Goal: Task Accomplishment & Management: Complete application form

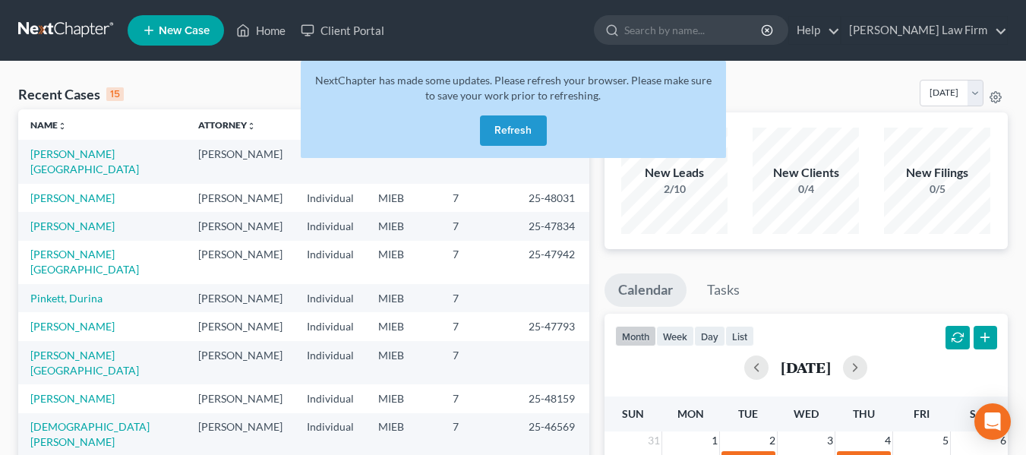
click at [529, 132] on button "Refresh" at bounding box center [513, 130] width 67 height 30
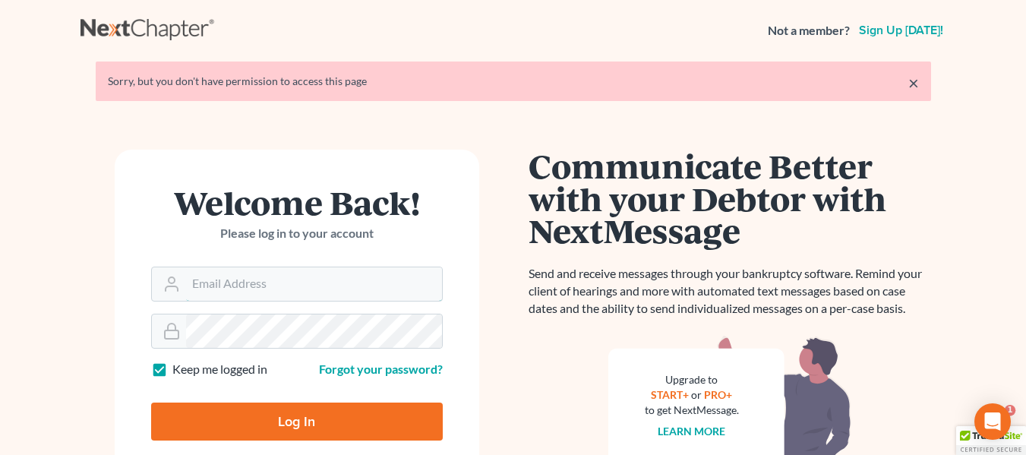
type input "avi@adlerlawfirmpllc.com"
click at [301, 421] on input "Log In" at bounding box center [297, 421] width 292 height 38
type input "Thinking..."
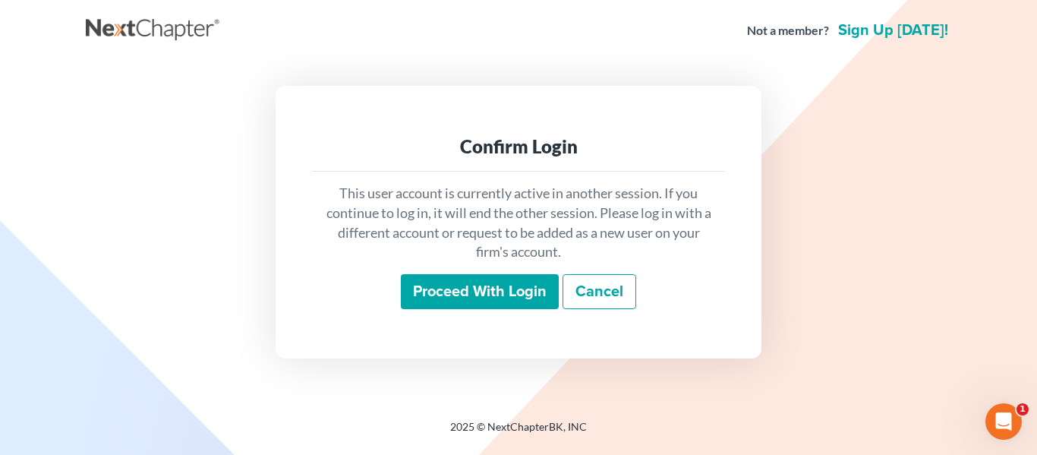
click at [483, 281] on input "Proceed with login" at bounding box center [480, 291] width 158 height 35
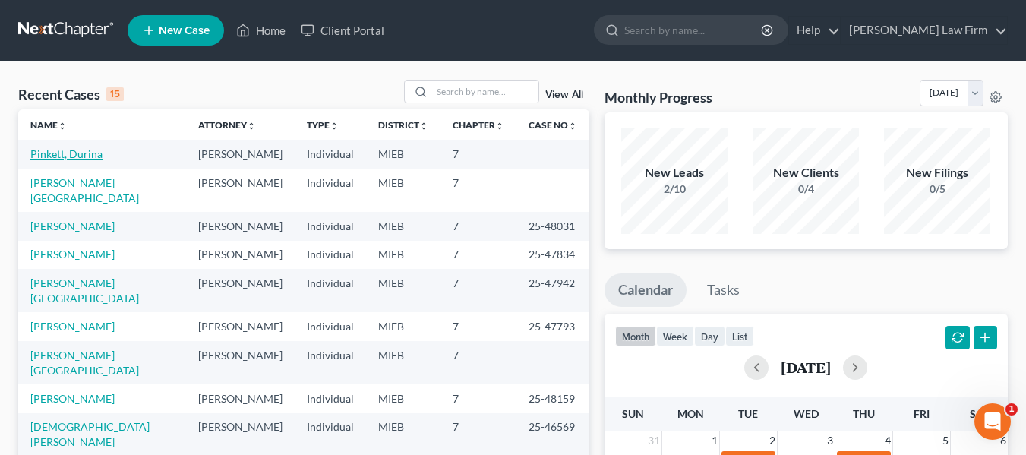
click at [87, 153] on link "Pinkett, Durina" at bounding box center [66, 153] width 72 height 13
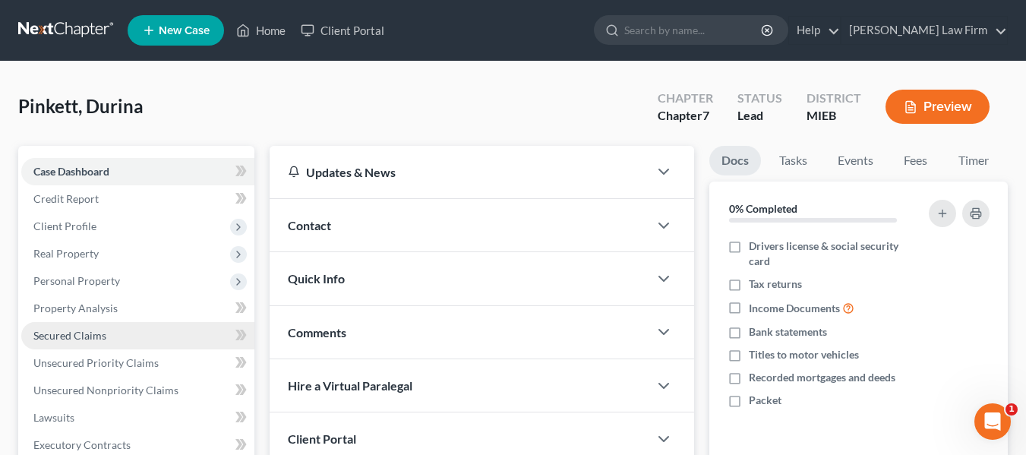
scroll to position [15, 0]
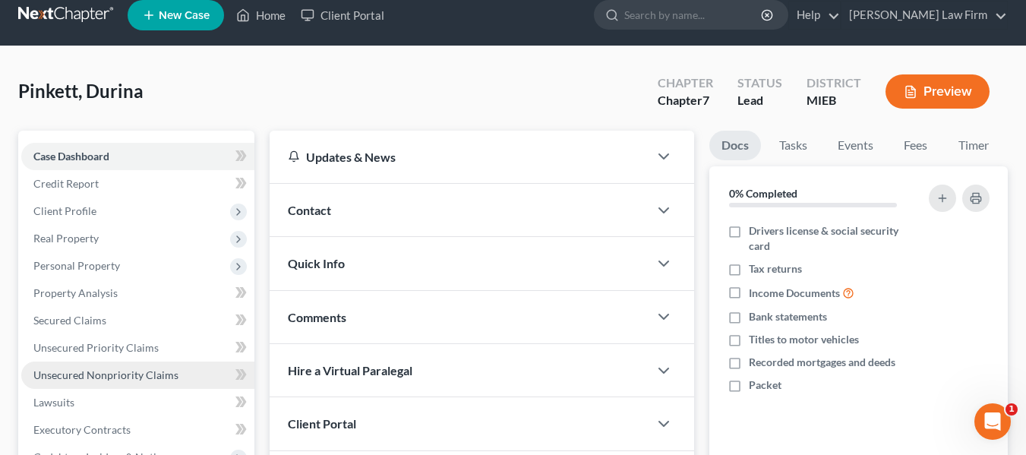
click at [115, 371] on span "Unsecured Nonpriority Claims" at bounding box center [105, 374] width 145 height 13
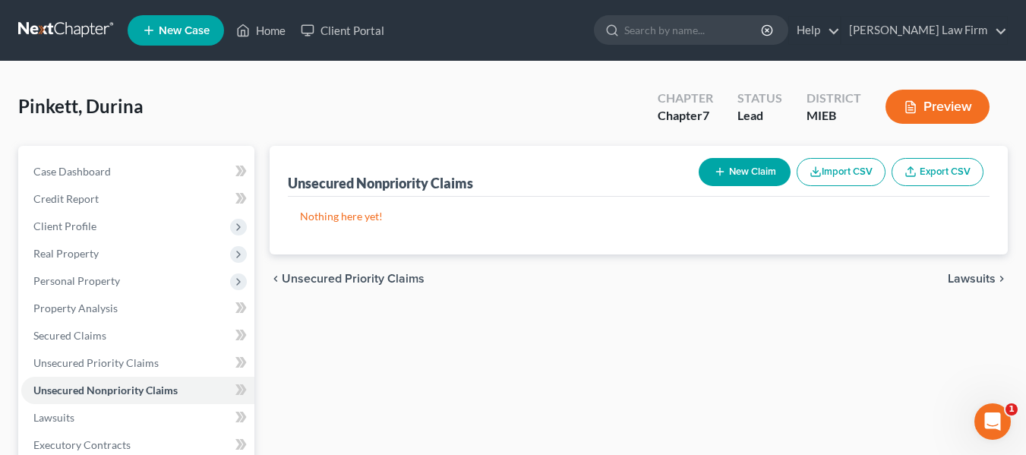
click at [743, 161] on button "New Claim" at bounding box center [745, 172] width 92 height 28
select select "0"
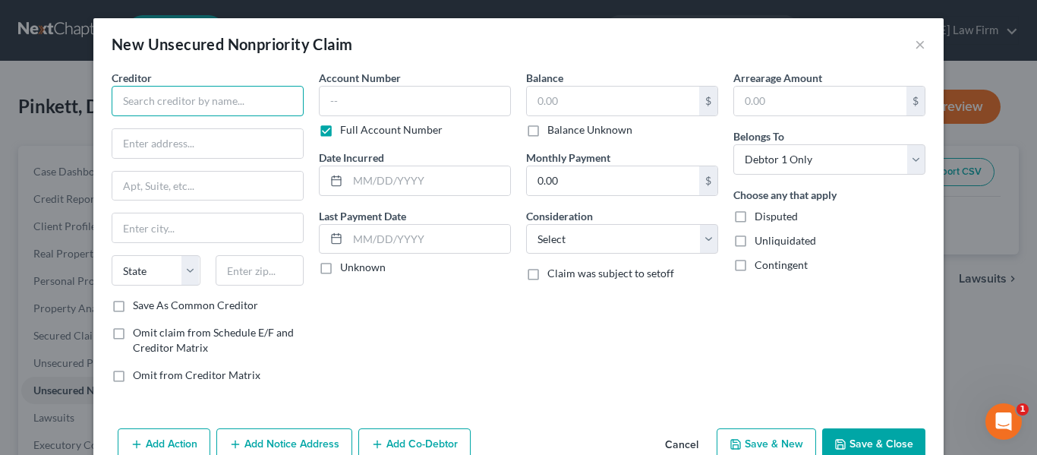
click at [183, 109] on input "text" at bounding box center [208, 101] width 192 height 30
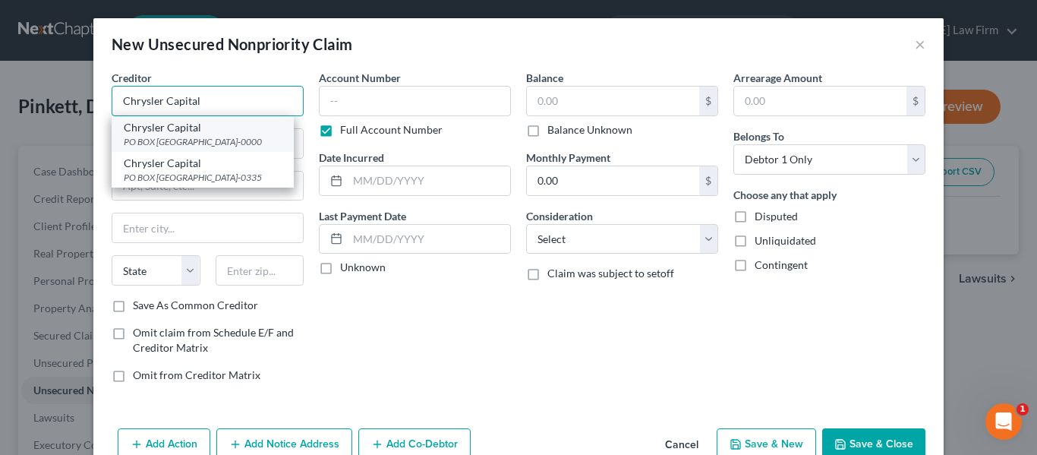
type input "Chrysler Capital"
click at [186, 135] on div "PO BOX 961275, Fort Worth, TX 76161-0000" at bounding box center [203, 141] width 158 height 13
type input "PO BOX 961275"
type input "Fort Worth"
select select "45"
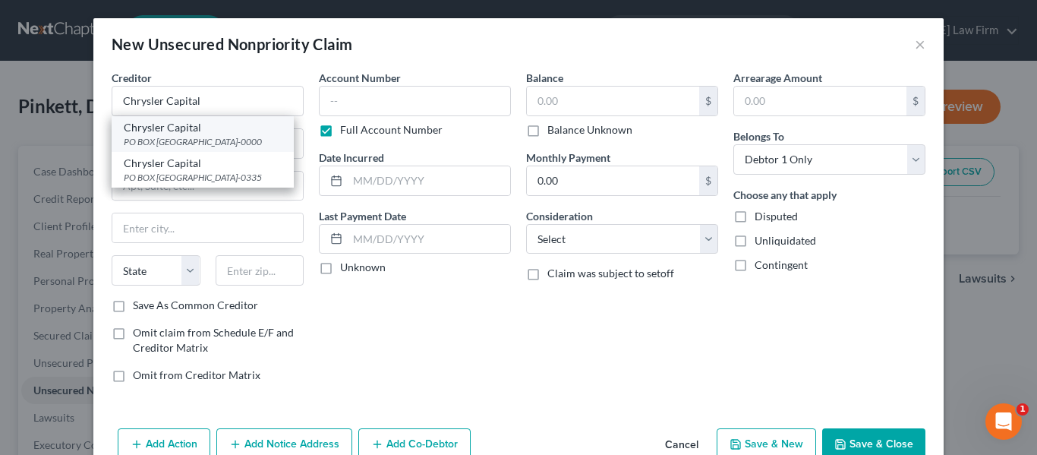
type input "76161-0000"
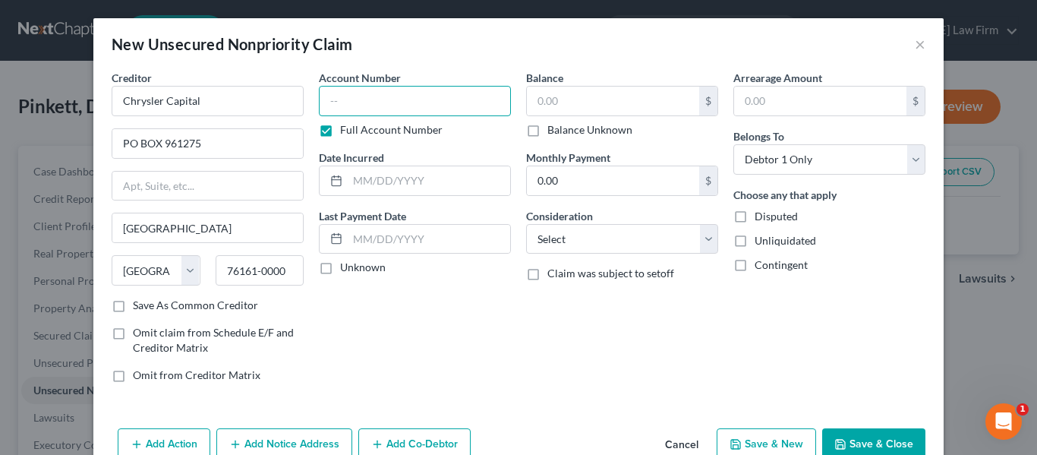
click at [393, 99] on input "text" at bounding box center [415, 101] width 192 height 30
type input "30000xxxx"
click at [917, 39] on button "×" at bounding box center [920, 44] width 11 height 18
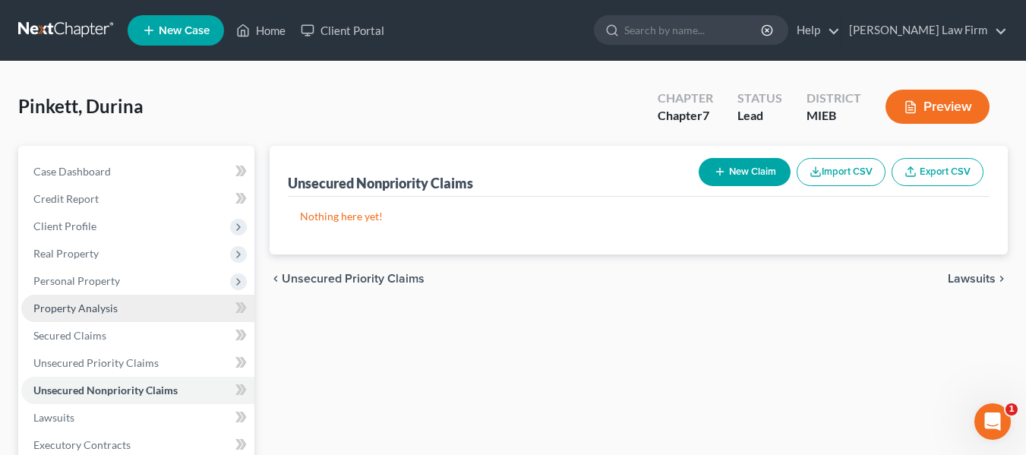
scroll to position [84, 0]
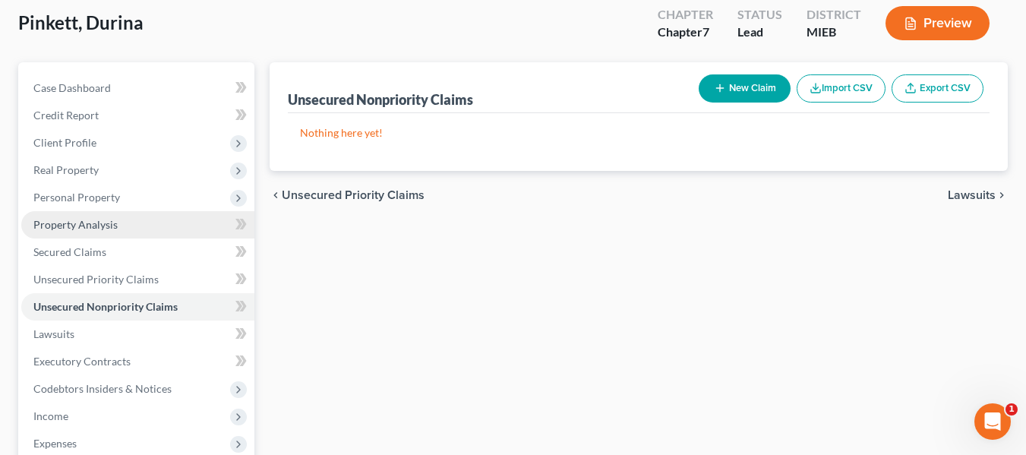
click at [80, 227] on span "Property Analysis" at bounding box center [75, 224] width 84 height 13
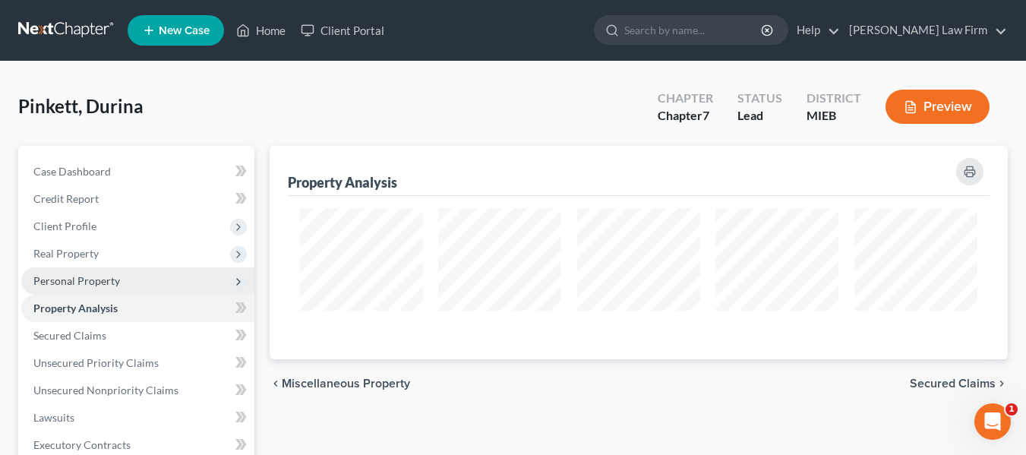
click at [80, 281] on span "Personal Property" at bounding box center [76, 280] width 87 height 13
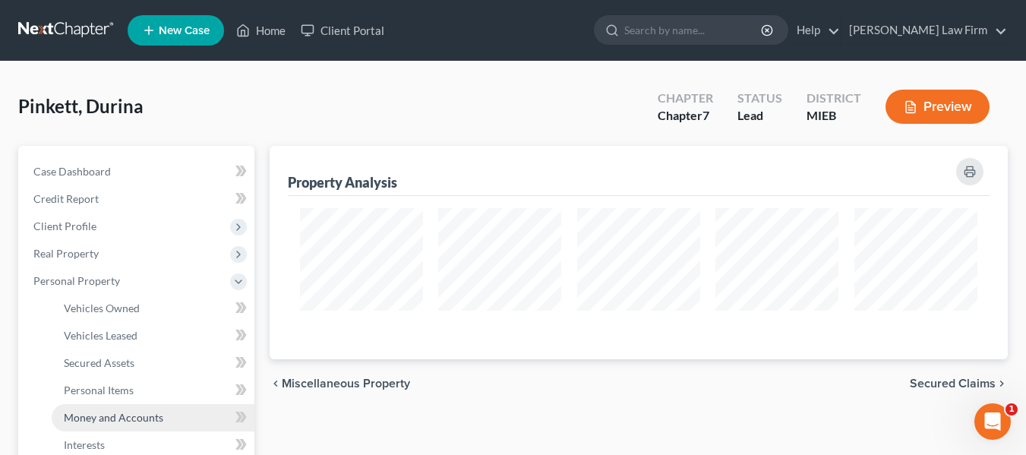
click at [112, 424] on link "Money and Accounts" at bounding box center [153, 417] width 203 height 27
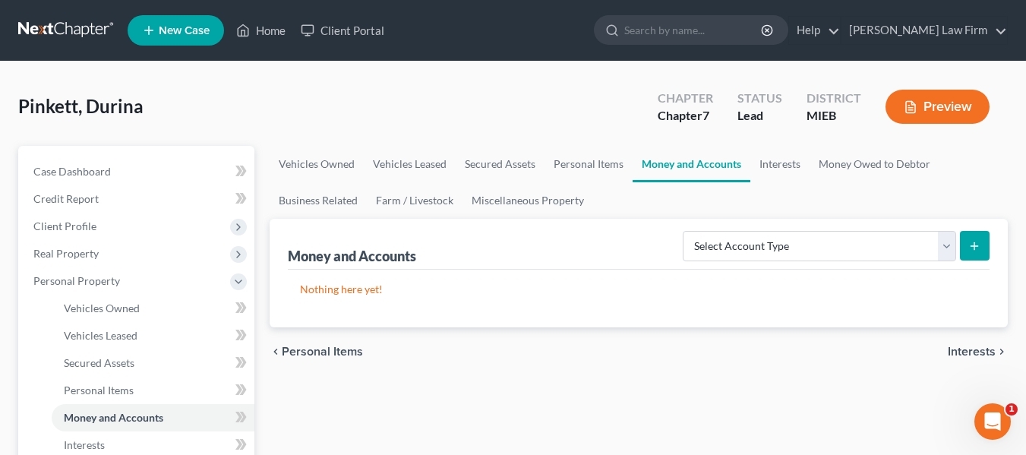
click at [969, 248] on icon "submit" at bounding box center [974, 246] width 12 height 12
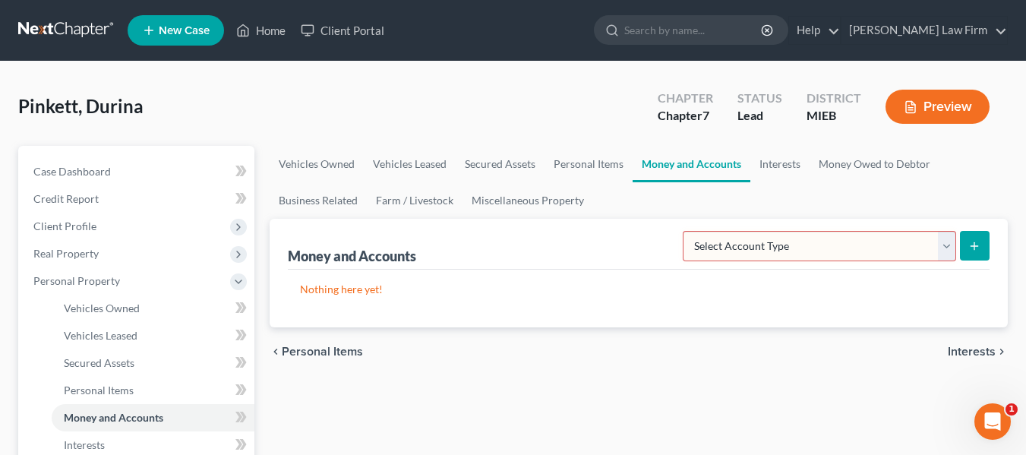
click at [888, 248] on select "Select Account Type Brokerage Cash on Hand Certificates of Deposit Checking Acc…" at bounding box center [819, 246] width 273 height 30
select select "checking"
click at [686, 231] on select "Select Account Type Brokerage Cash on Hand Certificates of Deposit Checking Acc…" at bounding box center [819, 246] width 273 height 30
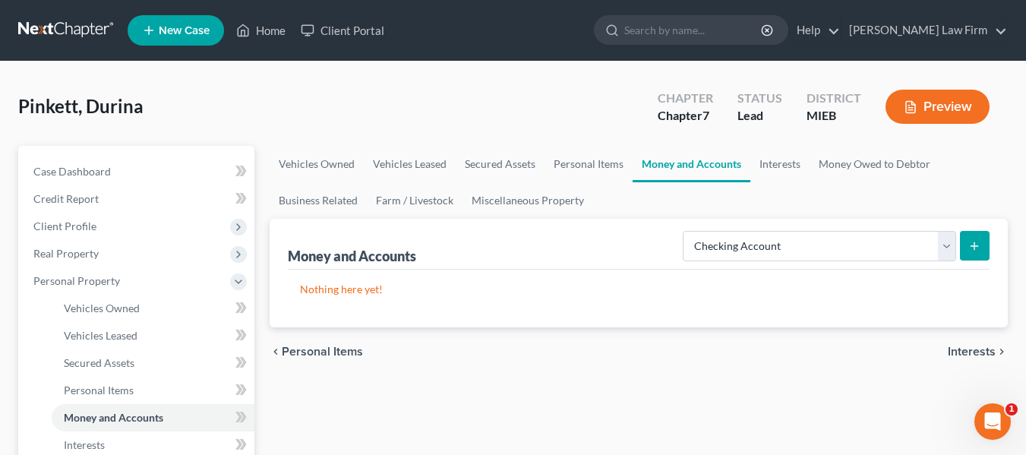
click at [970, 247] on icon "submit" at bounding box center [974, 246] width 12 height 12
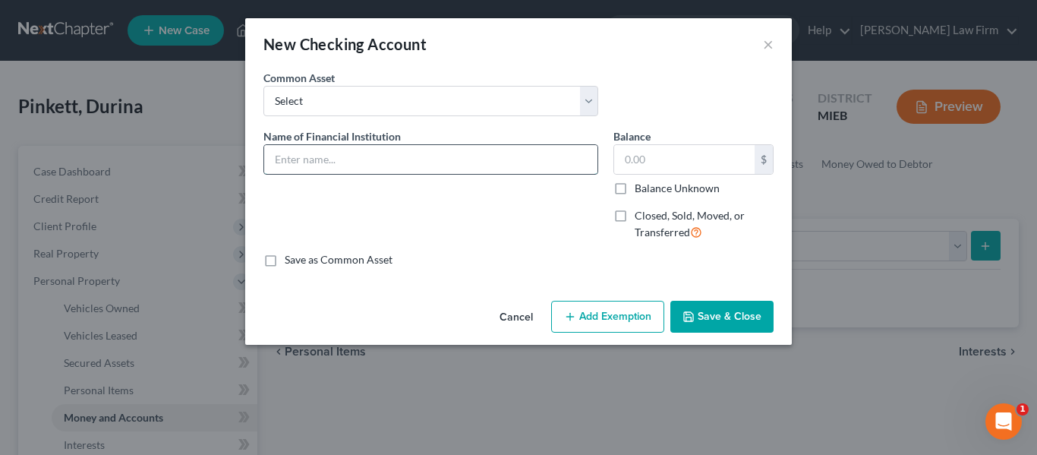
click at [409, 166] on input "text" at bounding box center [430, 159] width 333 height 29
type input "Chime"
click at [663, 159] on input "text" at bounding box center [684, 159] width 140 height 29
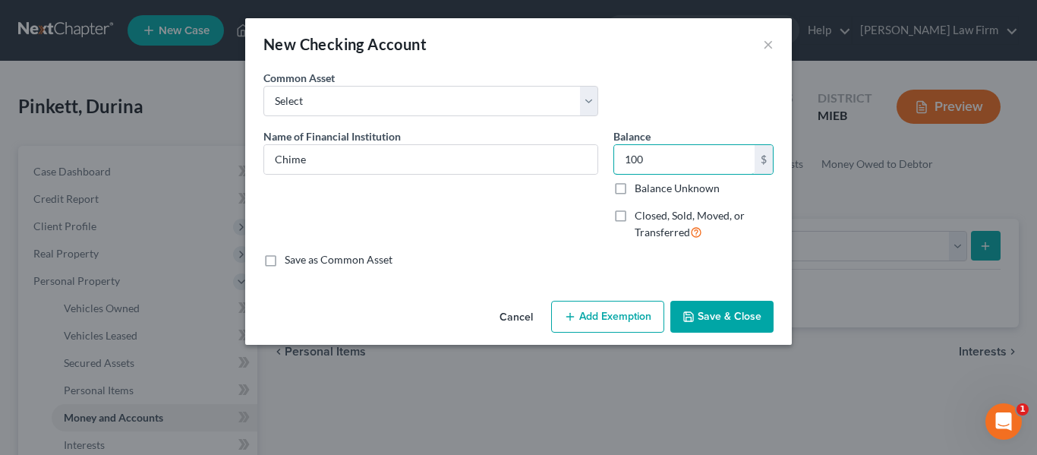
type input "100"
click at [602, 309] on button "Add Exemption" at bounding box center [607, 317] width 113 height 32
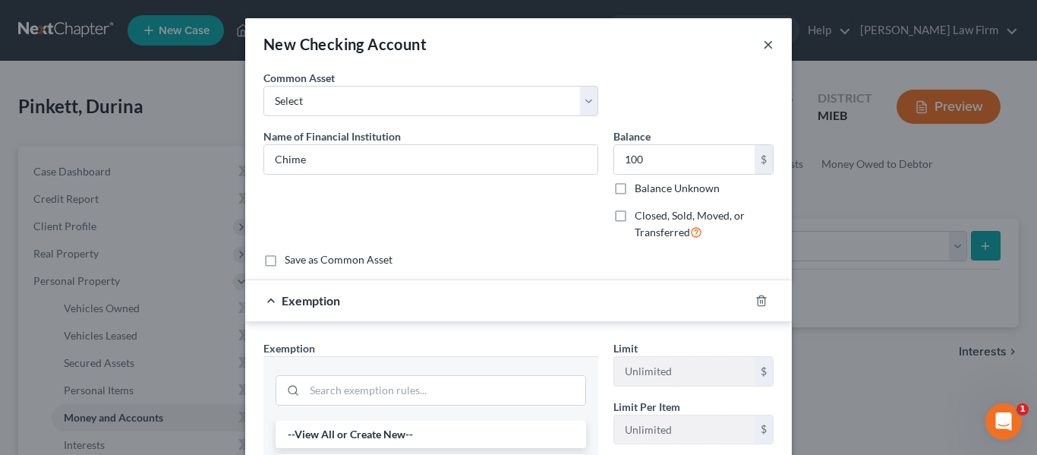
click at [763, 43] on button "×" at bounding box center [768, 44] width 11 height 18
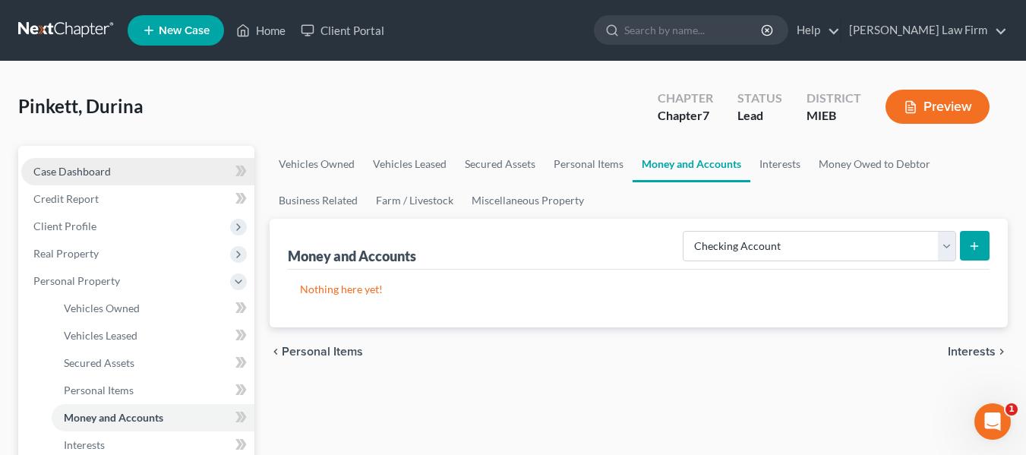
click at [87, 171] on span "Case Dashboard" at bounding box center [71, 171] width 77 height 13
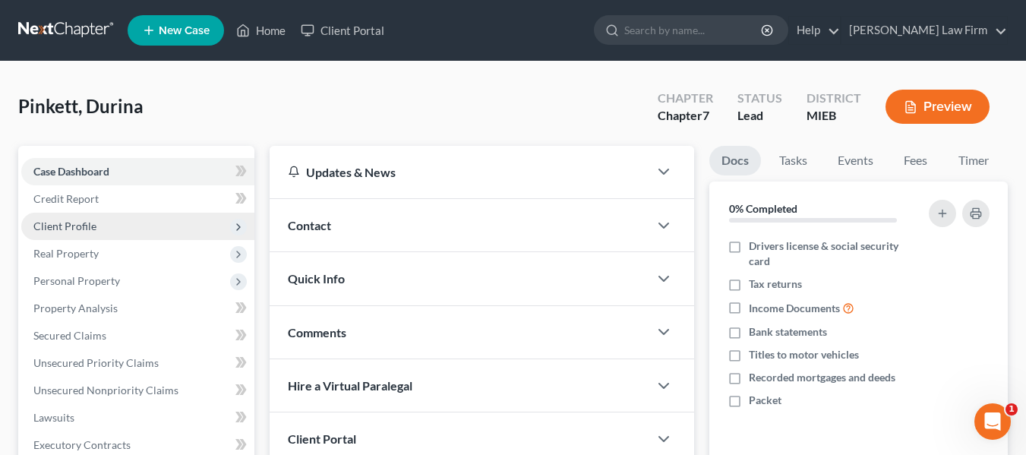
click at [118, 219] on span "Client Profile" at bounding box center [137, 226] width 233 height 27
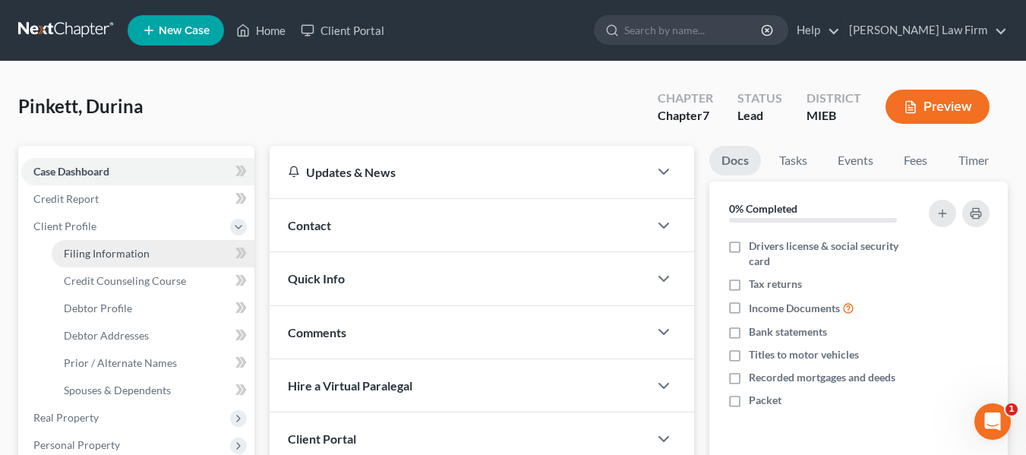
click at [119, 249] on span "Filing Information" at bounding box center [107, 253] width 86 height 13
select select "1"
select select "0"
select select "40"
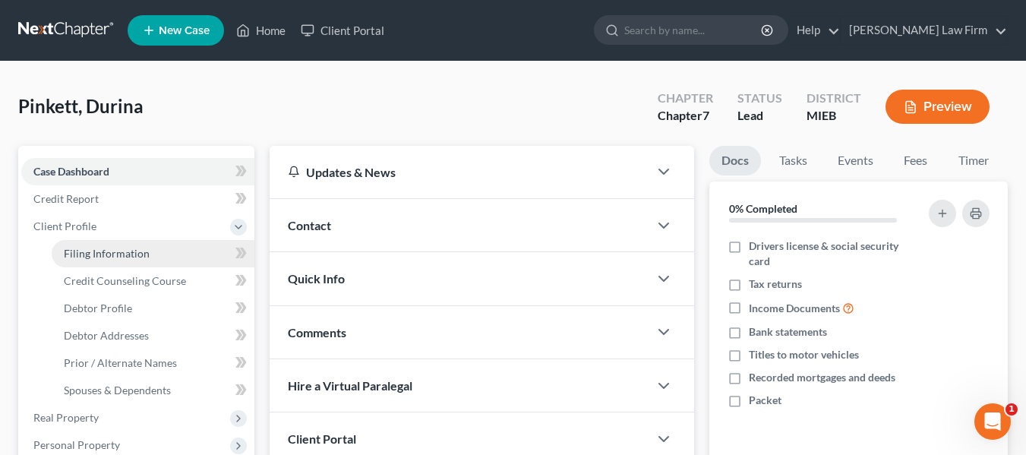
select select "23"
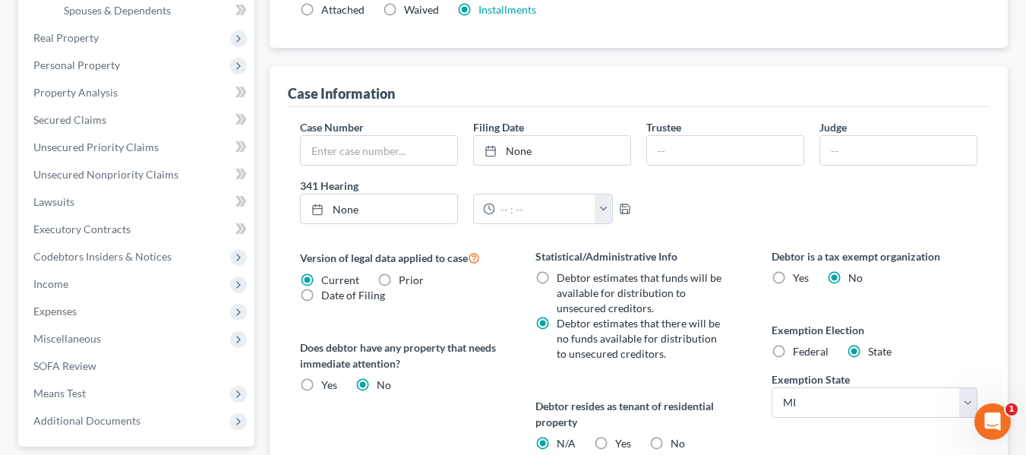
scroll to position [380, 0]
click at [793, 352] on label "Federal" at bounding box center [811, 350] width 36 height 15
click at [799, 352] on input "Federal" at bounding box center [804, 348] width 10 height 10
radio input "true"
radio input "false"
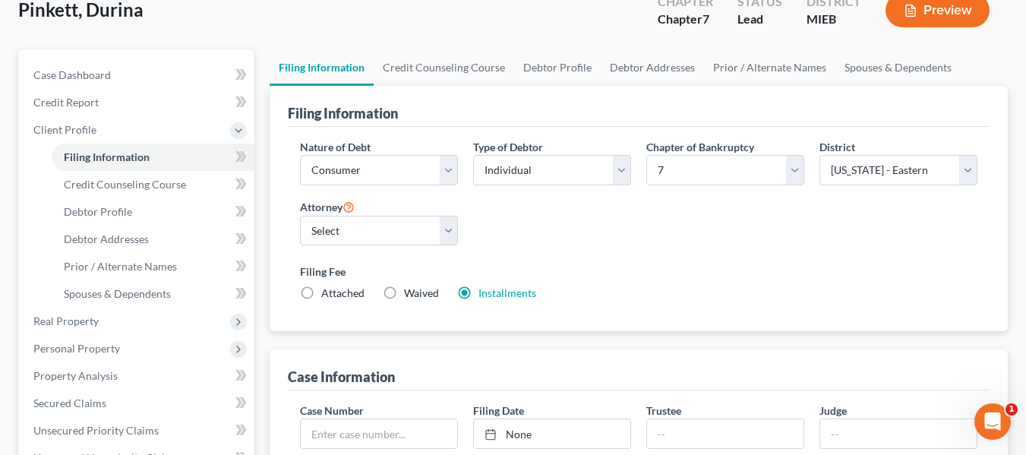
scroll to position [96, 0]
click at [562, 68] on link "Debtor Profile" at bounding box center [557, 68] width 87 height 36
select select "0"
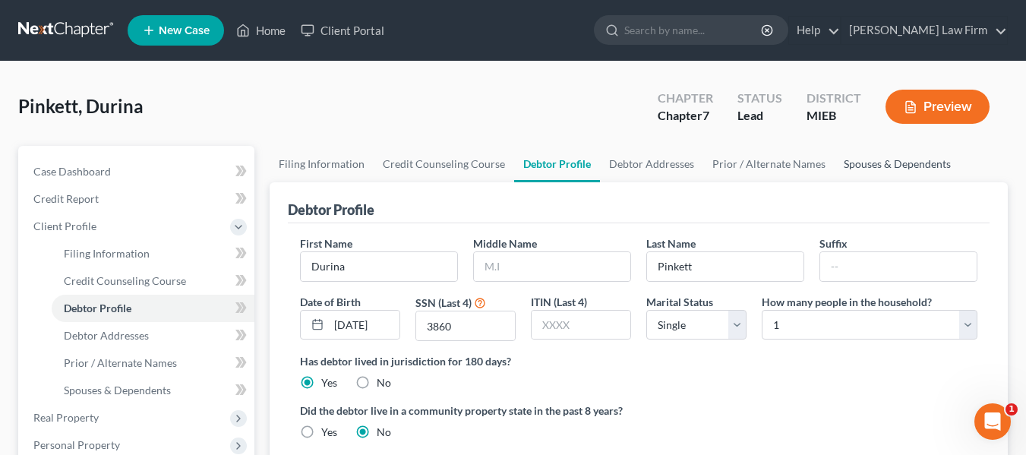
click at [892, 170] on link "Spouses & Dependents" at bounding box center [897, 164] width 125 height 36
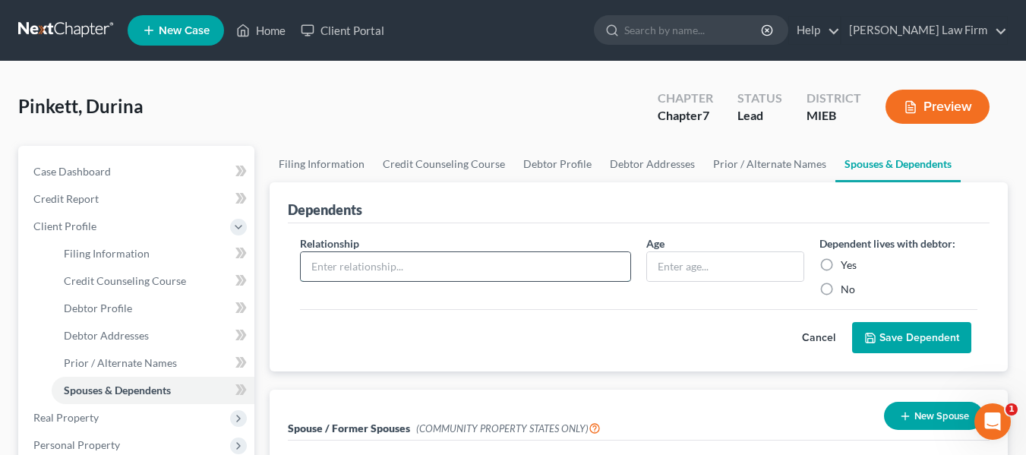
click at [518, 273] on input "text" at bounding box center [466, 266] width 330 height 29
click at [712, 276] on input "text" at bounding box center [725, 266] width 156 height 29
type input "10"
click at [447, 271] on input "text" at bounding box center [466, 266] width 330 height 29
type input "Son"
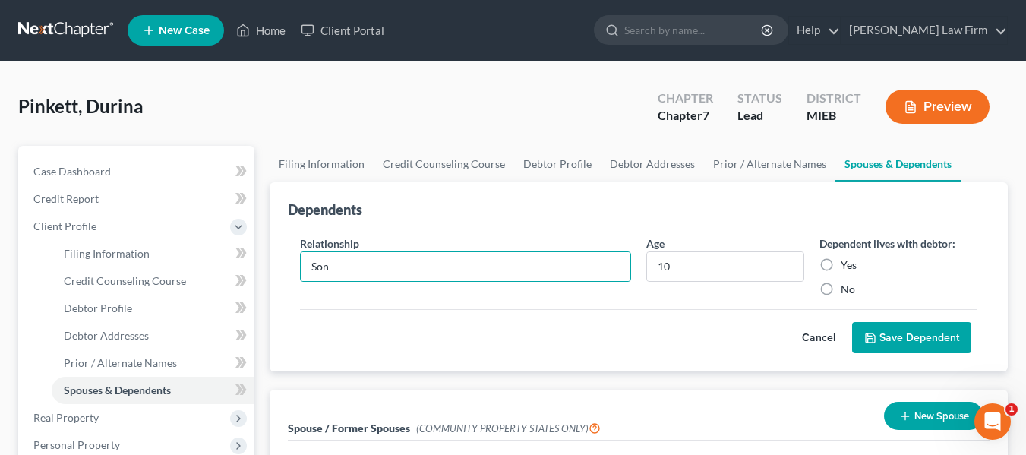
click at [841, 264] on label "Yes" at bounding box center [849, 264] width 16 height 15
click at [847, 264] on input "Yes" at bounding box center [852, 262] width 10 height 10
radio input "true"
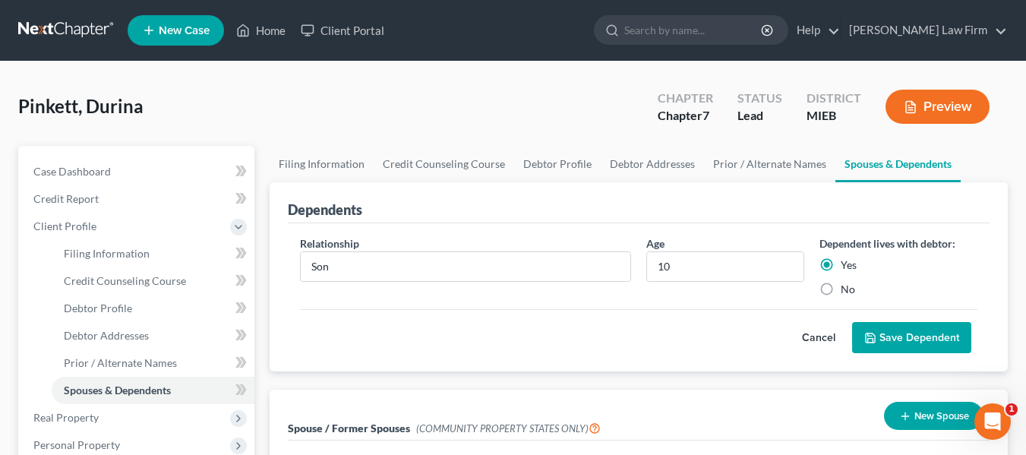
click at [889, 341] on button "Save Dependent" at bounding box center [911, 338] width 119 height 32
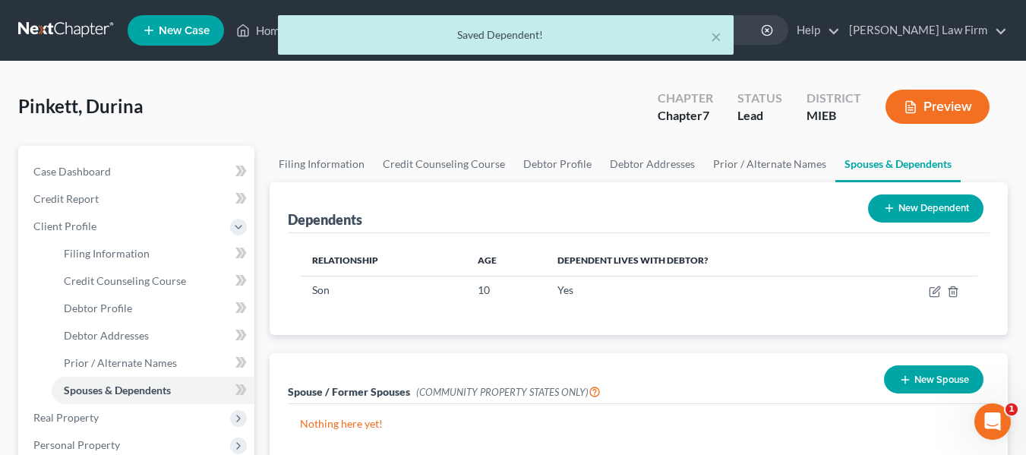
click at [918, 206] on button "New Dependent" at bounding box center [925, 208] width 115 height 28
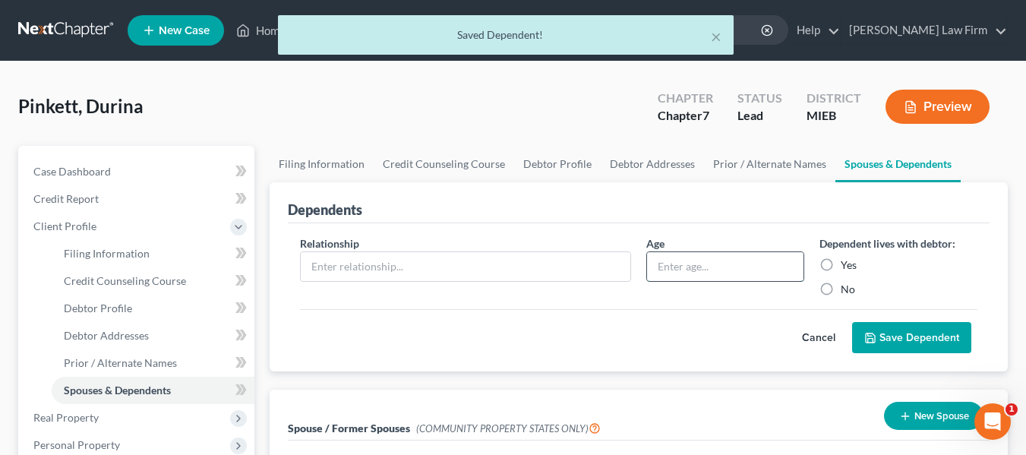
click at [721, 265] on input "text" at bounding box center [725, 266] width 156 height 29
click at [546, 275] on input "text" at bounding box center [466, 266] width 330 height 29
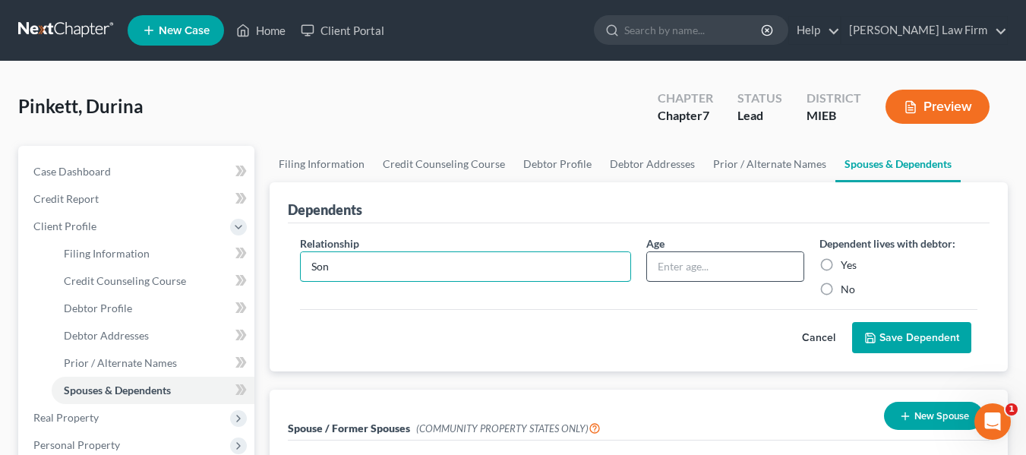
type input "Son"
click at [750, 266] on input "text" at bounding box center [725, 266] width 156 height 29
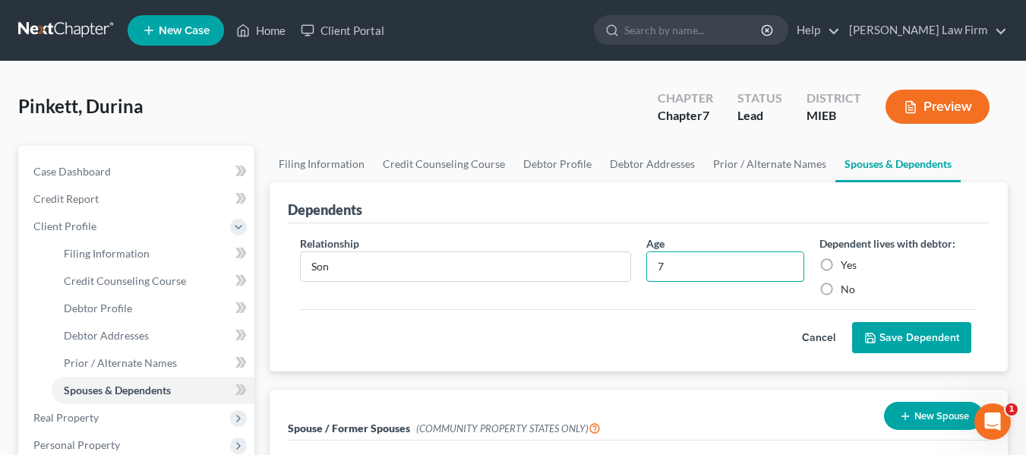
type input "7"
click at [841, 264] on label "Yes" at bounding box center [849, 264] width 16 height 15
click at [847, 264] on input "Yes" at bounding box center [852, 262] width 10 height 10
radio input "true"
click at [898, 338] on button "Save Dependent" at bounding box center [911, 338] width 119 height 32
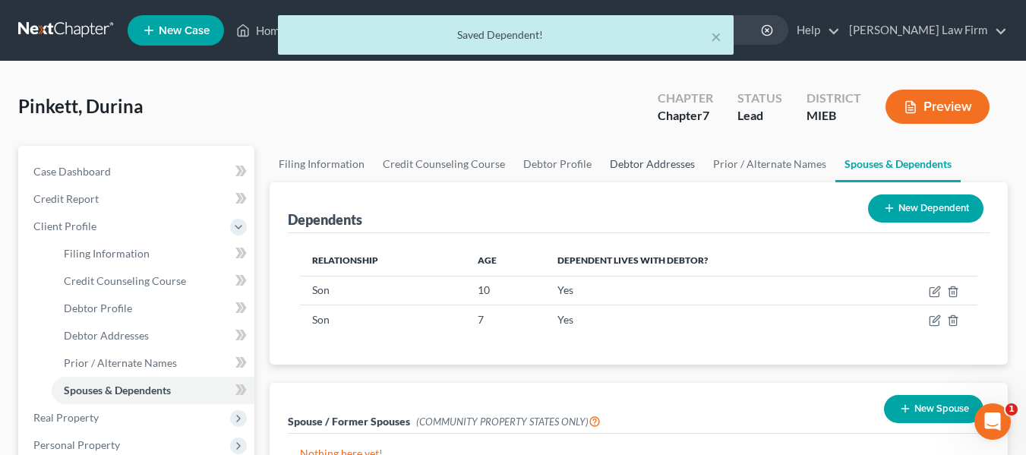
click at [625, 175] on link "Debtor Addresses" at bounding box center [652, 164] width 103 height 36
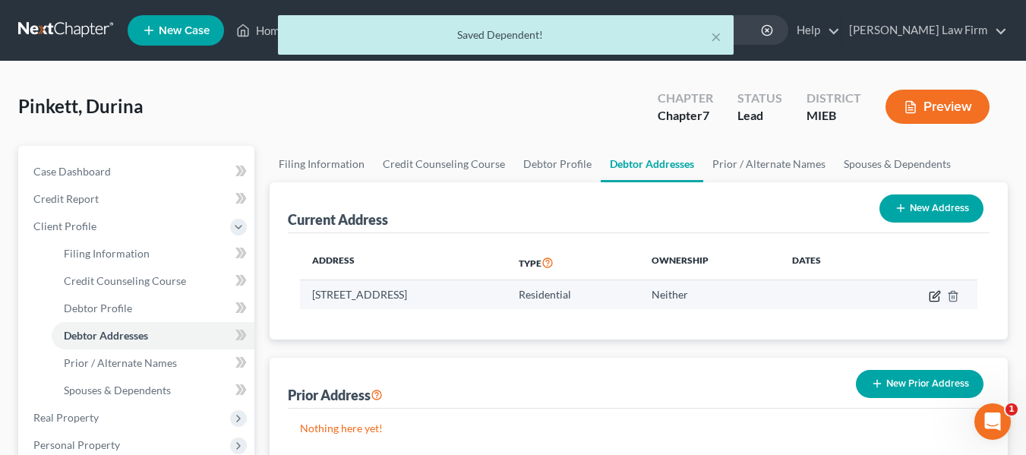
click at [934, 293] on icon "button" at bounding box center [935, 296] width 12 height 12
select select "23"
select select "81"
select select "0"
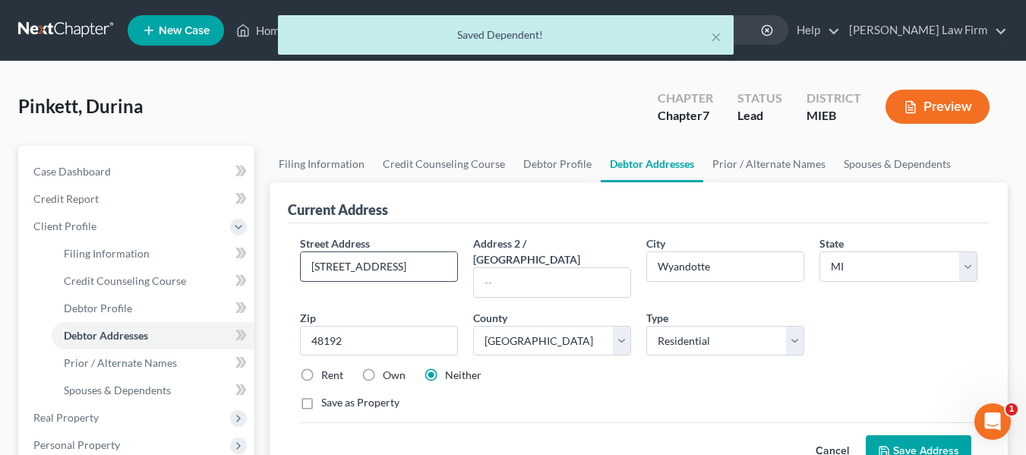
click at [394, 270] on input "1459 17th St" at bounding box center [379, 266] width 156 height 29
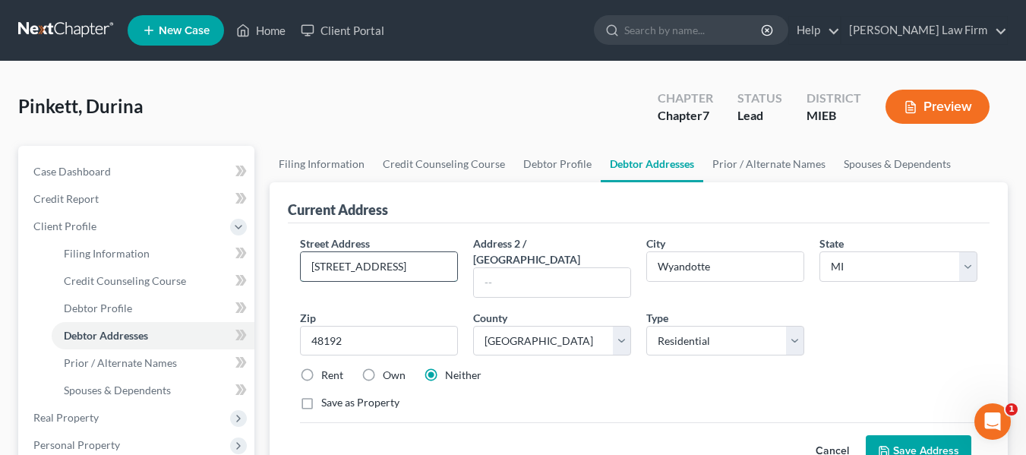
click at [394, 270] on input "1459 17th St" at bounding box center [379, 266] width 156 height 29
type input "26334 Cathedral"
click at [390, 328] on input "48192" at bounding box center [379, 341] width 158 height 30
type input "48239"
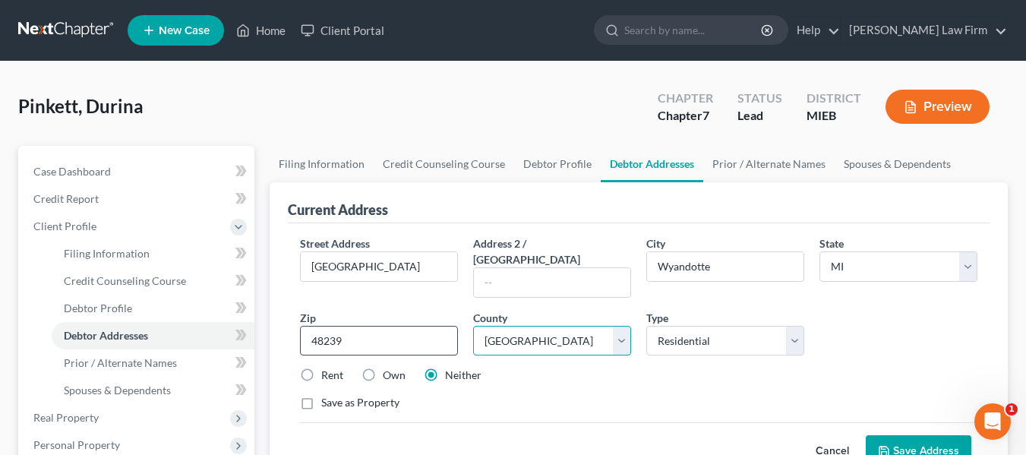
type input "Redford"
click at [585, 327] on select "County Alcona County Alger County Allegan County Alpena County Antrim County Ar…" at bounding box center [552, 341] width 158 height 30
click at [612, 377] on div "Street Address * 26334 Cathedral Address 2 / PO Box City * Redford State * Stat…" at bounding box center [638, 329] width 693 height 188
click at [914, 435] on button "Save Address" at bounding box center [919, 451] width 106 height 32
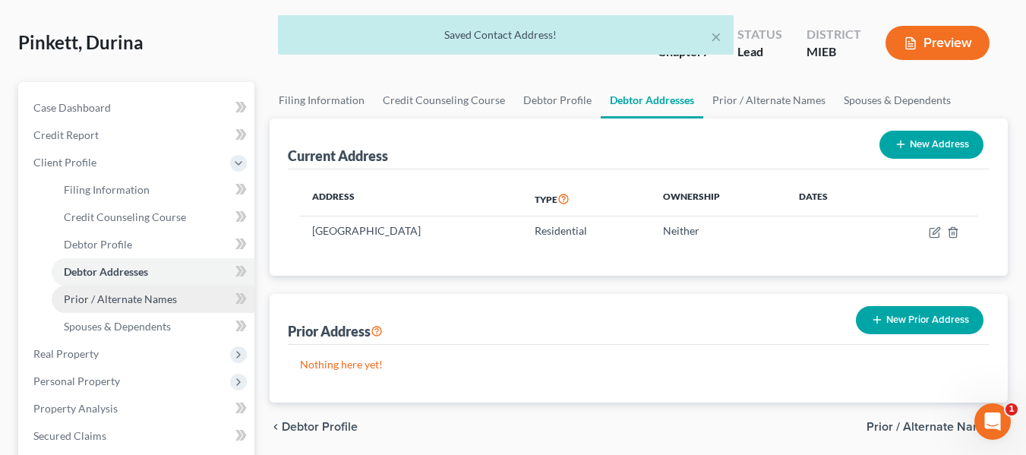
scroll to position [66, 0]
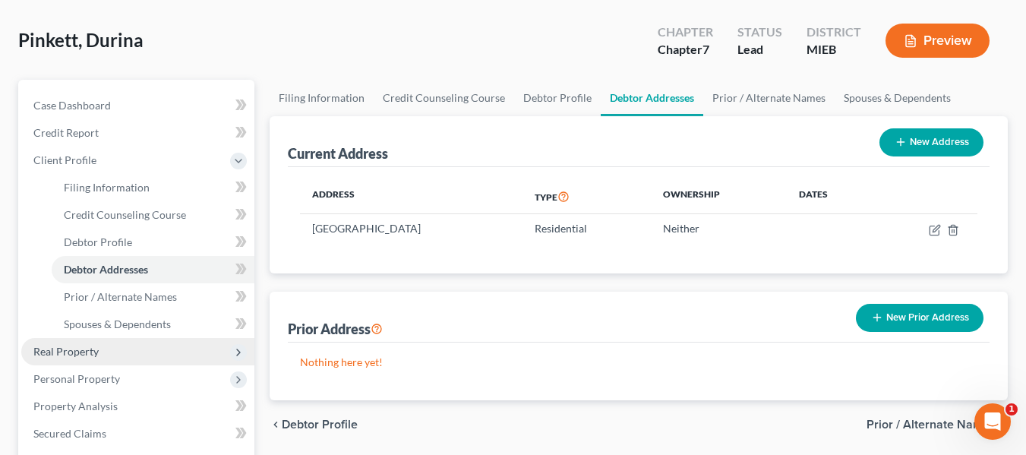
click at [91, 349] on span "Real Property" at bounding box center [65, 351] width 65 height 13
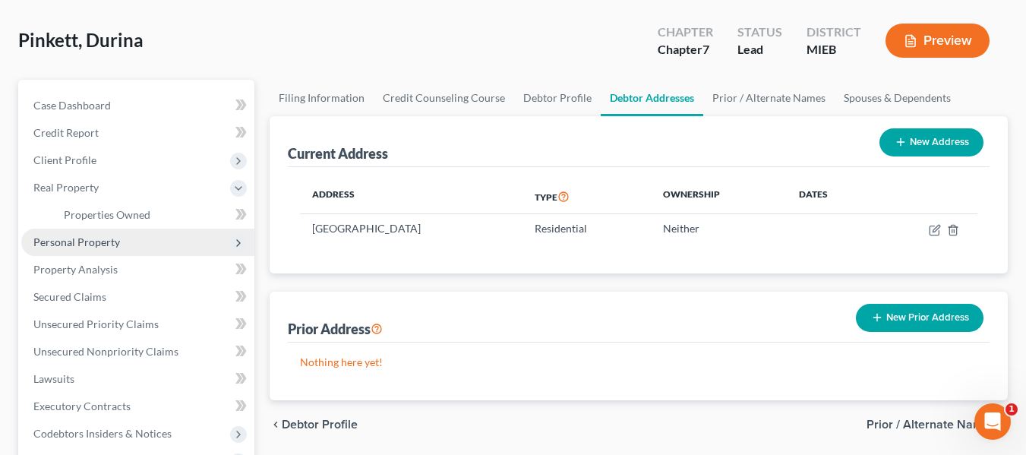
click at [80, 245] on span "Personal Property" at bounding box center [76, 241] width 87 height 13
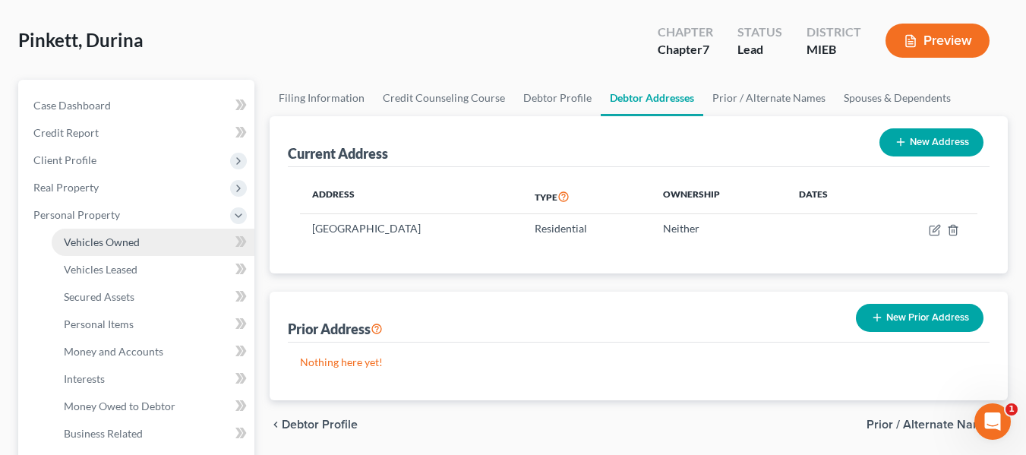
click at [113, 243] on span "Vehicles Owned" at bounding box center [102, 241] width 76 height 13
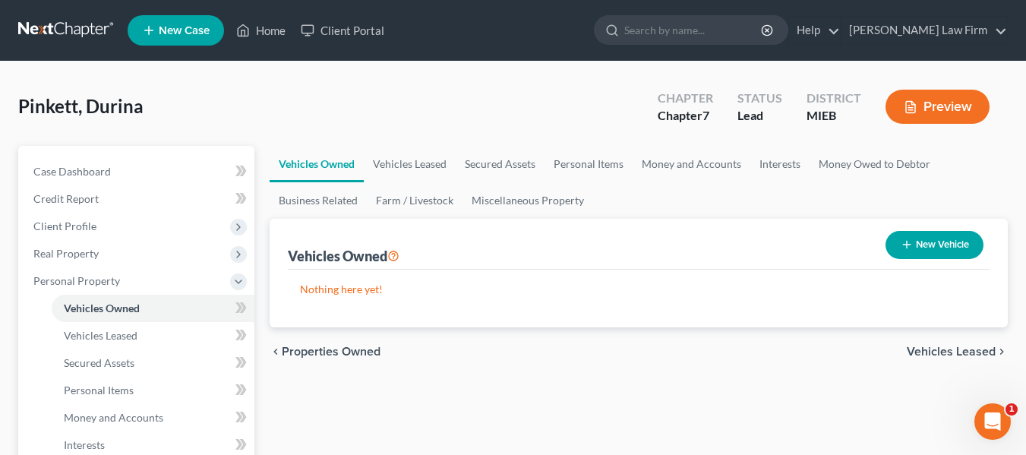
click at [927, 246] on button "New Vehicle" at bounding box center [934, 245] width 98 height 28
select select "0"
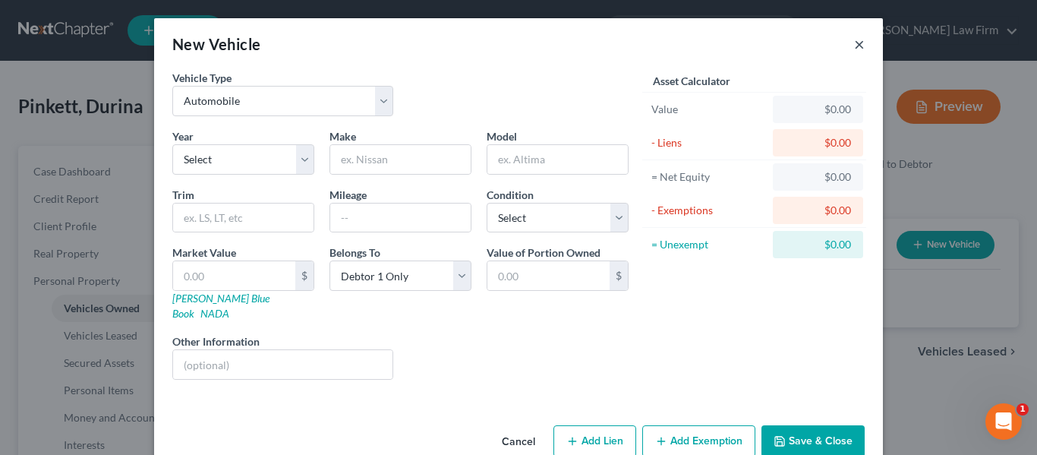
click at [854, 44] on button "×" at bounding box center [859, 44] width 11 height 18
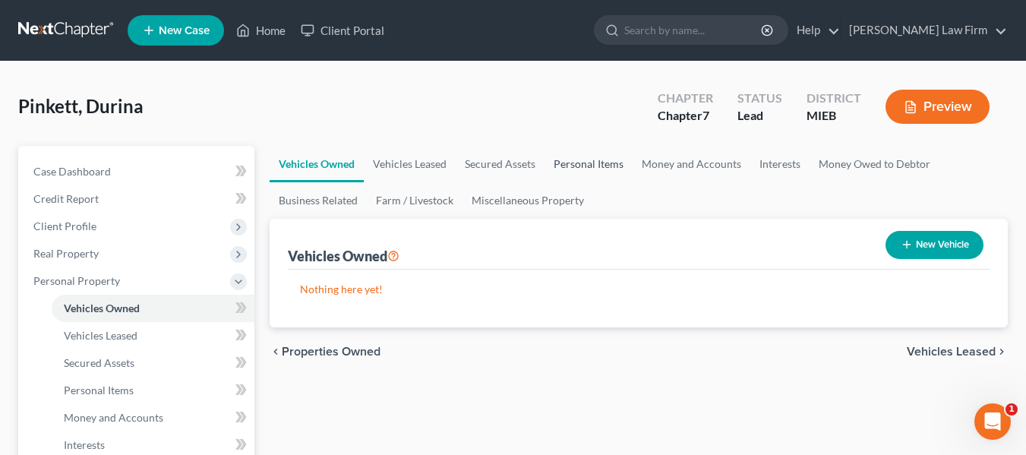
click at [598, 166] on link "Personal Items" at bounding box center [588, 164] width 88 height 36
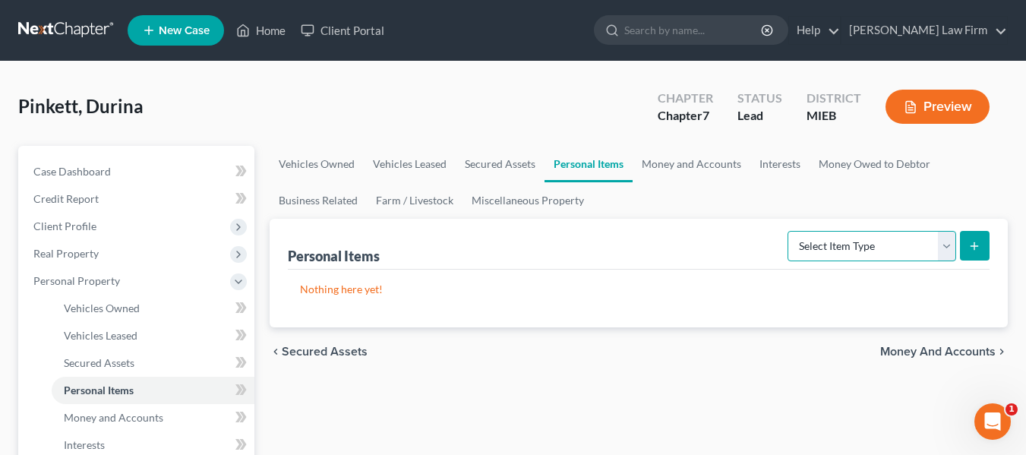
click at [822, 257] on select "Select Item Type Clothing Collectibles Of Value Electronics Firearms Household …" at bounding box center [871, 246] width 169 height 30
select select "clothing"
click at [789, 231] on select "Select Item Type Clothing Collectibles Of Value Electronics Firearms Household …" at bounding box center [871, 246] width 169 height 30
click at [977, 249] on icon "submit" at bounding box center [974, 246] width 12 height 12
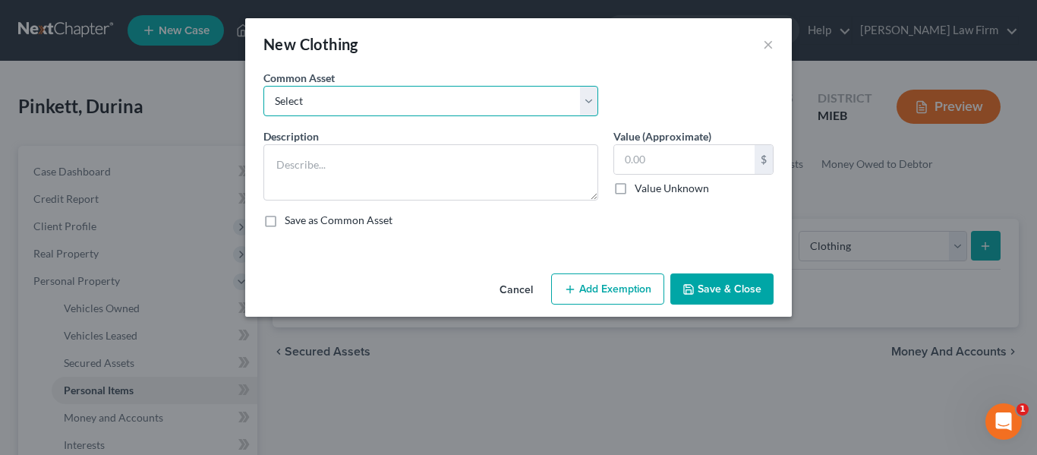
click at [351, 103] on select "Select All clothing belonging to debtor. All clothing belonging to debtor." at bounding box center [431, 101] width 335 height 30
select select "0"
click at [264, 86] on select "Select All clothing belonging to debtor. All clothing belonging to debtor." at bounding box center [431, 101] width 335 height 30
type textarea "All clothing belonging to debtor."
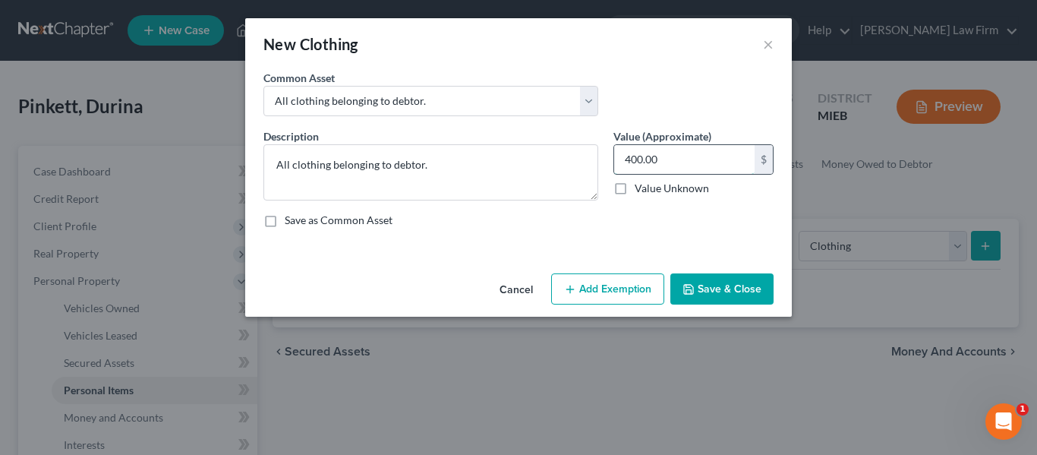
click at [667, 155] on input "400.00" at bounding box center [684, 159] width 140 height 29
type input "300"
click at [614, 289] on button "Add Exemption" at bounding box center [607, 289] width 113 height 32
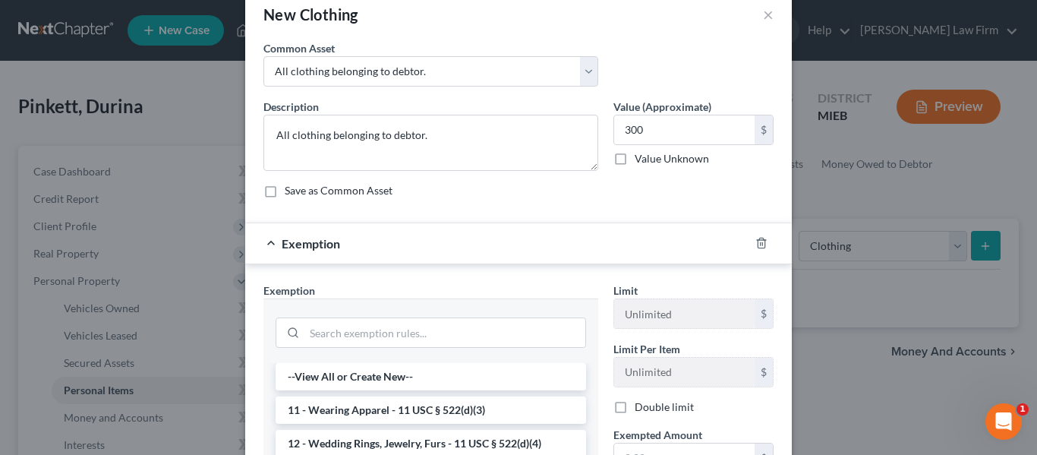
scroll to position [30, 0]
click at [407, 402] on li "11 - Wearing Apparel - 11 USC § 522(d)(3)" at bounding box center [431, 409] width 311 height 27
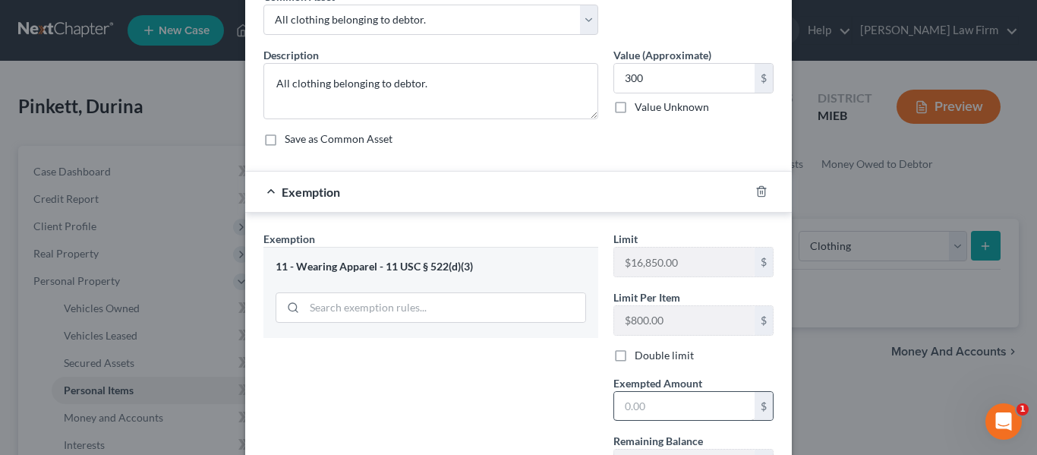
scroll to position [82, 0]
click at [652, 408] on input "text" at bounding box center [684, 405] width 140 height 29
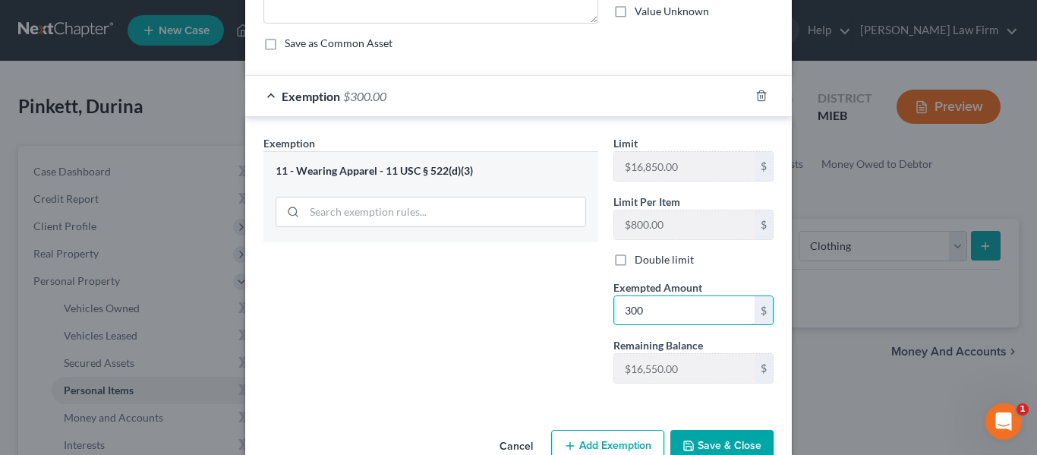
scroll to position [178, 0]
type input "300"
click at [723, 449] on button "Save & Close" at bounding box center [722, 445] width 103 height 32
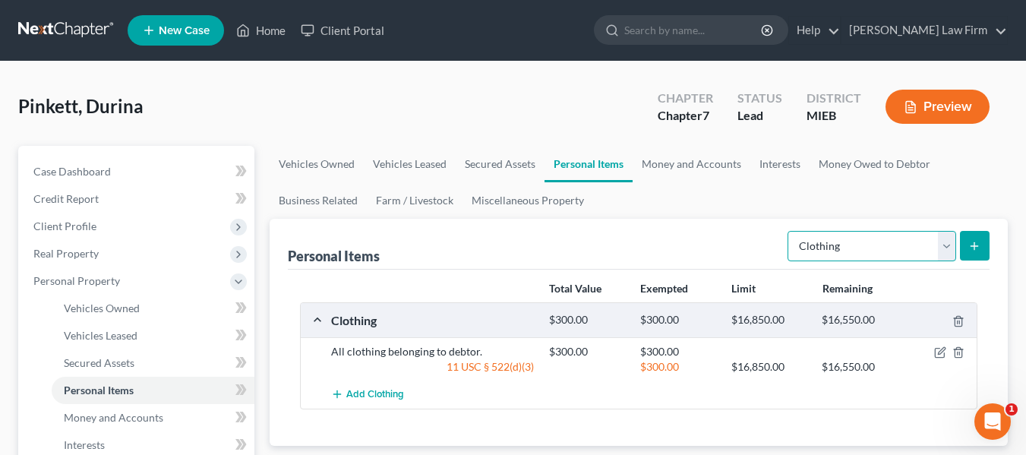
click at [851, 255] on select "Select Item Type Clothing Collectibles Of Value Electronics Firearms Household …" at bounding box center [871, 246] width 169 height 30
select select "electronics"
click at [789, 231] on select "Select Item Type Clothing Collectibles Of Value Electronics Firearms Household …" at bounding box center [871, 246] width 169 height 30
click at [972, 243] on icon "submit" at bounding box center [974, 246] width 12 height 12
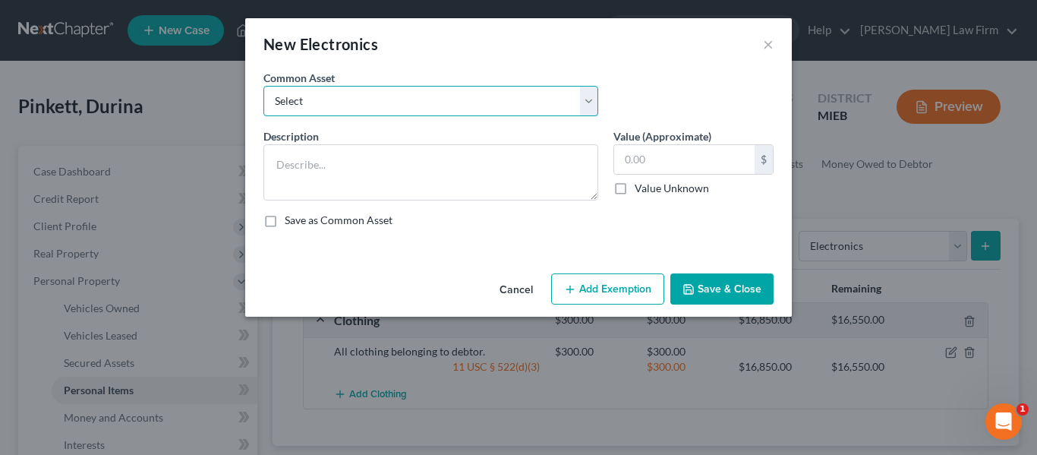
click at [425, 93] on select "Select All electronics in debtor's home including; Televisions, cell phones, an…" at bounding box center [431, 101] width 335 height 30
select select "0"
click at [264, 86] on select "Select All electronics in debtor's home including; Televisions, cell phones, an…" at bounding box center [431, 101] width 335 height 30
type textarea "All electronics in debtor's home including; Televisions, cell phones, and compu…"
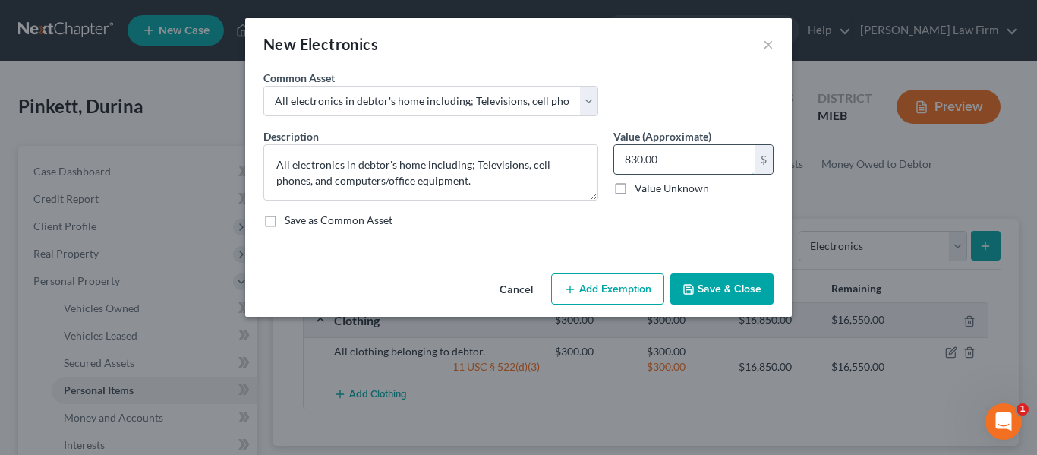
click at [666, 163] on input "830.00" at bounding box center [684, 159] width 140 height 29
type input "400"
click at [628, 282] on button "Add Exemption" at bounding box center [607, 289] width 113 height 32
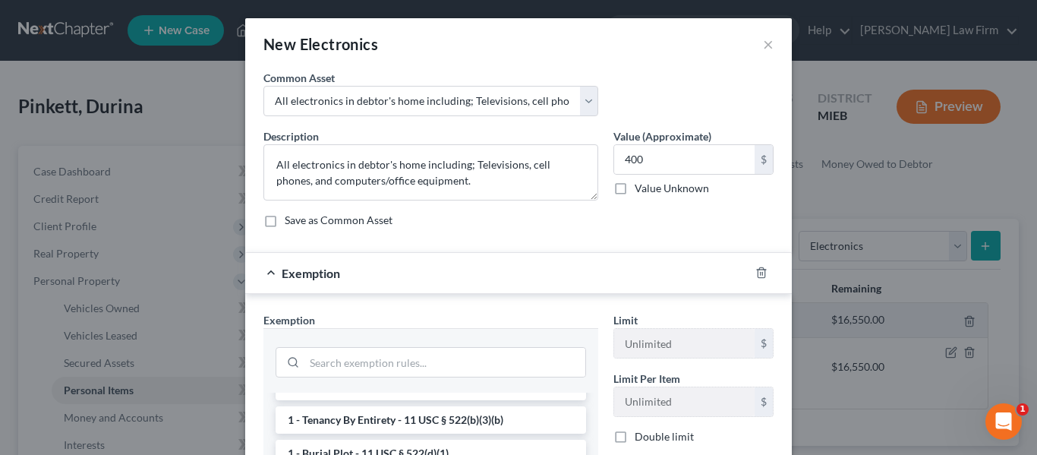
scroll to position [55, 0]
click at [425, 368] on input "search" at bounding box center [445, 362] width 281 height 29
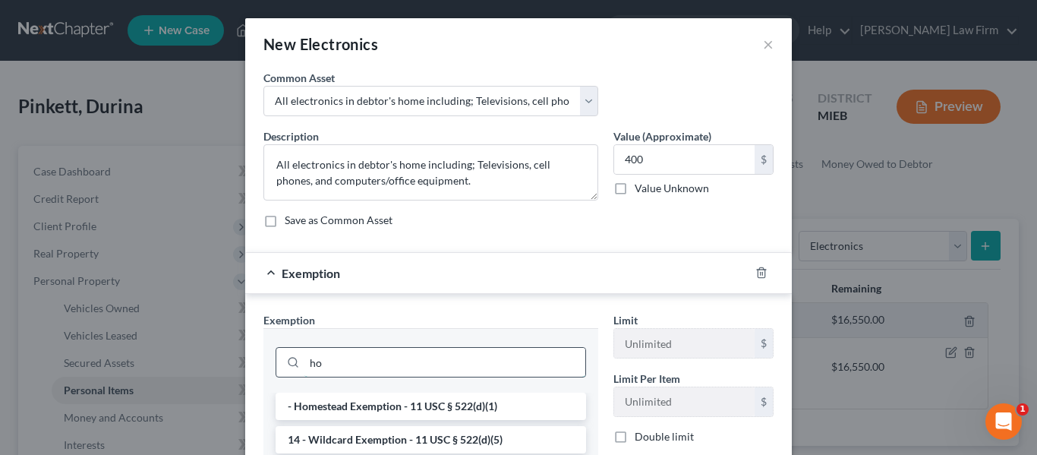
scroll to position [0, 0]
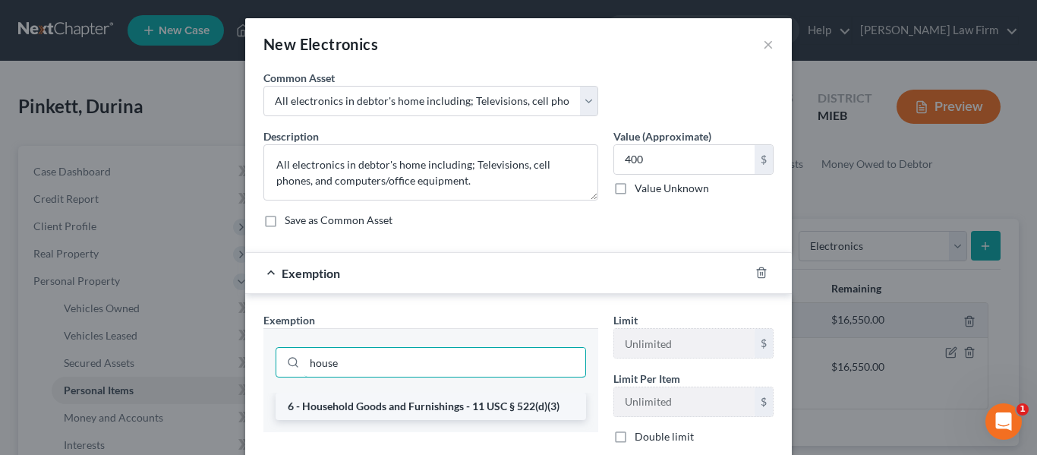
type input "house"
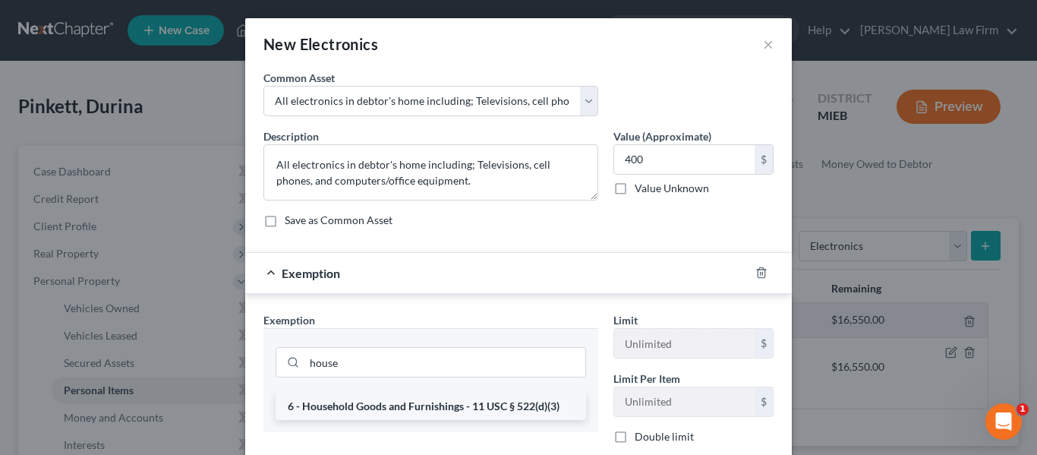
click at [443, 415] on li "6 - Household Goods and Furnishings - 11 USC § 522(d)(3)" at bounding box center [431, 406] width 311 height 27
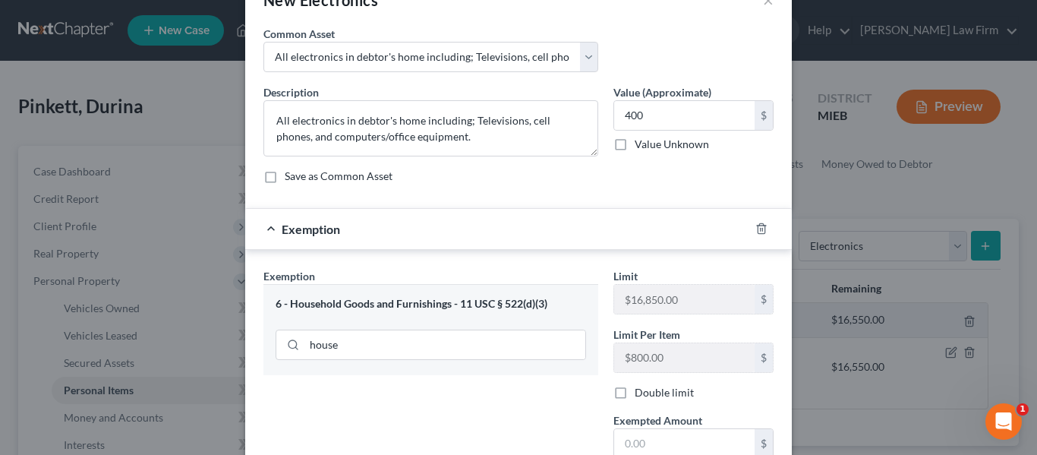
scroll to position [45, 0]
click at [666, 446] on input "text" at bounding box center [684, 442] width 140 height 29
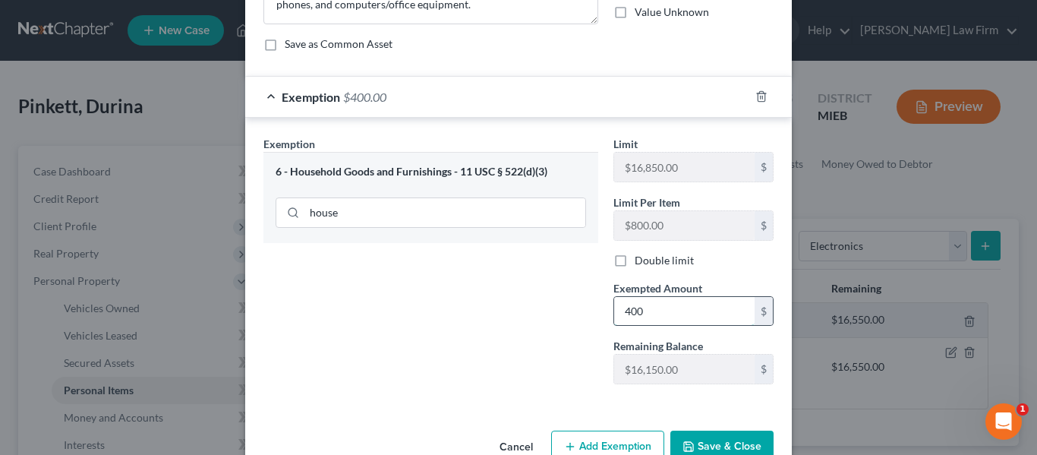
scroll to position [183, 0]
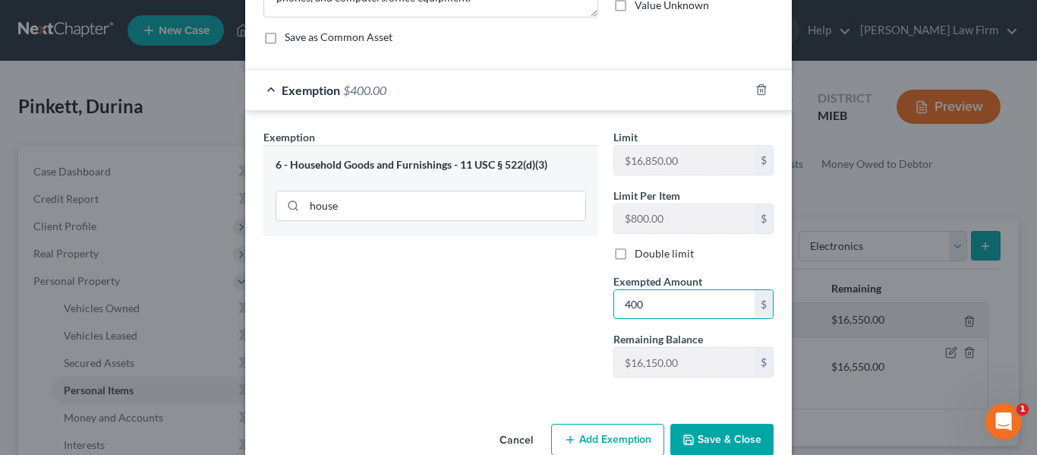
type input "400"
click at [721, 438] on button "Save & Close" at bounding box center [722, 440] width 103 height 32
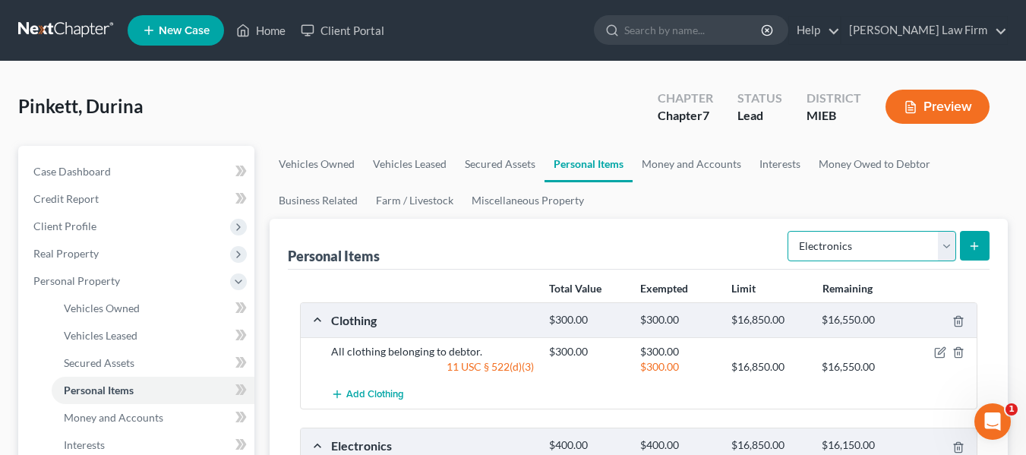
click at [885, 245] on select "Select Item Type Clothing Collectibles Of Value Electronics Firearms Household …" at bounding box center [871, 246] width 169 height 30
select select "household_goods"
click at [789, 231] on select "Select Item Type Clothing Collectibles Of Value Electronics Firearms Household …" at bounding box center [871, 246] width 169 height 30
click at [986, 240] on button "submit" at bounding box center [975, 246] width 30 height 30
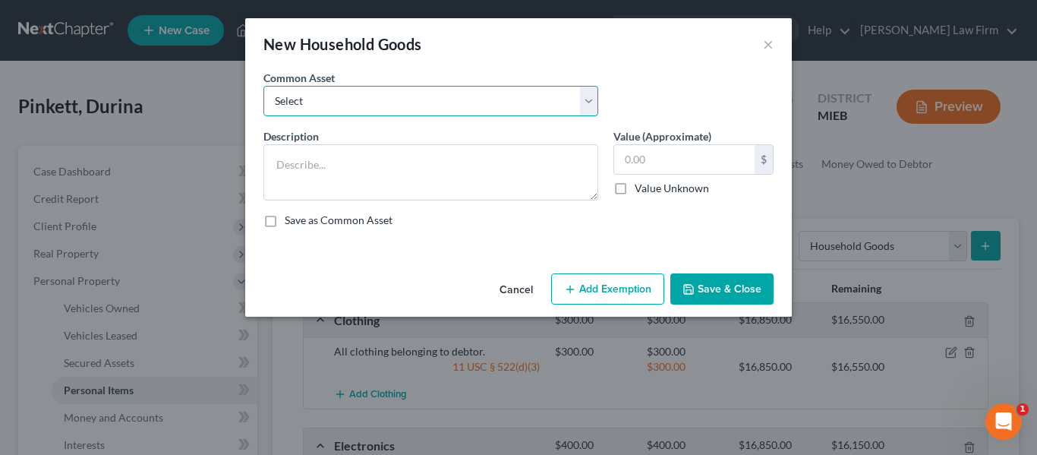
click at [592, 99] on select "Select Kitchen appliances, cookware, silverware All furniture in debtor's home …" at bounding box center [431, 101] width 335 height 30
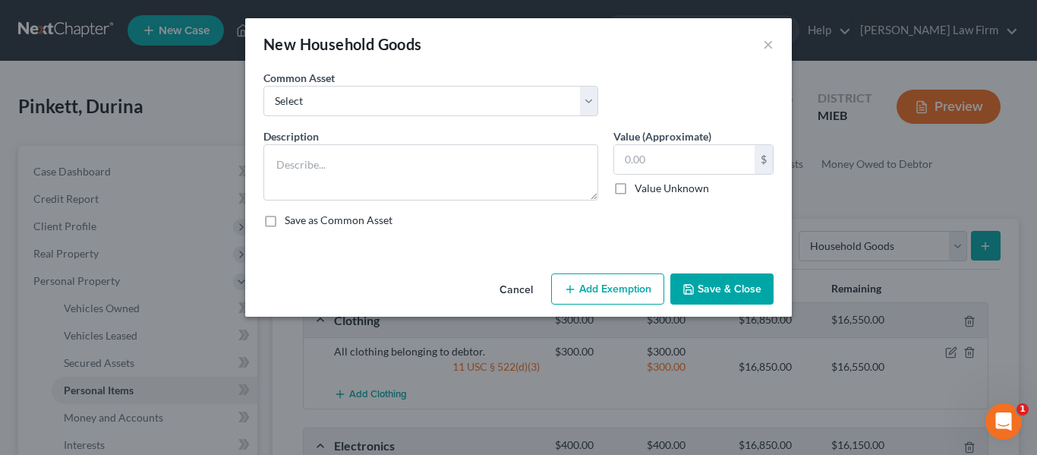
click at [700, 62] on div "New Household Goods ×" at bounding box center [518, 44] width 547 height 52
click at [768, 45] on button "×" at bounding box center [768, 44] width 11 height 18
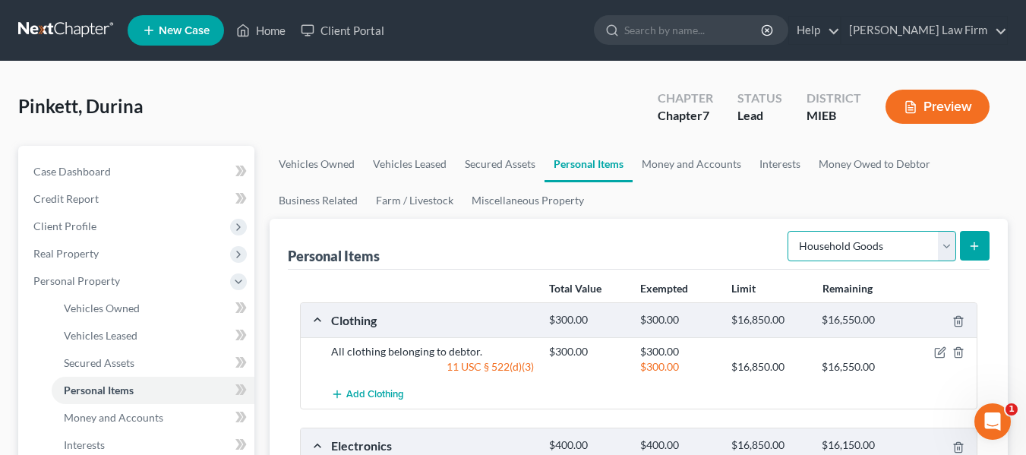
click at [849, 251] on select "Select Item Type Clothing Collectibles Of Value Electronics Firearms Household …" at bounding box center [871, 246] width 169 height 30
click at [693, 168] on link "Money and Accounts" at bounding box center [692, 164] width 118 height 36
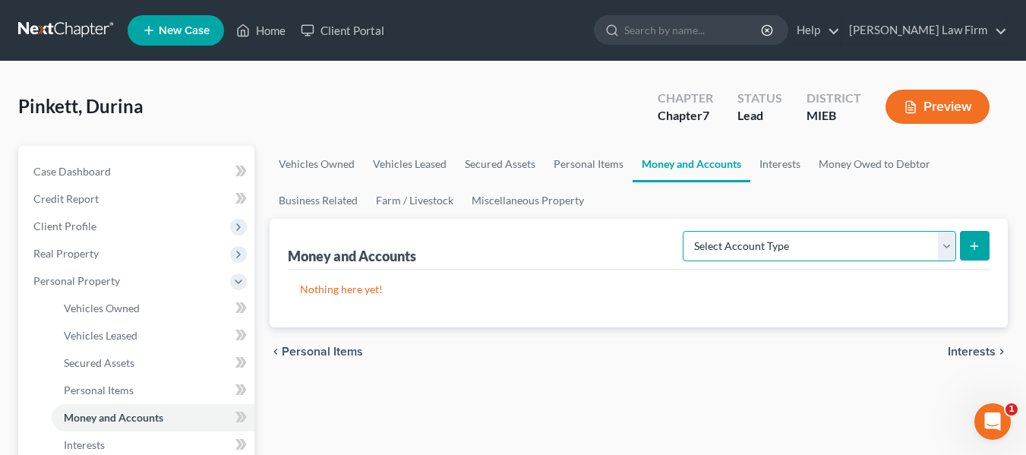
click at [815, 247] on select "Select Account Type Brokerage Cash on Hand Certificates of Deposit Checking Acc…" at bounding box center [819, 246] width 273 height 30
select select "checking"
click at [686, 231] on select "Select Account Type Brokerage Cash on Hand Certificates of Deposit Checking Acc…" at bounding box center [819, 246] width 273 height 30
click at [972, 249] on icon "submit" at bounding box center [974, 246] width 12 height 12
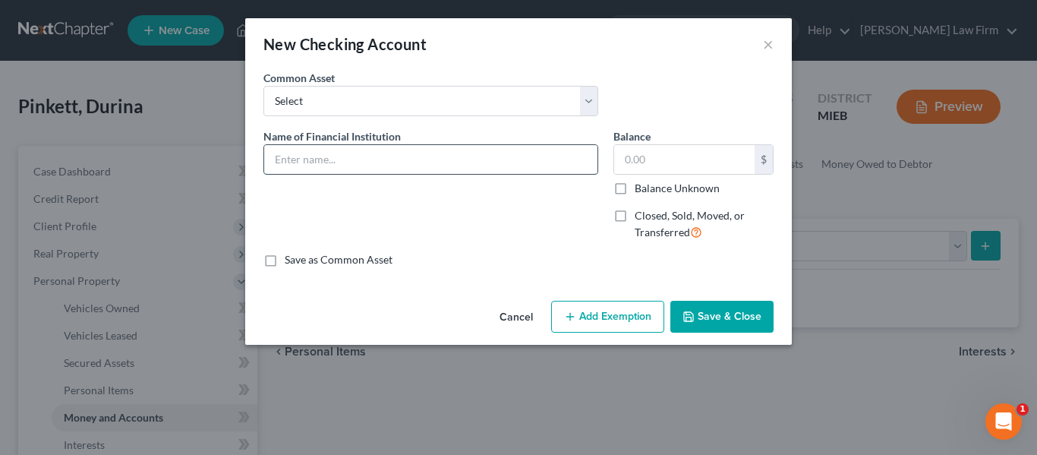
click at [445, 153] on input "text" at bounding box center [430, 159] width 333 height 29
type input "Chime"
click at [663, 165] on input "text" at bounding box center [684, 159] width 140 height 29
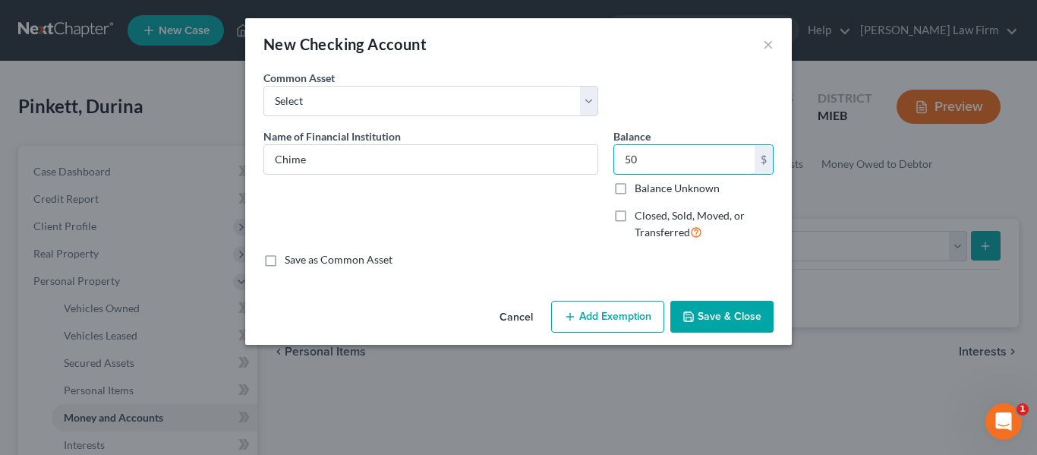
type input "50"
click at [633, 316] on button "Add Exemption" at bounding box center [607, 317] width 113 height 32
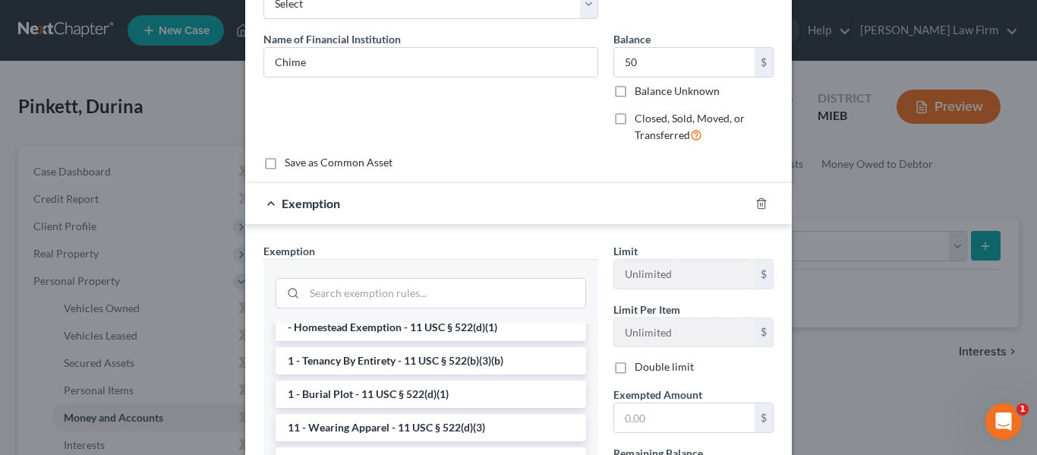
scroll to position [77, 0]
click at [396, 296] on input "search" at bounding box center [445, 293] width 281 height 29
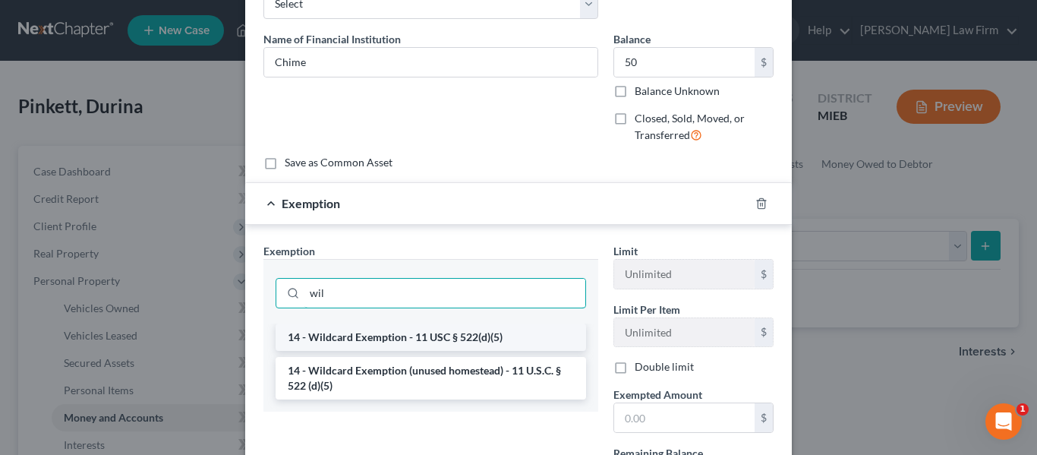
type input "wil"
click at [412, 335] on li "14 - Wildcard Exemption - 11 USC § 522(d)(5)" at bounding box center [431, 336] width 311 height 27
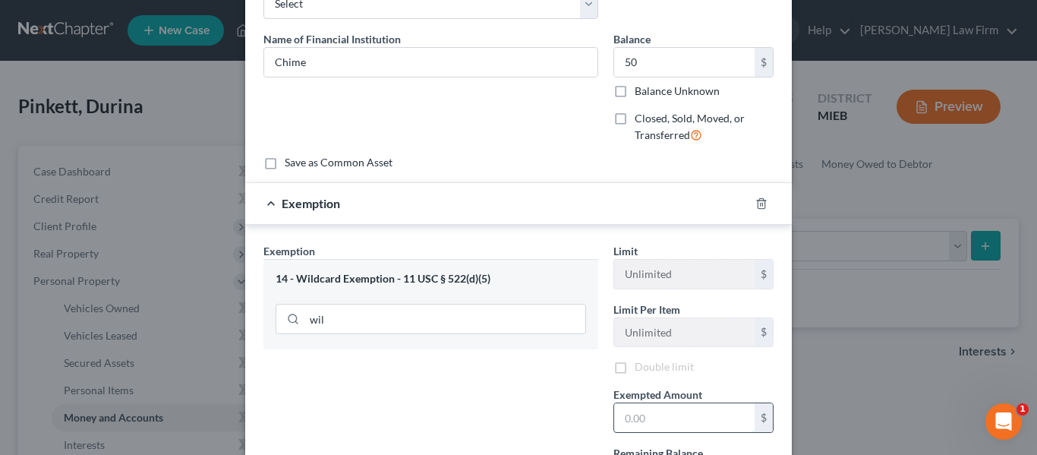
click at [651, 417] on input "text" at bounding box center [684, 417] width 140 height 29
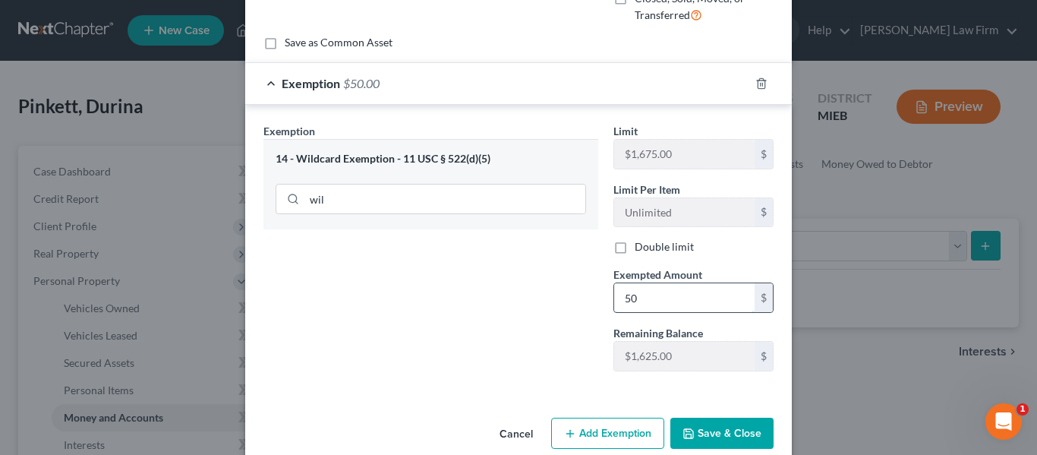
scroll to position [241, 0]
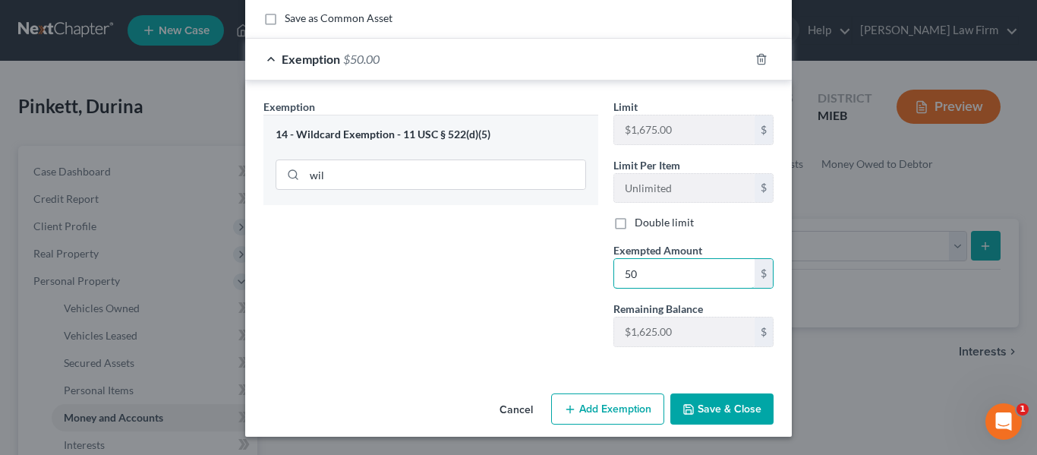
type input "50"
click at [702, 406] on button "Save & Close" at bounding box center [722, 409] width 103 height 32
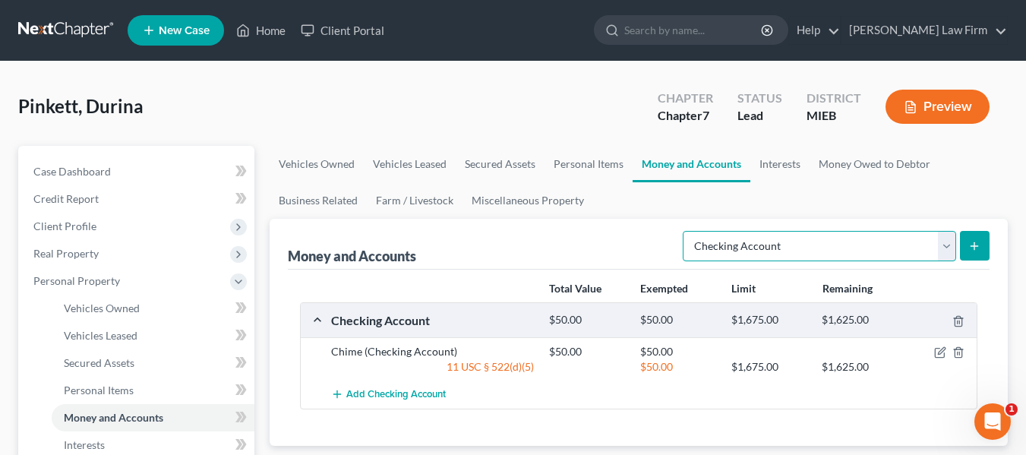
click at [834, 243] on select "Select Account Type Brokerage Cash on Hand Certificates of Deposit Checking Acc…" at bounding box center [819, 246] width 273 height 30
click at [982, 238] on button "submit" at bounding box center [975, 246] width 30 height 30
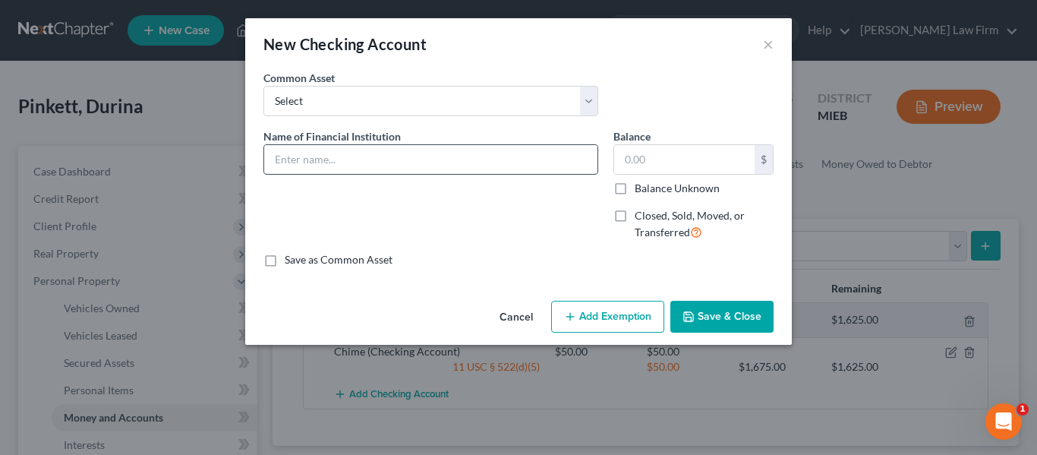
click at [446, 165] on input "text" at bounding box center [430, 159] width 333 height 29
type input "Cash App"
click at [676, 163] on input "text" at bounding box center [684, 159] width 140 height 29
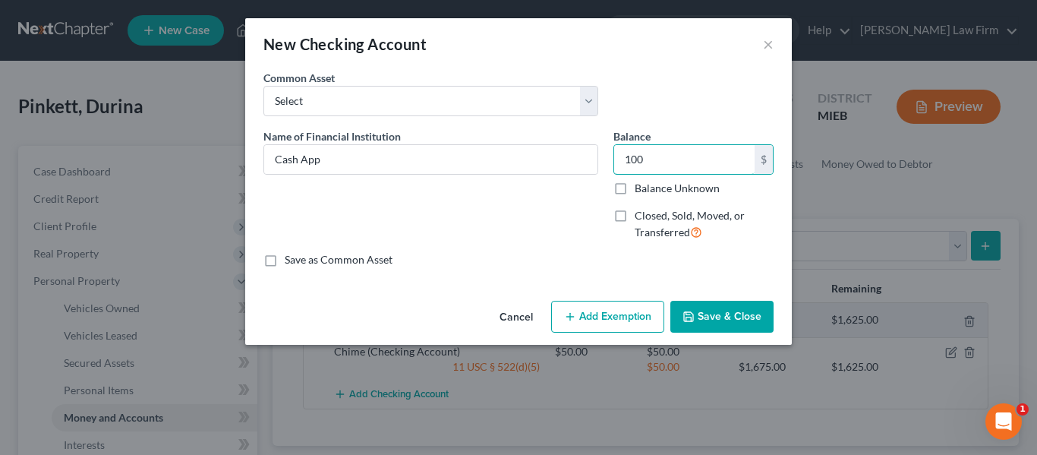
type input "100"
click at [611, 320] on button "Add Exemption" at bounding box center [607, 317] width 113 height 32
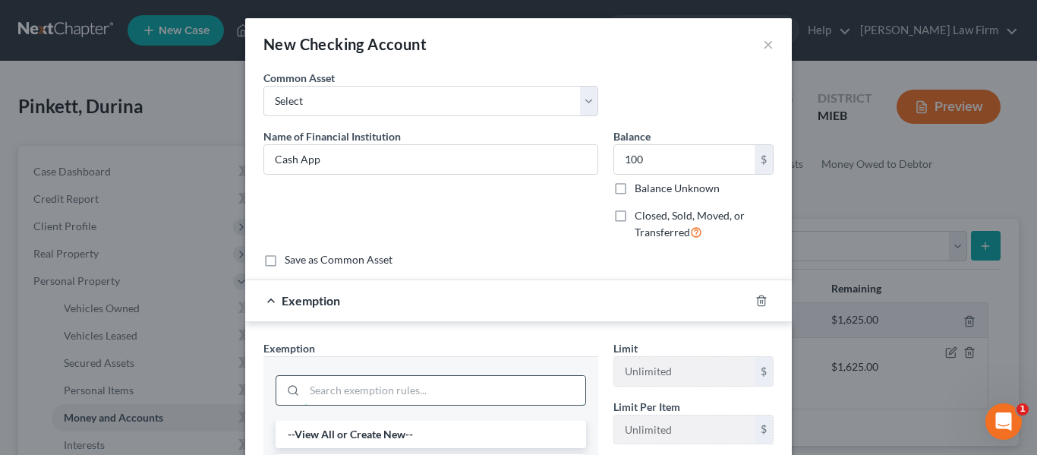
click at [453, 391] on input "search" at bounding box center [445, 390] width 281 height 29
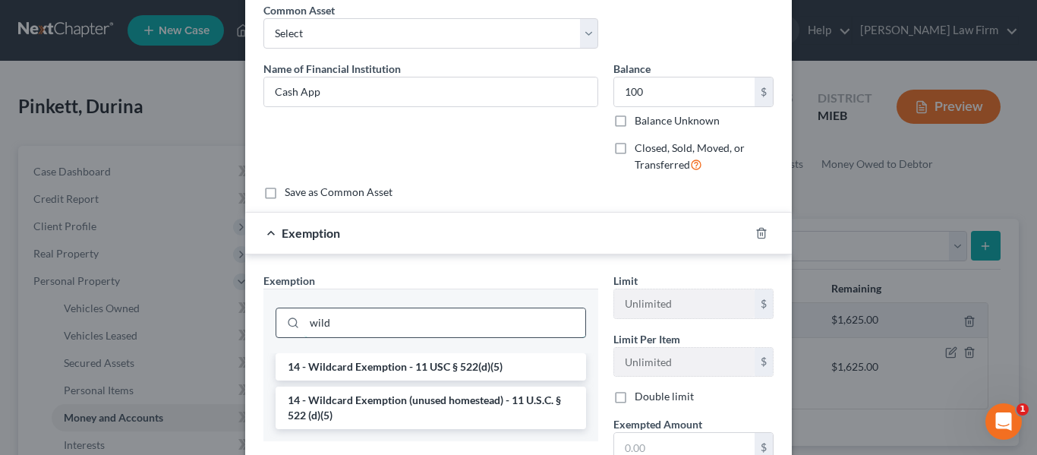
scroll to position [68, 0]
type input "wild"
click at [428, 374] on li "14 - Wildcard Exemption - 11 USC § 522(d)(5)" at bounding box center [431, 365] width 311 height 27
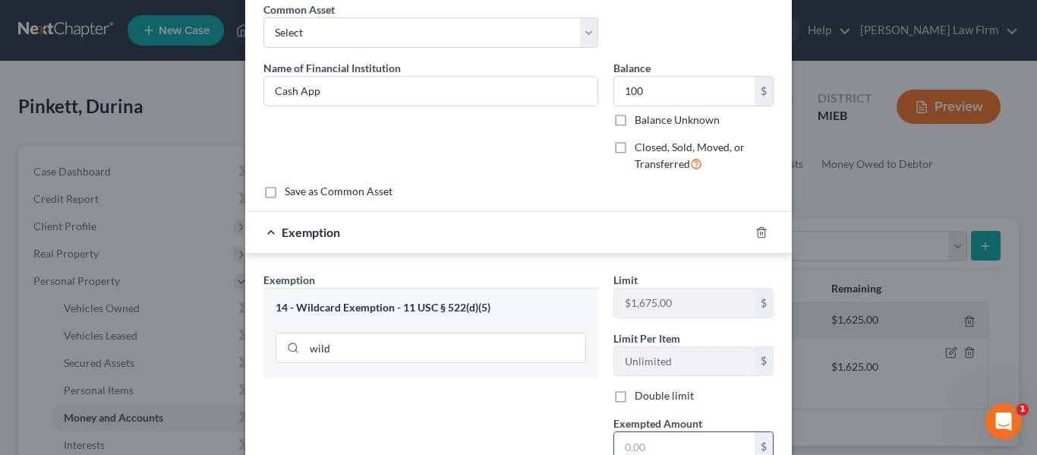
click at [638, 444] on input "text" at bounding box center [684, 446] width 140 height 29
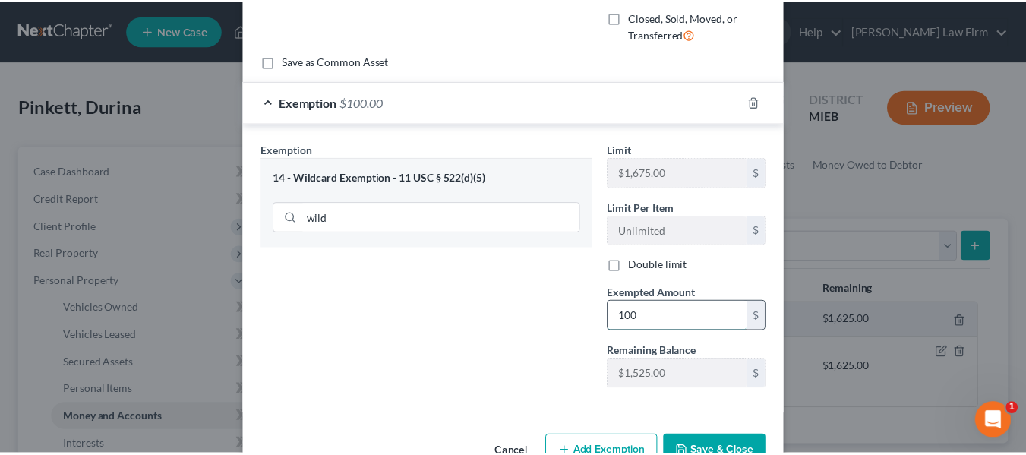
scroll to position [241, 0]
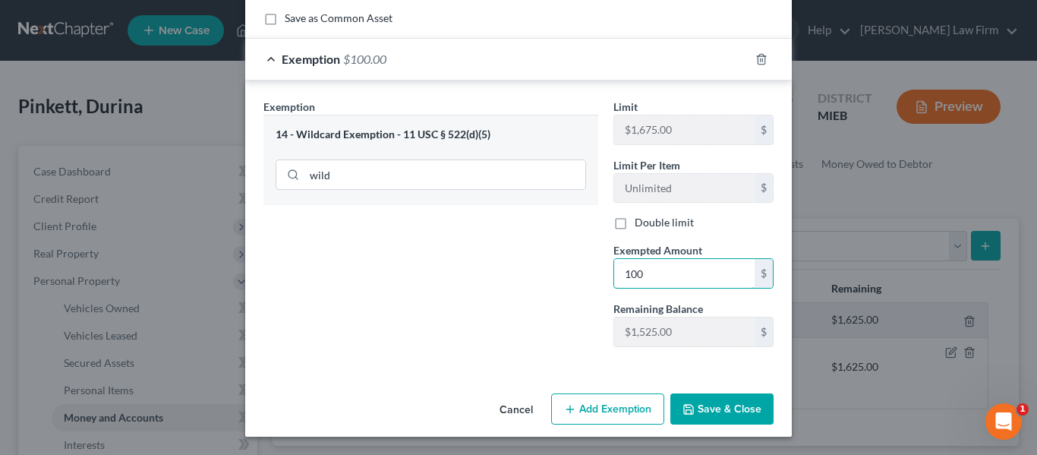
type input "100"
click at [706, 410] on button "Save & Close" at bounding box center [722, 409] width 103 height 32
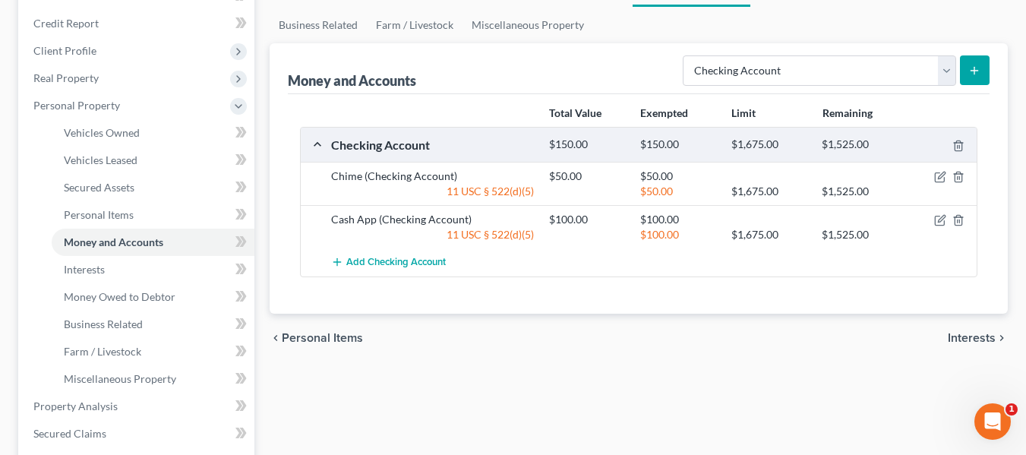
scroll to position [256, 0]
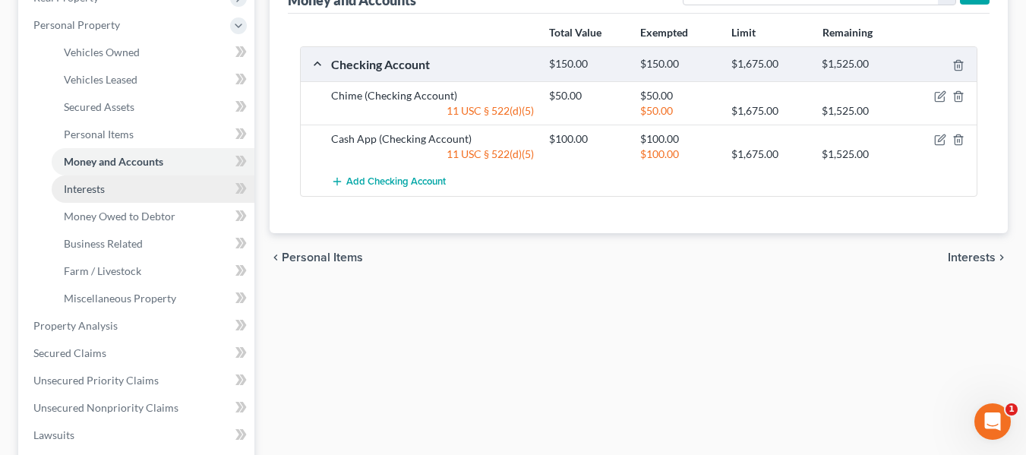
click at [109, 197] on link "Interests" at bounding box center [153, 188] width 203 height 27
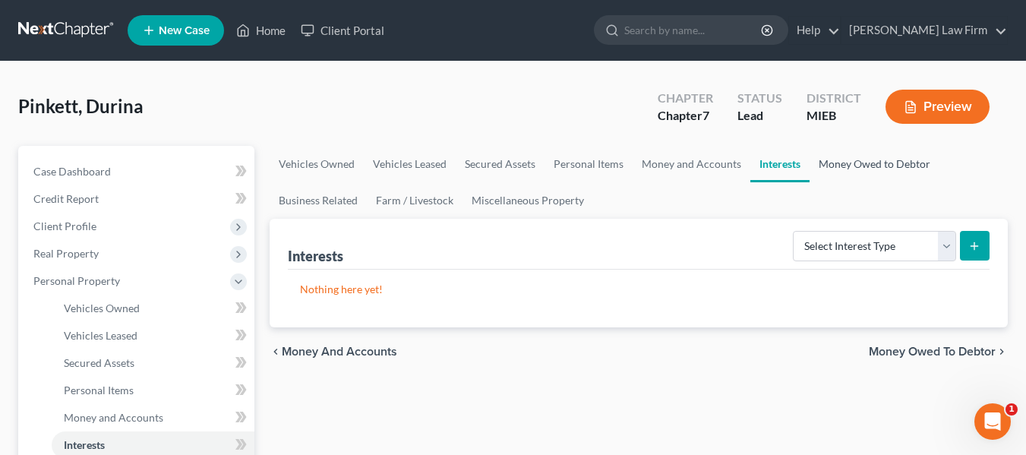
click at [888, 161] on link "Money Owed to Debtor" at bounding box center [874, 164] width 130 height 36
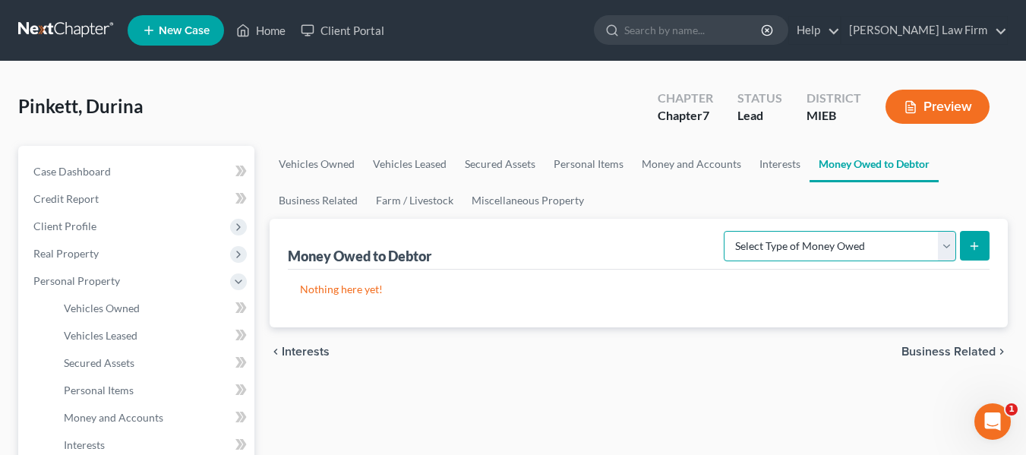
click at [891, 250] on select "Select Type of Money Owed Accounts Receivable Alimony Child Support Claims Agai…" at bounding box center [840, 246] width 232 height 30
select select "expected_tax_refund"
click at [726, 231] on select "Select Type of Money Owed Accounts Receivable Alimony Child Support Claims Agai…" at bounding box center [840, 246] width 232 height 30
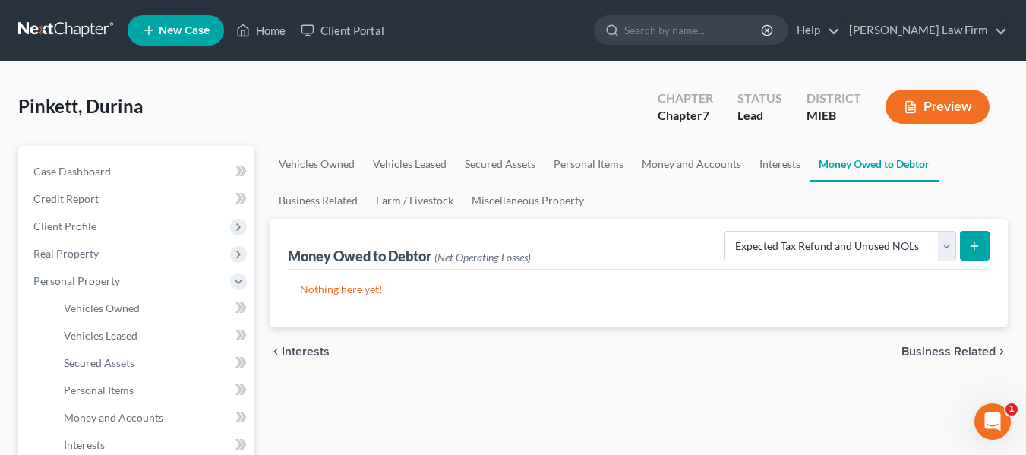
click at [977, 248] on icon "submit" at bounding box center [974, 246] width 12 height 12
select select "0"
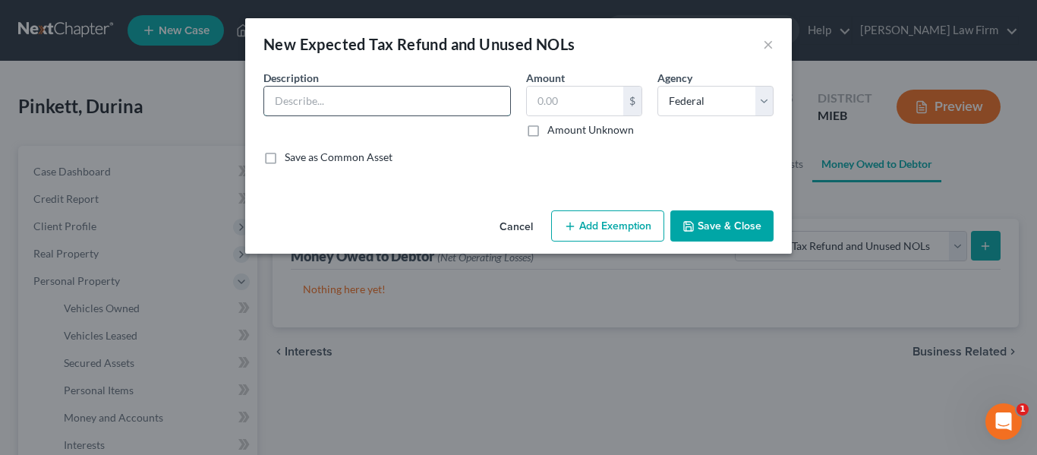
click at [394, 106] on input "text" at bounding box center [387, 101] width 246 height 29
type input "2025 pro rata tax refund"
click at [574, 101] on input "text" at bounding box center [575, 101] width 96 height 29
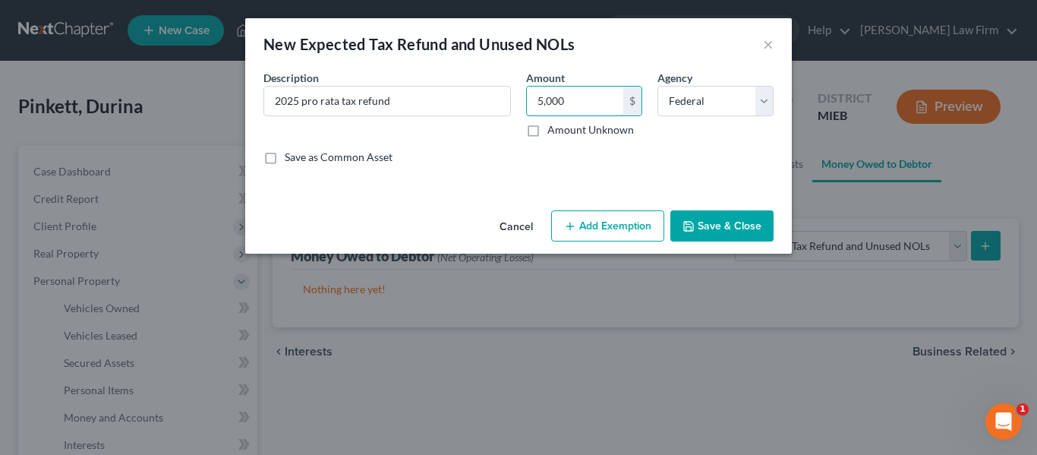
type input "5,000"
click at [618, 226] on button "Add Exemption" at bounding box center [607, 226] width 113 height 32
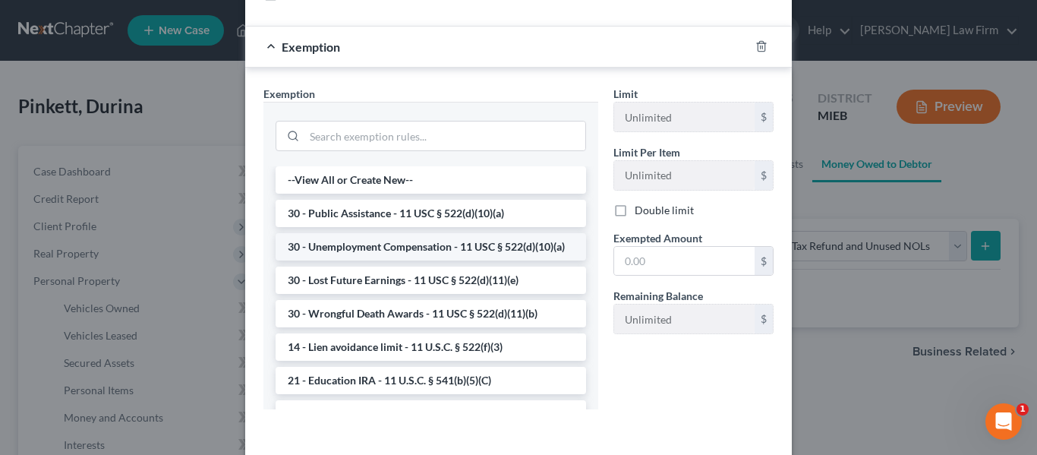
scroll to position [172, 0]
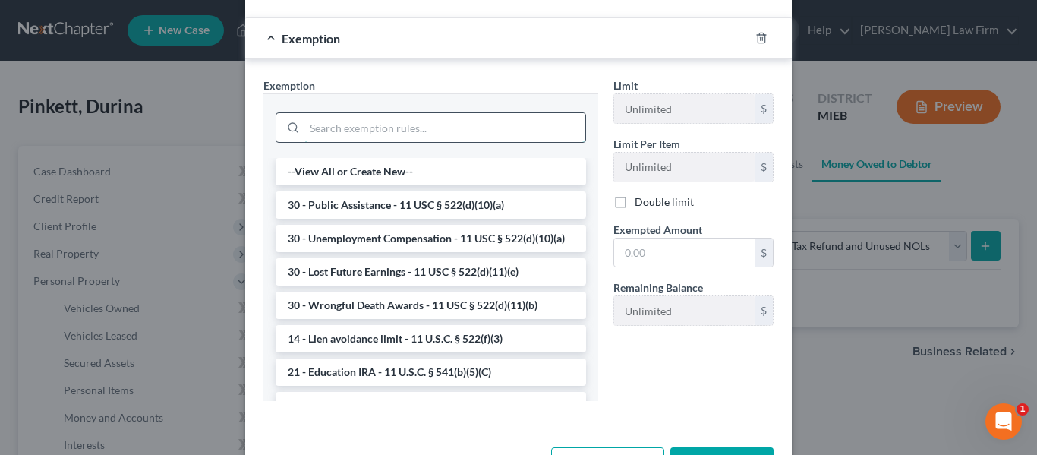
click at [406, 134] on input "search" at bounding box center [445, 127] width 281 height 29
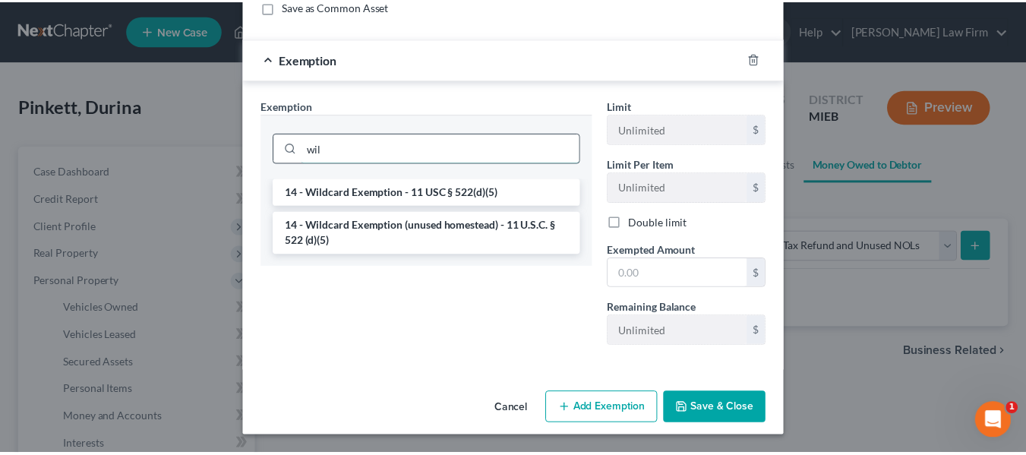
scroll to position [151, 0]
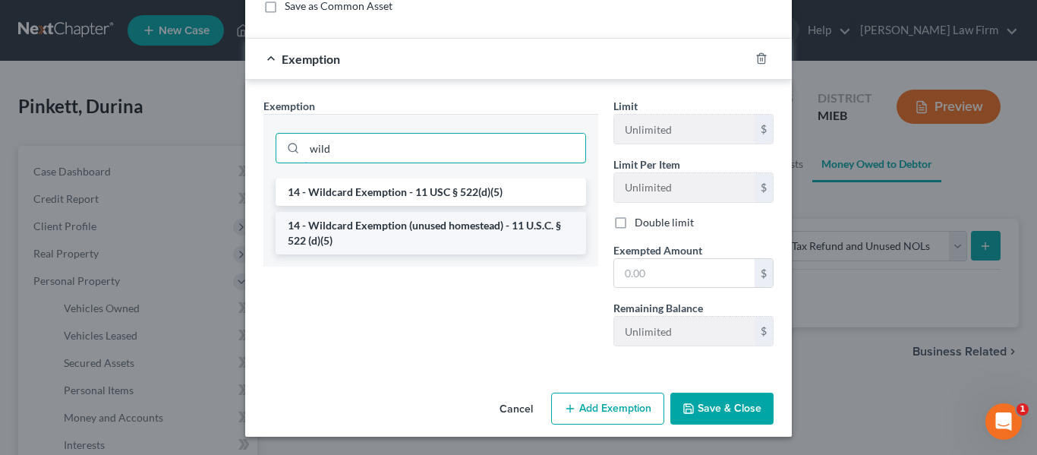
type input "wild"
click at [458, 233] on li "14 - Wildcard Exemption (unused homestead) - 11 U.S.C. § 522 (d)(5)" at bounding box center [431, 233] width 311 height 43
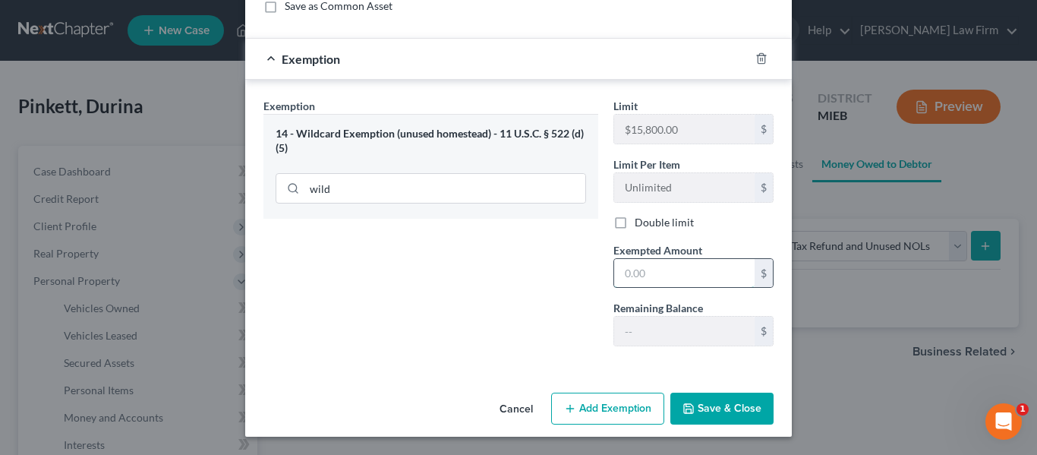
click at [672, 274] on input "text" at bounding box center [684, 273] width 140 height 29
type input "5,000"
click at [718, 402] on button "Save & Close" at bounding box center [722, 409] width 103 height 32
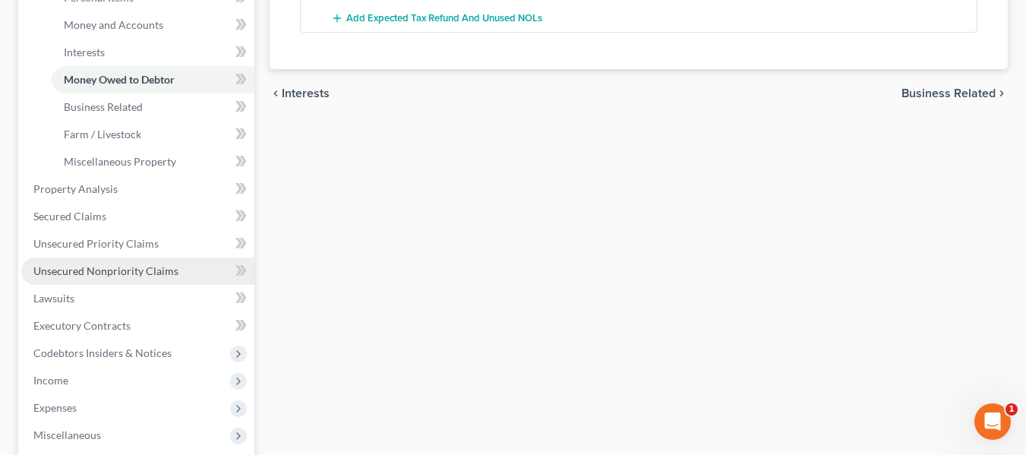
scroll to position [393, 0]
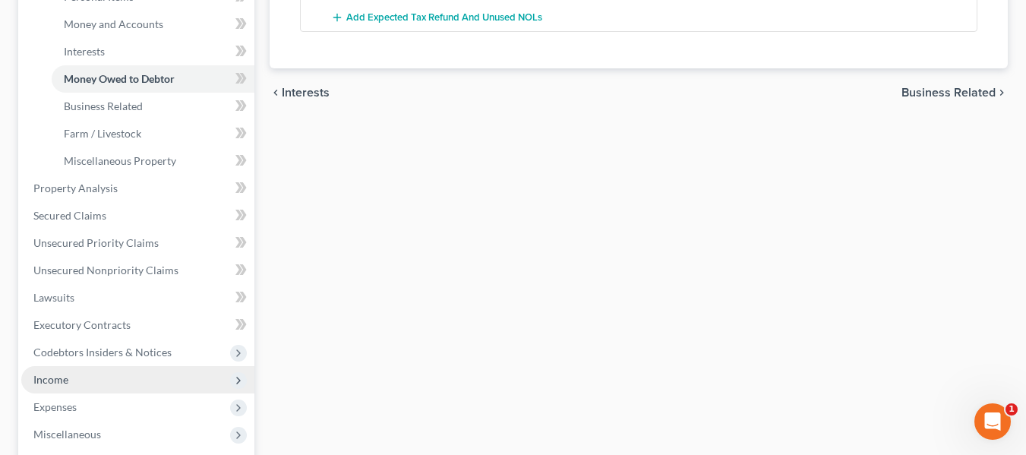
click at [104, 381] on span "Income" at bounding box center [137, 379] width 233 height 27
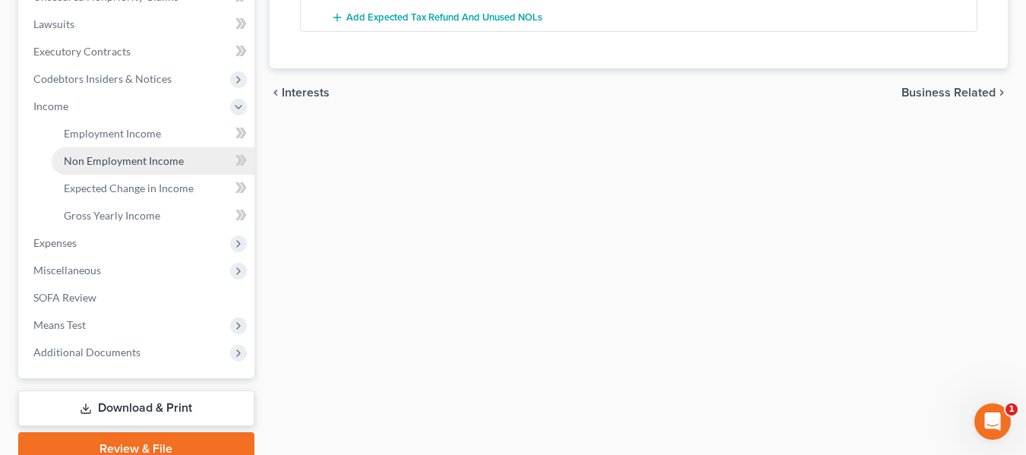
click at [160, 154] on span "Non Employment Income" at bounding box center [124, 160] width 120 height 13
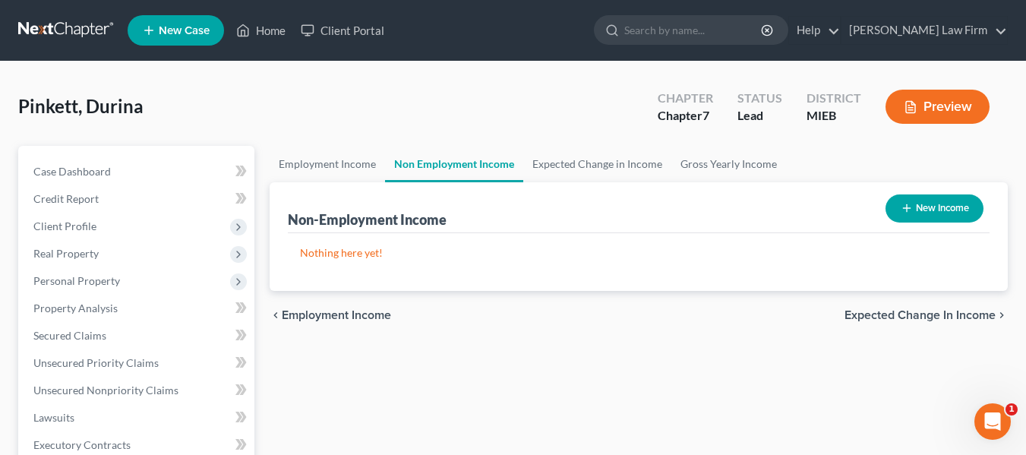
click at [931, 201] on button "New Income" at bounding box center [934, 208] width 98 height 28
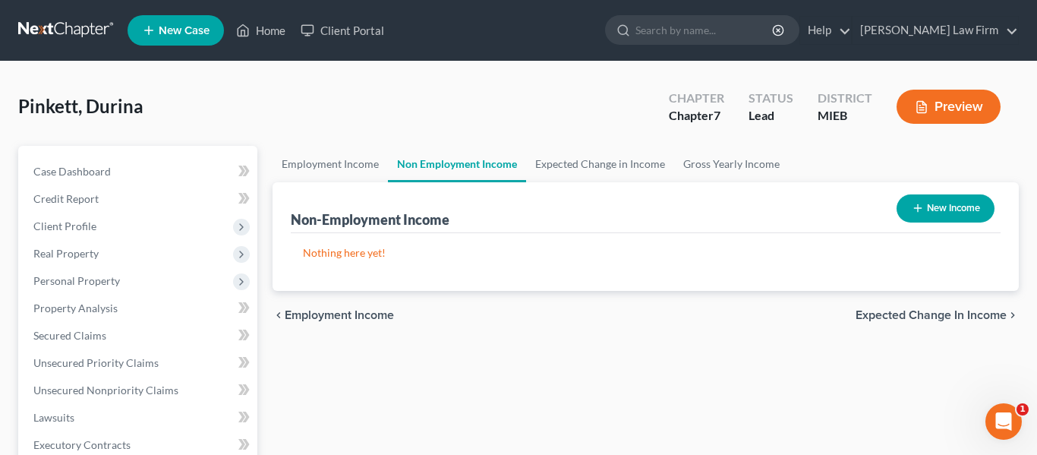
select select "0"
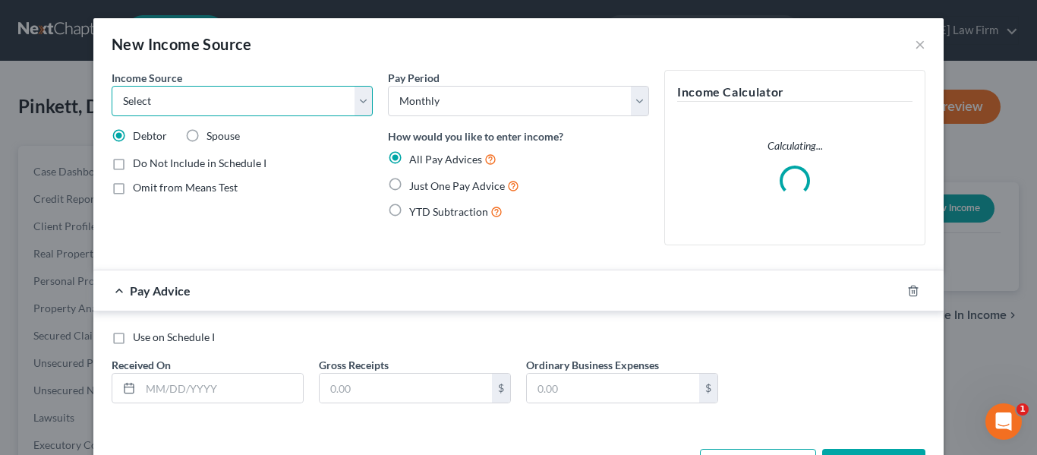
click at [311, 105] on select "Select Unemployment Disability (from employer) Pension Retirement Social Securi…" at bounding box center [242, 101] width 261 height 30
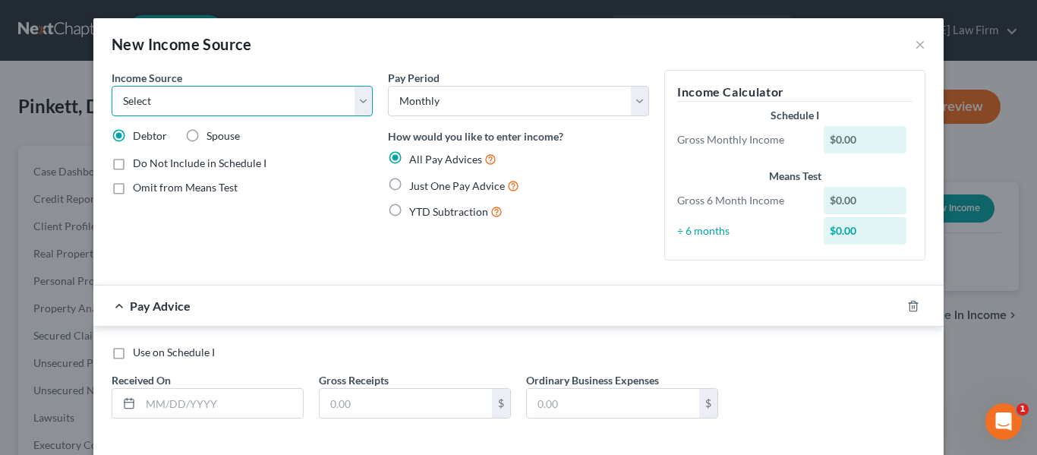
select select "5"
click at [112, 86] on select "Select Unemployment Disability (from employer) Pension Retirement Social Securi…" at bounding box center [242, 101] width 261 height 30
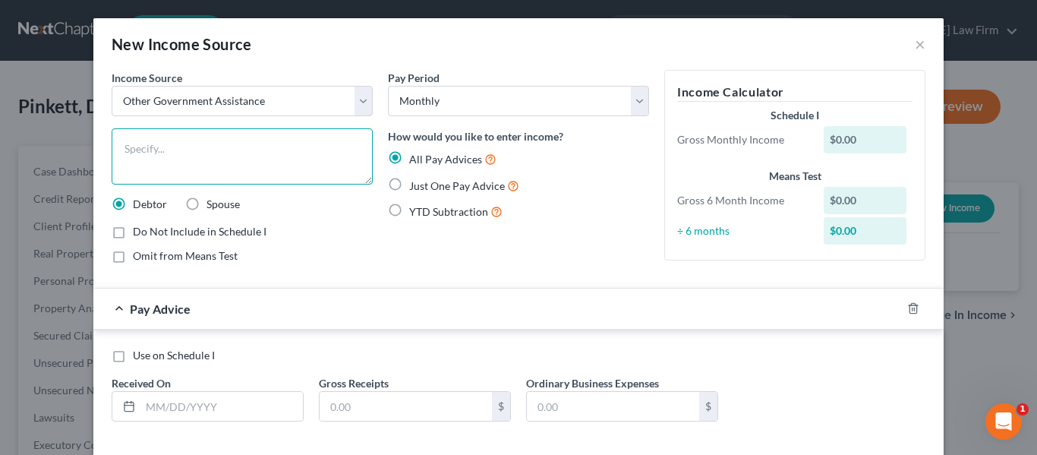
click at [265, 153] on textarea at bounding box center [242, 156] width 261 height 56
click at [409, 185] on label "Just One Pay Advice" at bounding box center [464, 185] width 110 height 17
click at [415, 185] on input "Just One Pay Advice" at bounding box center [420, 182] width 10 height 10
radio input "true"
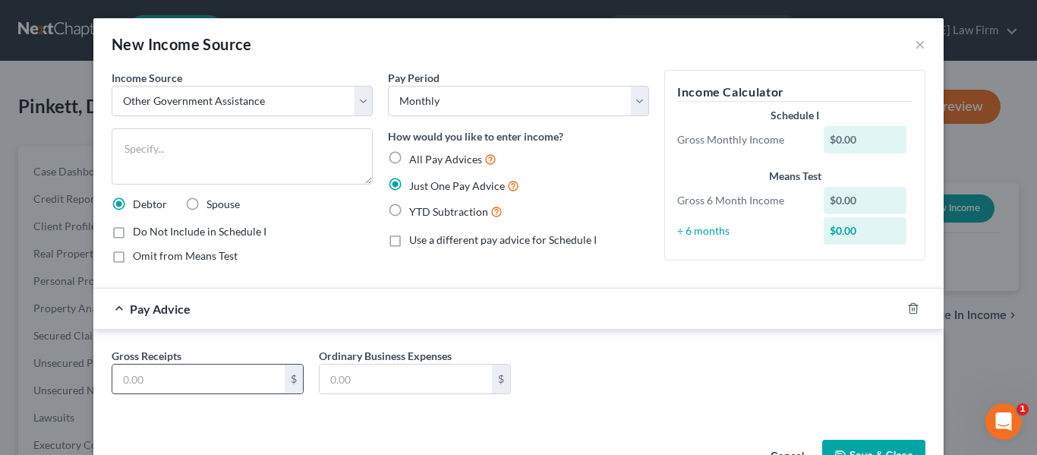
click at [229, 374] on input "text" at bounding box center [198, 378] width 172 height 29
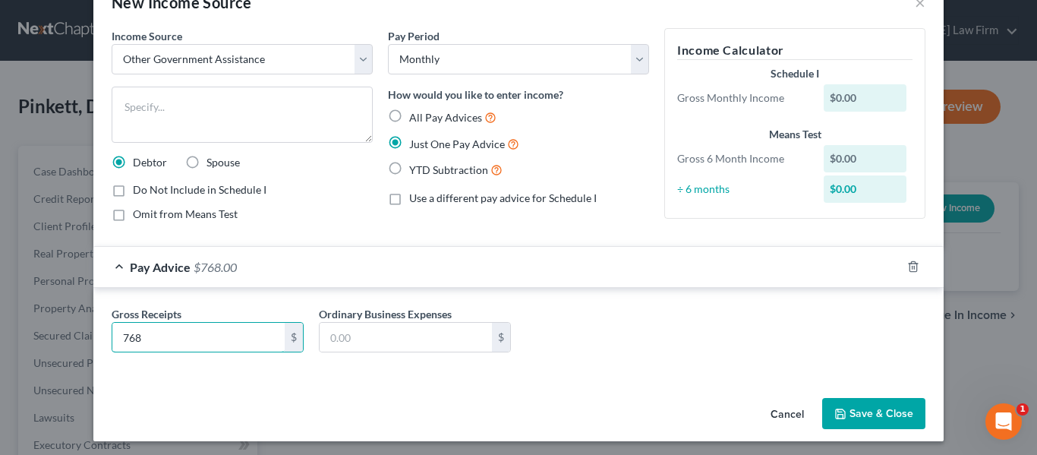
scroll to position [45, 0]
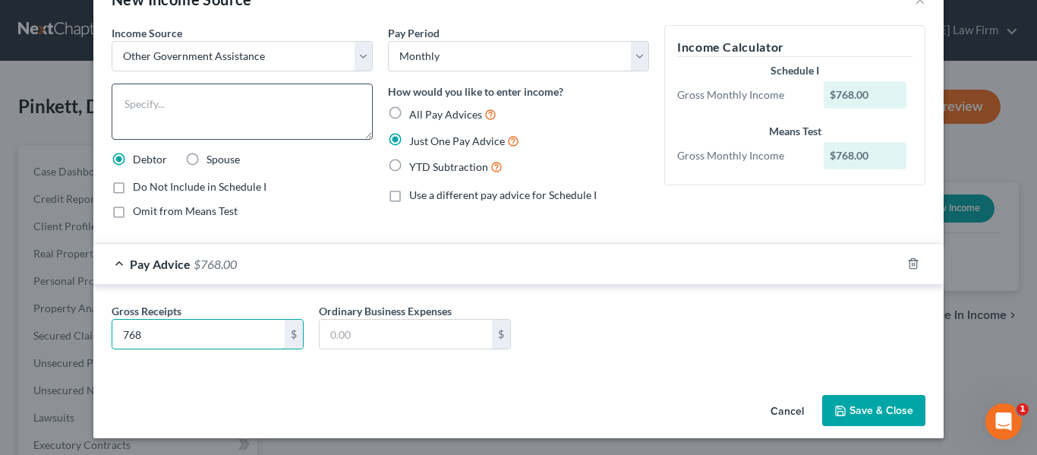
type input "768"
click at [282, 106] on textarea at bounding box center [242, 112] width 261 height 56
type textarea "Food Stamps"
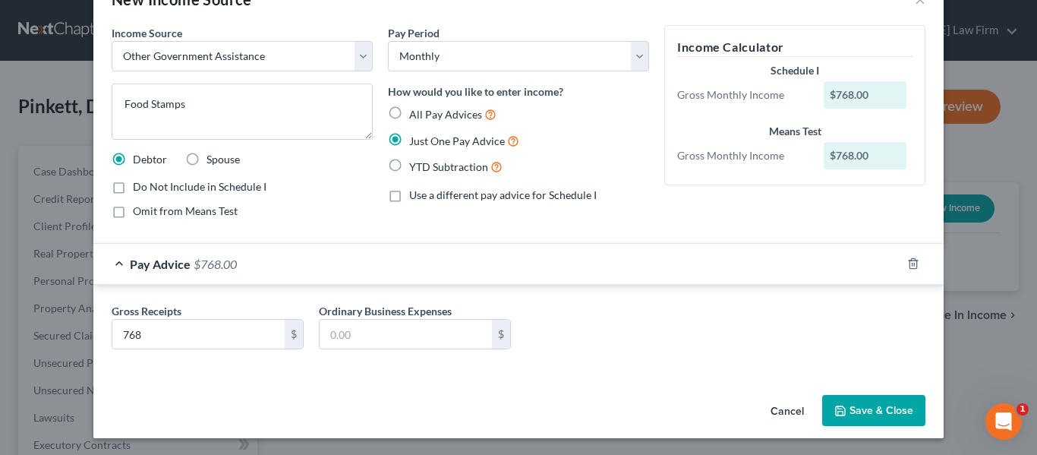
click at [868, 418] on button "Save & Close" at bounding box center [873, 411] width 103 height 32
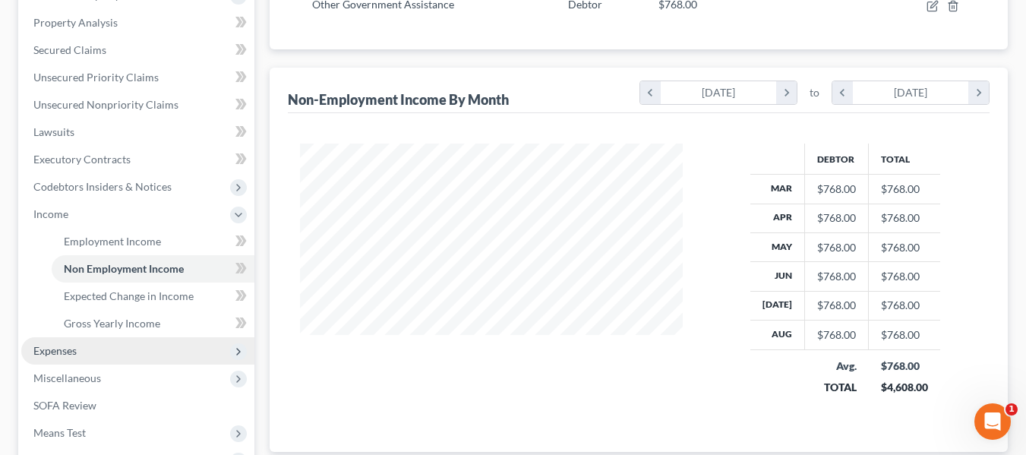
scroll to position [286, 0]
click at [112, 349] on span "Expenses" at bounding box center [137, 349] width 233 height 27
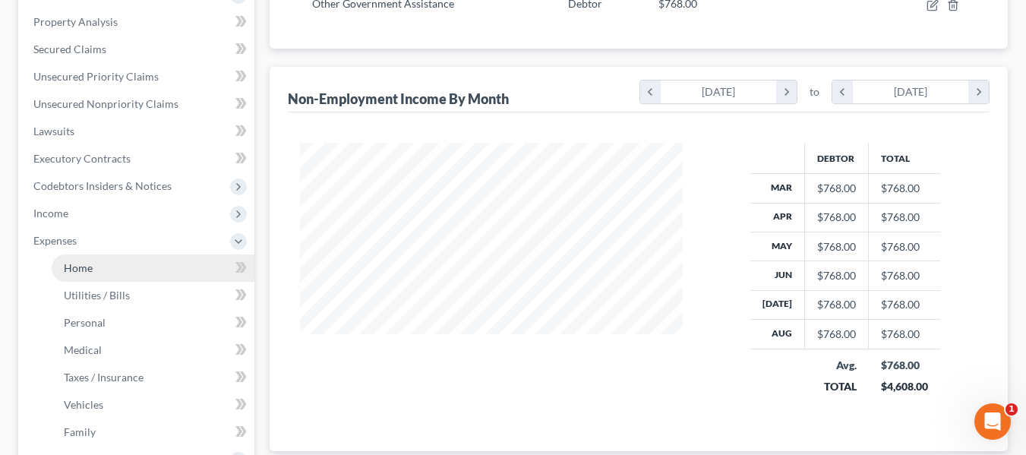
click at [101, 260] on link "Home" at bounding box center [153, 267] width 203 height 27
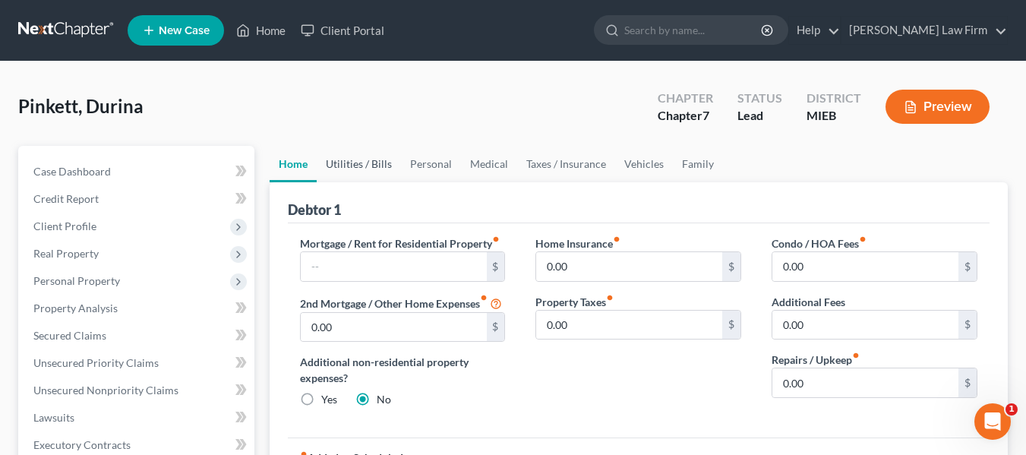
click at [371, 161] on link "Utilities / Bills" at bounding box center [359, 164] width 84 height 36
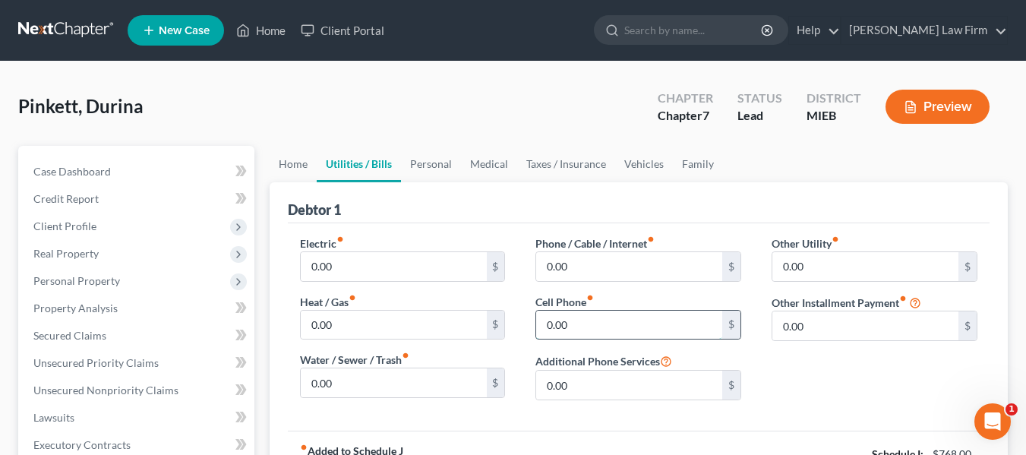
click at [589, 329] on input "0.00" at bounding box center [629, 325] width 186 height 29
type input "170"
click at [440, 160] on link "Personal" at bounding box center [431, 164] width 60 height 36
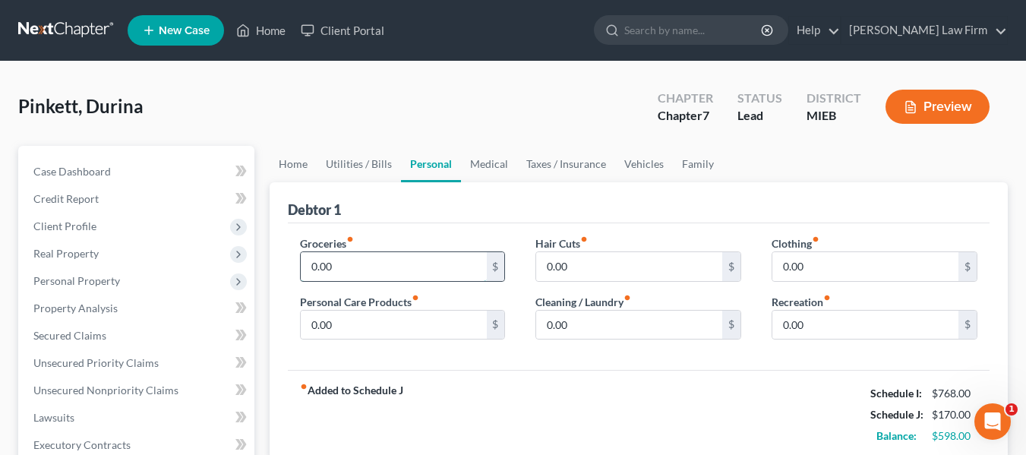
click at [415, 264] on input "0.00" at bounding box center [394, 266] width 186 height 29
type input "5"
type input "6"
type input "500"
click at [371, 333] on input "0.00" at bounding box center [394, 325] width 186 height 29
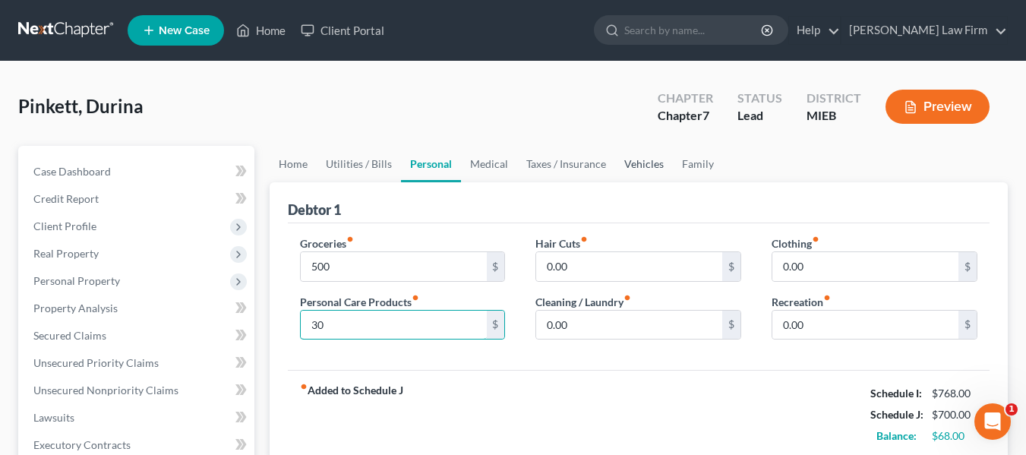
type input "30"
click at [636, 166] on link "Vehicles" at bounding box center [644, 164] width 58 height 36
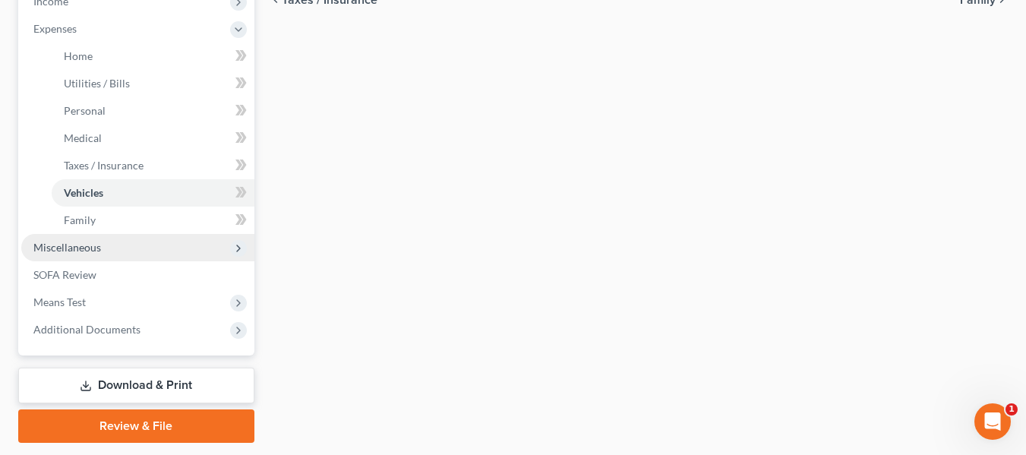
scroll to position [499, 0]
click at [93, 252] on span "Miscellaneous" at bounding box center [67, 246] width 68 height 13
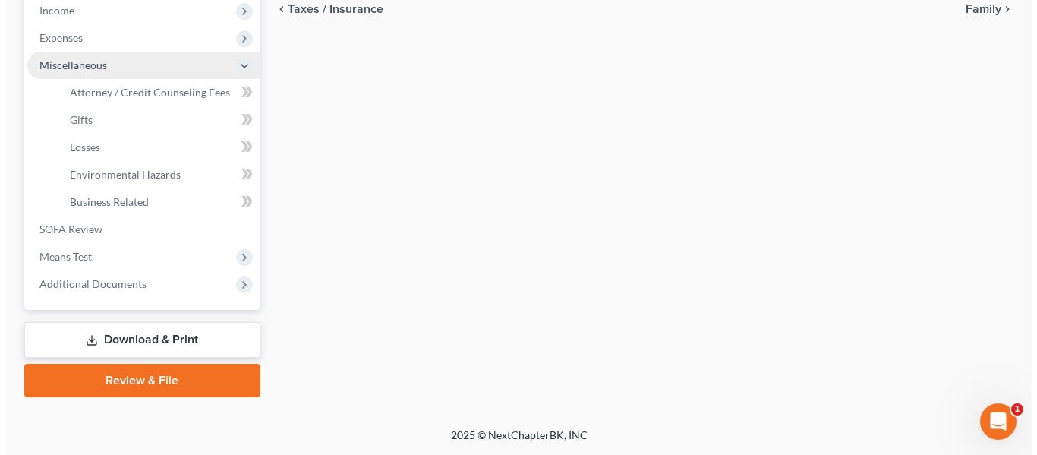
scroll to position [489, 0]
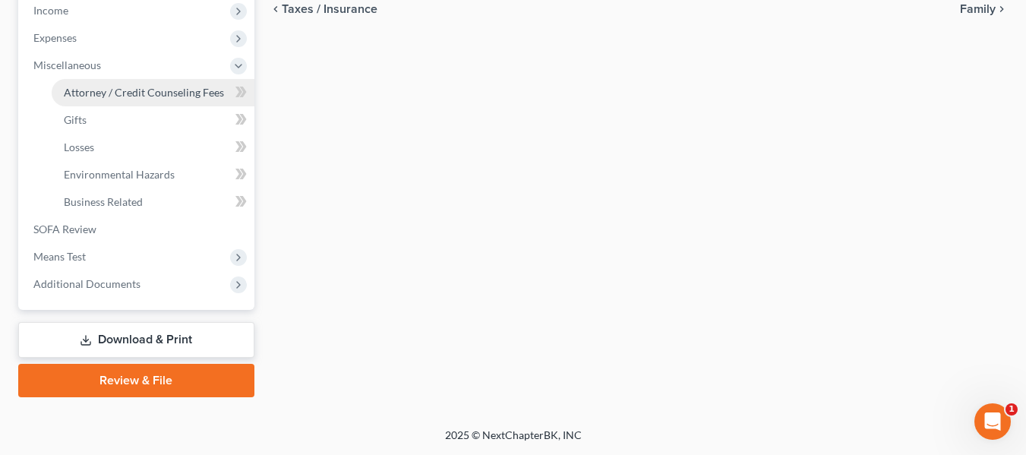
click at [176, 98] on span "Attorney / Credit Counseling Fees" at bounding box center [144, 92] width 160 height 13
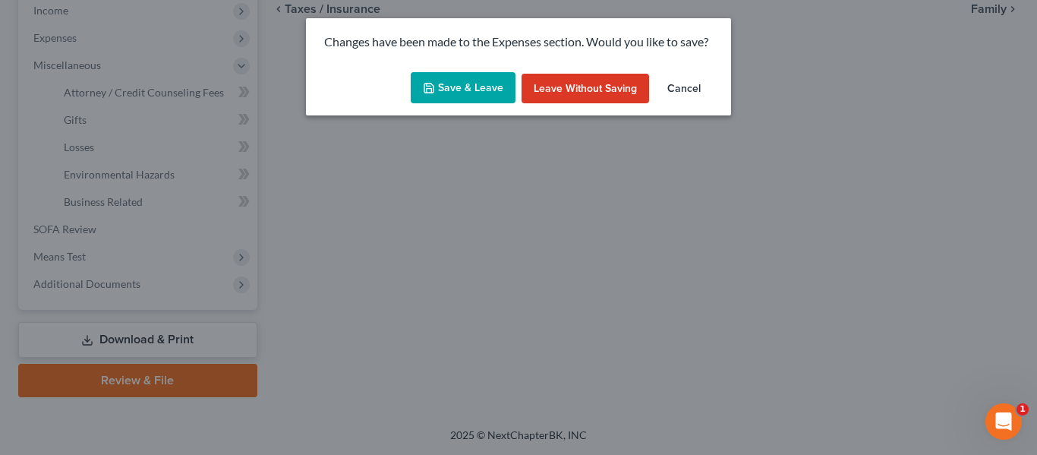
click at [481, 86] on button "Save & Leave" at bounding box center [463, 88] width 105 height 32
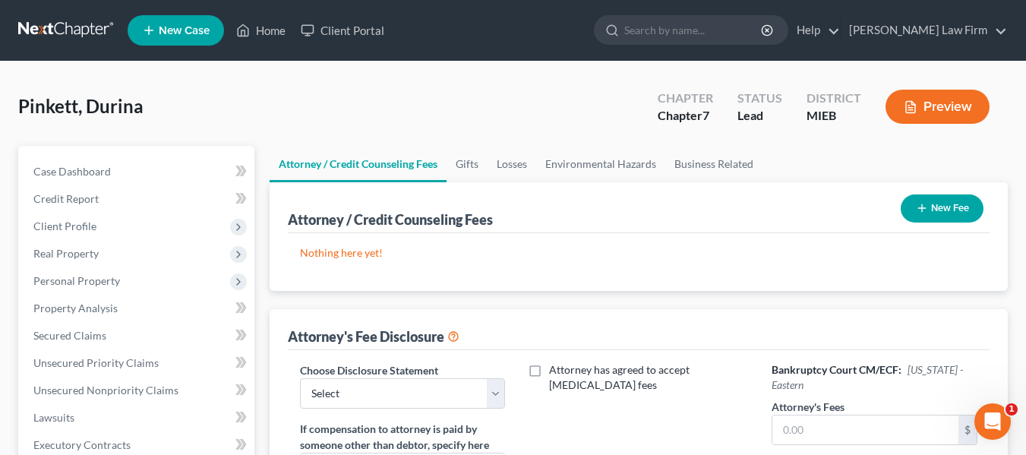
click at [934, 210] on button "New Fee" at bounding box center [942, 208] width 83 height 28
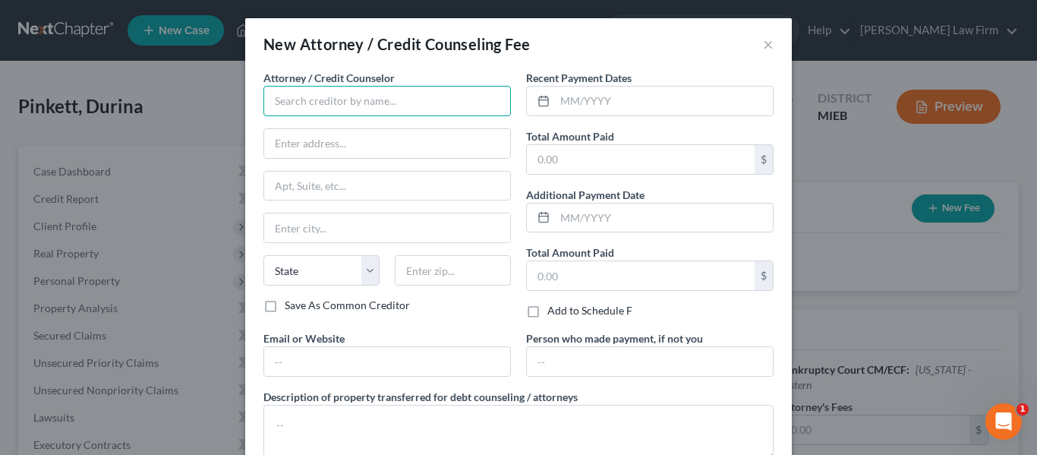
click at [401, 102] on input "text" at bounding box center [388, 101] width 248 height 30
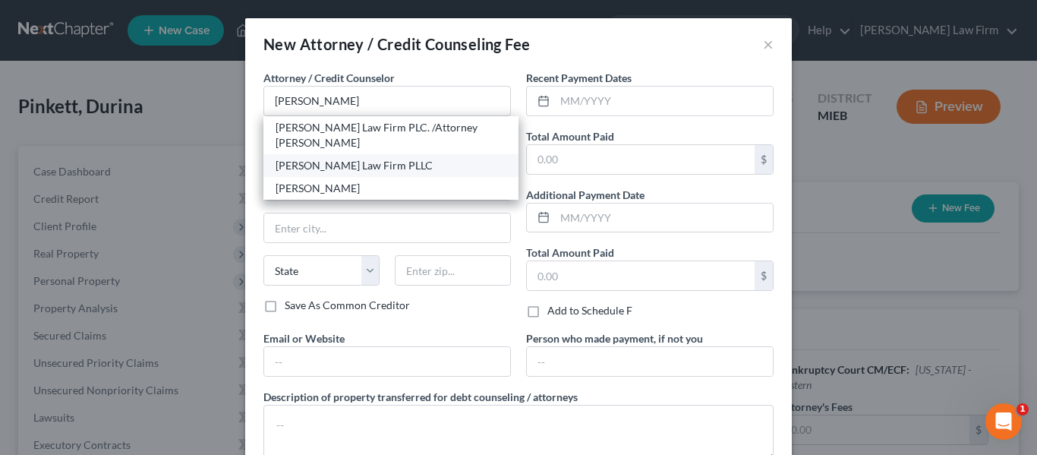
click at [348, 154] on div "Adler Law Firm PLLC" at bounding box center [391, 165] width 255 height 23
type input "Adler Law Firm PLLC"
type input "26677 W 12 Mile Rd Suite 145"
type input "Southfield"
select select "23"
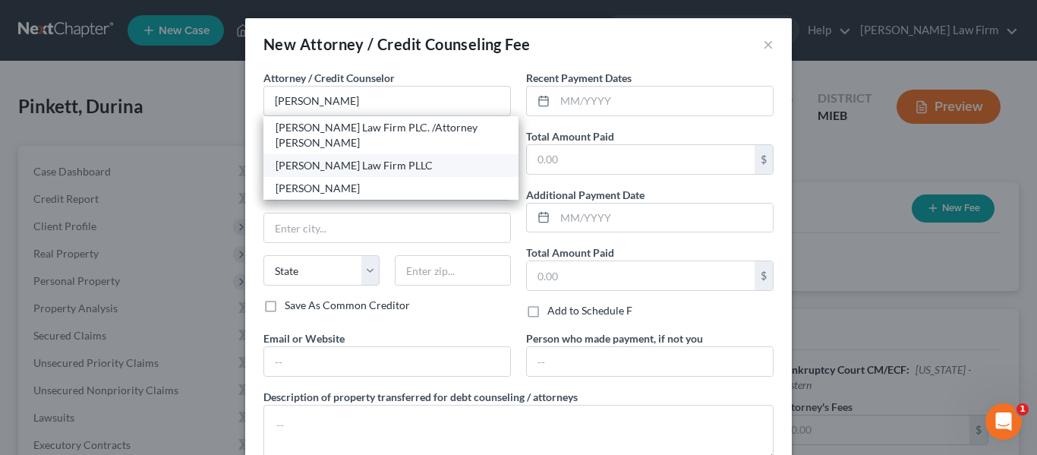
type input "48034"
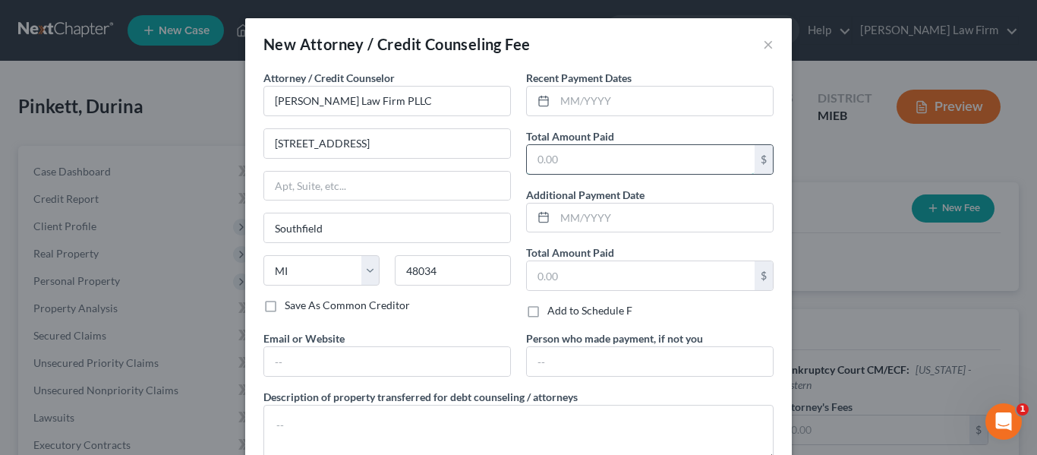
click at [612, 157] on input "text" at bounding box center [641, 159] width 228 height 29
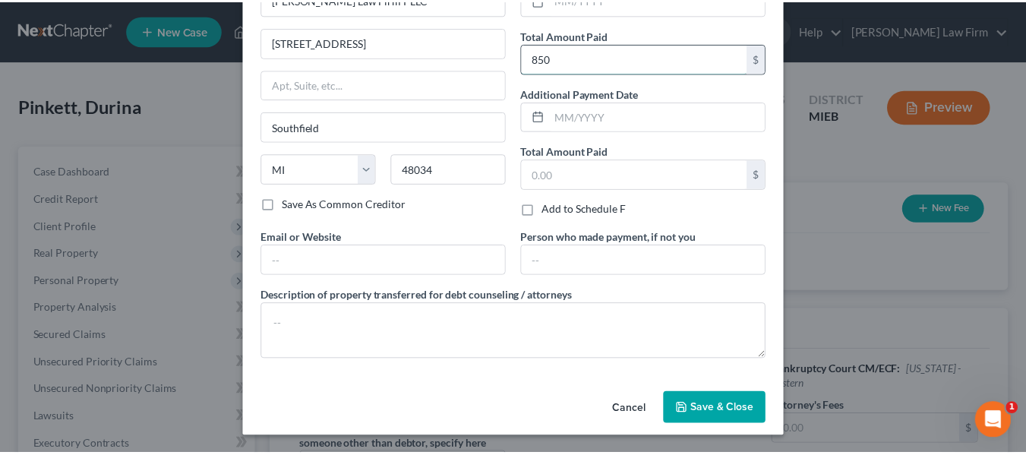
scroll to position [102, 0]
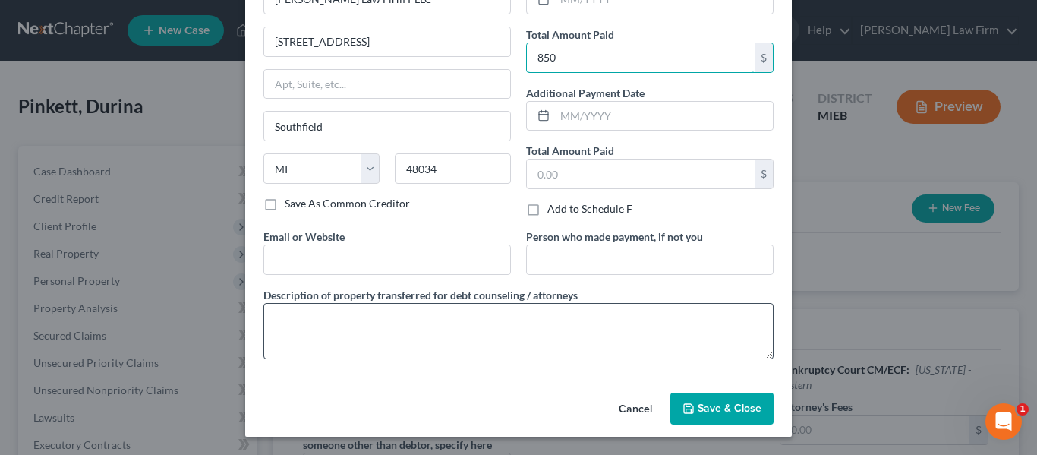
type input "850"
click at [531, 320] on textarea at bounding box center [519, 331] width 510 height 56
type textarea "attorney fees"
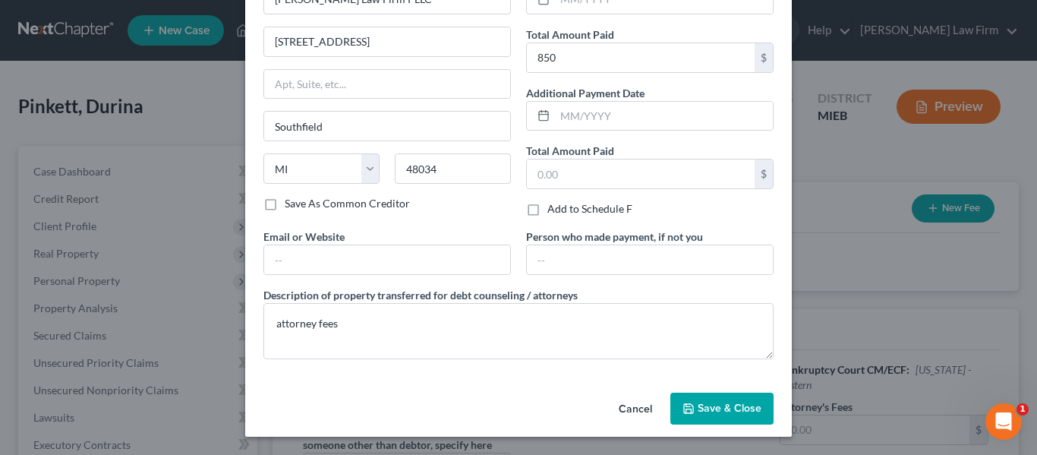
click at [719, 405] on span "Save & Close" at bounding box center [730, 408] width 64 height 13
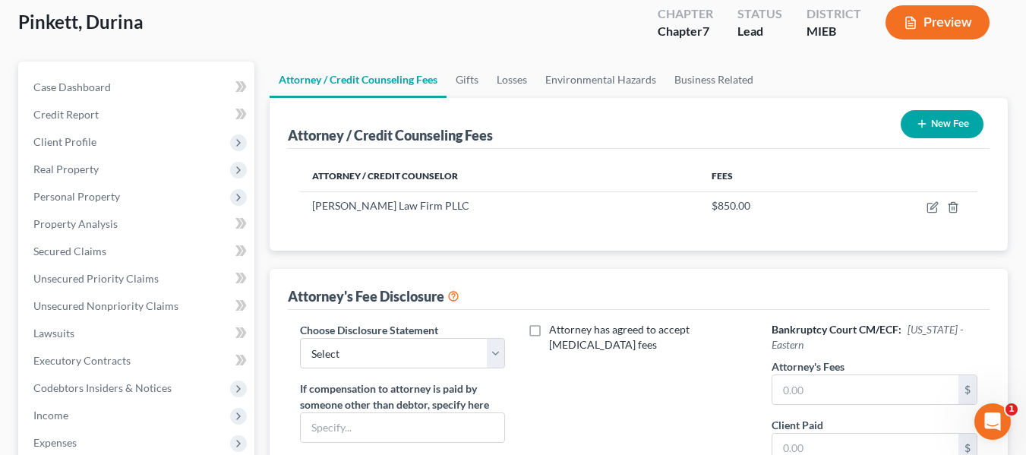
scroll to position [85, 0]
click at [813, 387] on input "text" at bounding box center [865, 388] width 186 height 29
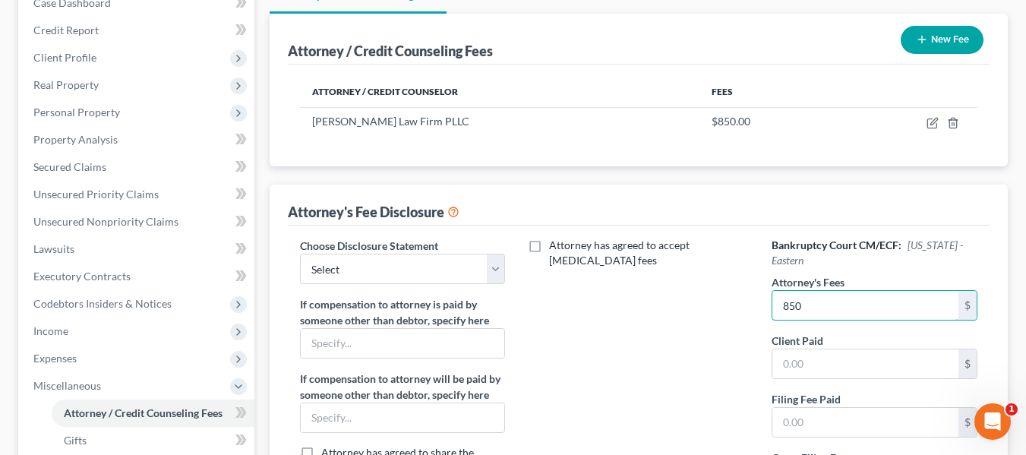
scroll to position [169, 0]
type input "850"
click at [835, 364] on input "text" at bounding box center [865, 363] width 186 height 29
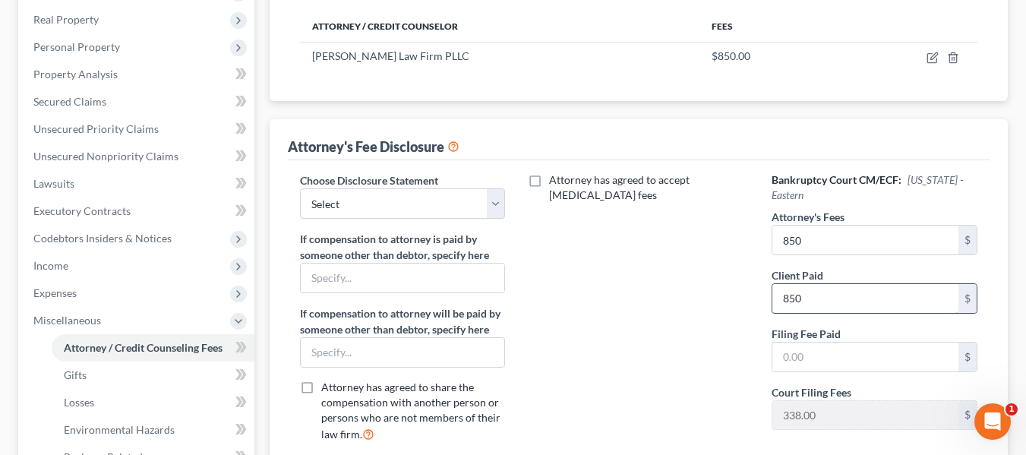
scroll to position [235, 0]
type input "850"
click at [831, 362] on input "text" at bounding box center [865, 356] width 186 height 29
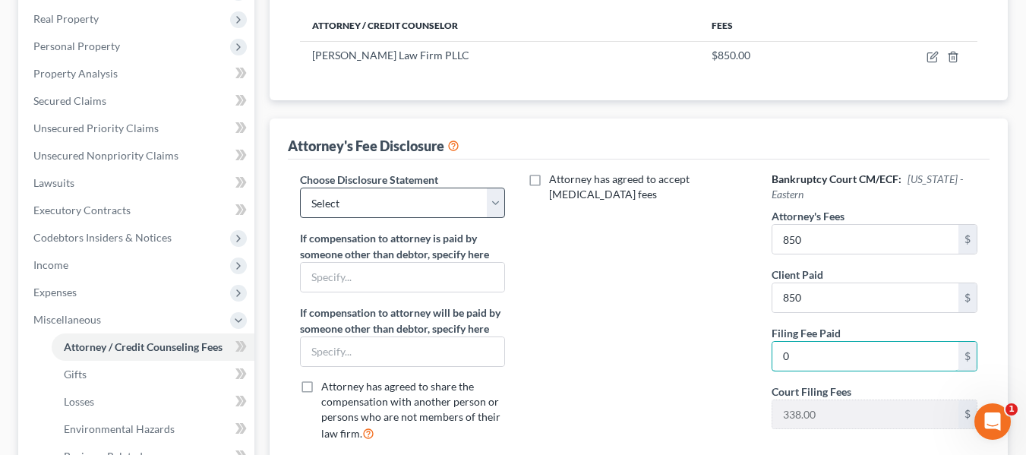
type input "0"
click at [365, 201] on select "Select Legal Services Provided" at bounding box center [403, 203] width 206 height 30
select select "0"
click at [300, 188] on select "Select Legal Services Provided" at bounding box center [403, 203] width 206 height 30
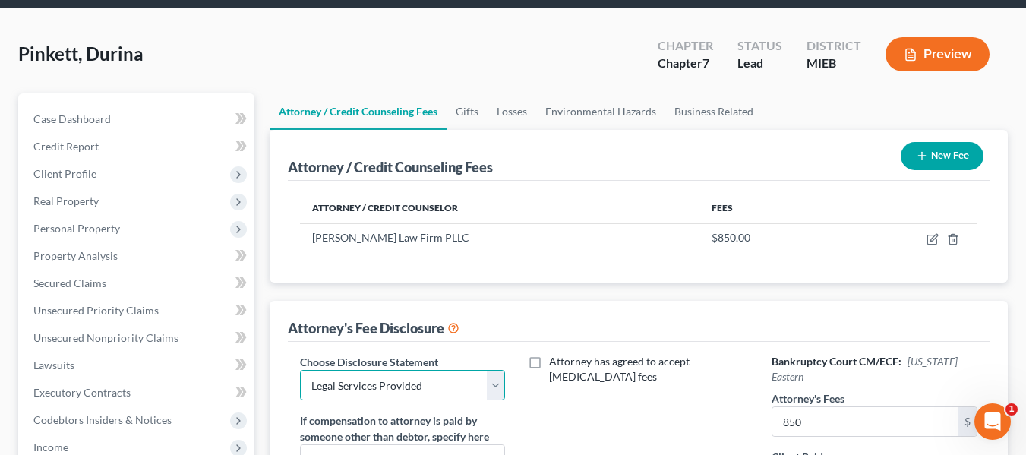
scroll to position [0, 0]
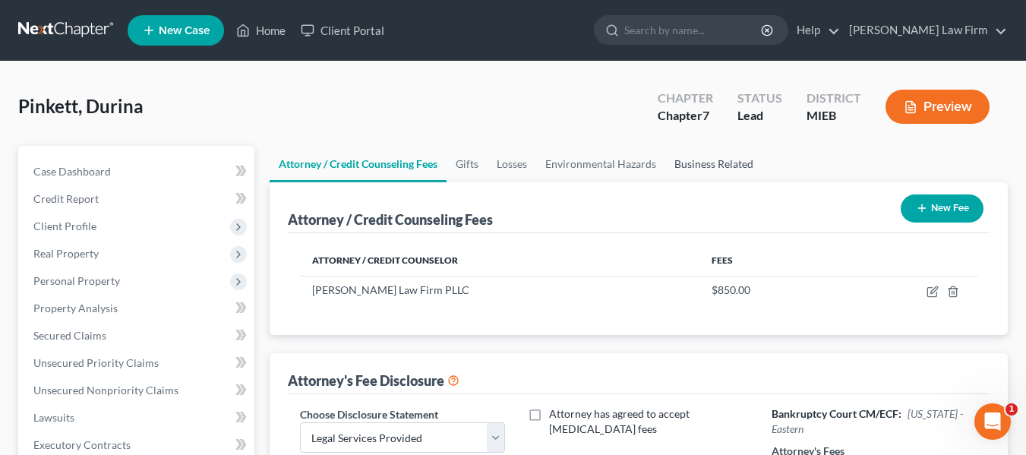
click at [751, 160] on link "Business Related" at bounding box center [713, 164] width 97 height 36
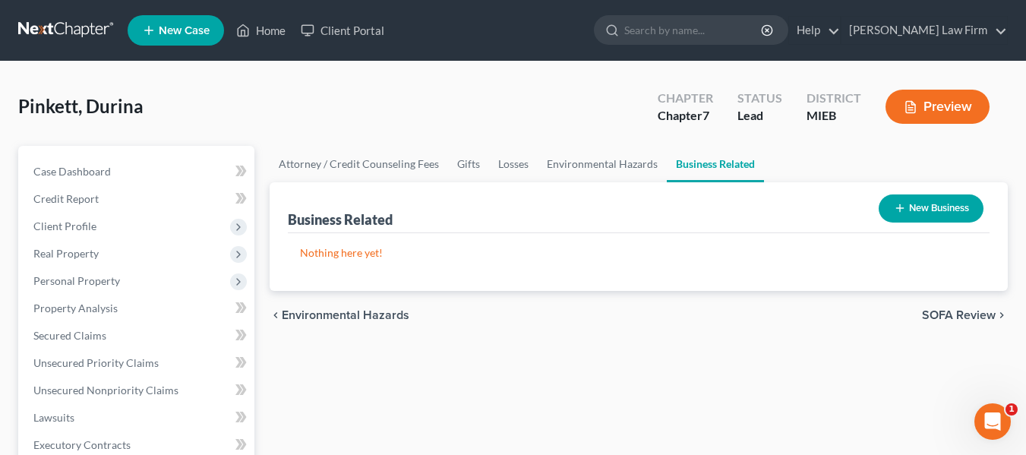
click at [926, 210] on button "New Business" at bounding box center [931, 208] width 105 height 28
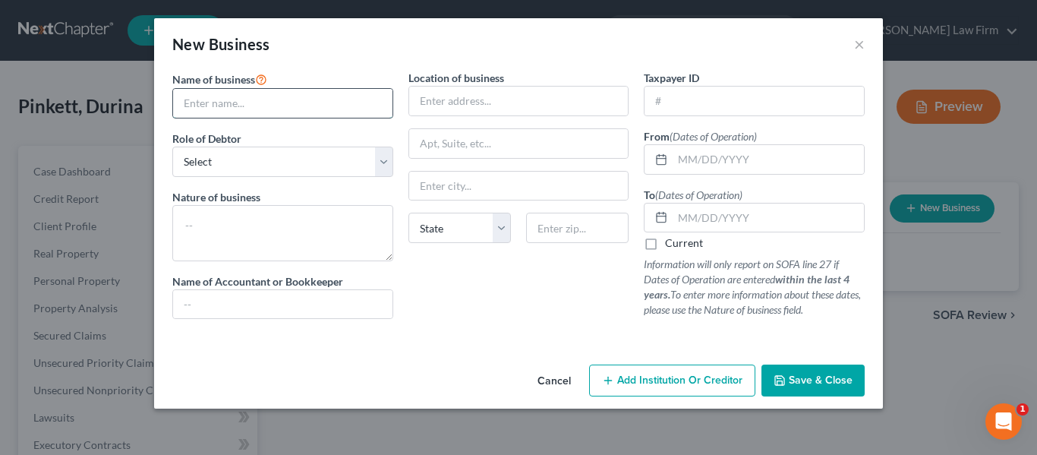
click at [254, 99] on input "text" at bounding box center [282, 103] width 219 height 29
type input "Speedy's Plates LLc"
click at [269, 156] on select "Select A member of a limited liability company (LLC) or limited liability partn…" at bounding box center [282, 162] width 221 height 30
select select "member"
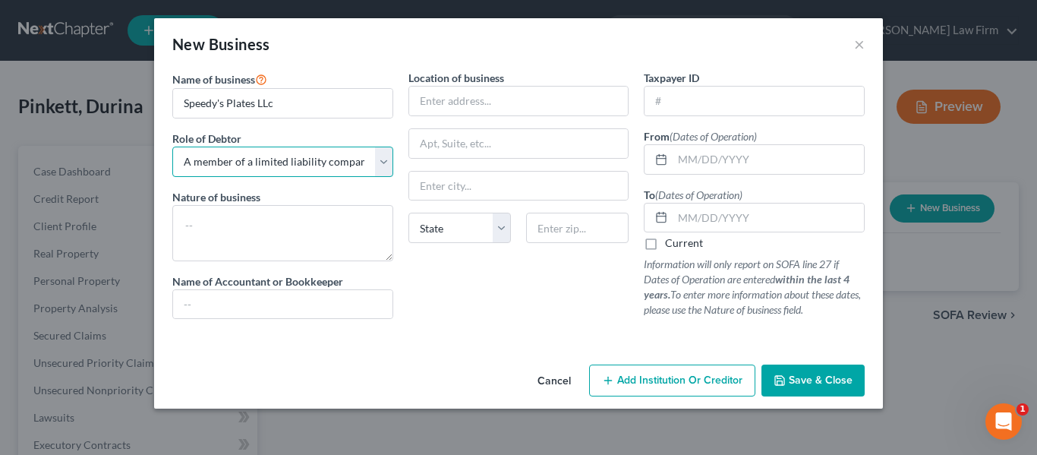
click at [172, 147] on select "Select A member of a limited liability company (LLC) or limited liability partn…" at bounding box center [282, 162] width 221 height 30
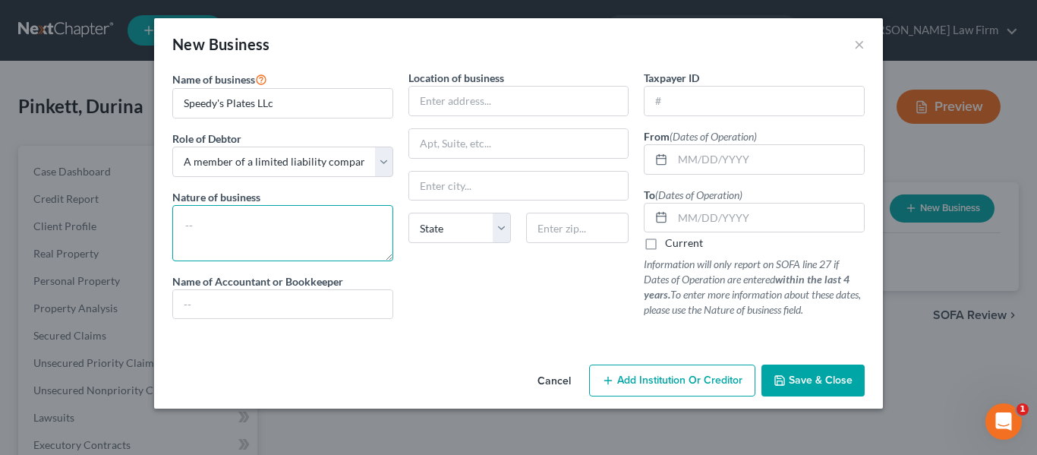
click at [276, 214] on textarea at bounding box center [282, 233] width 221 height 56
type textarea "Catering"
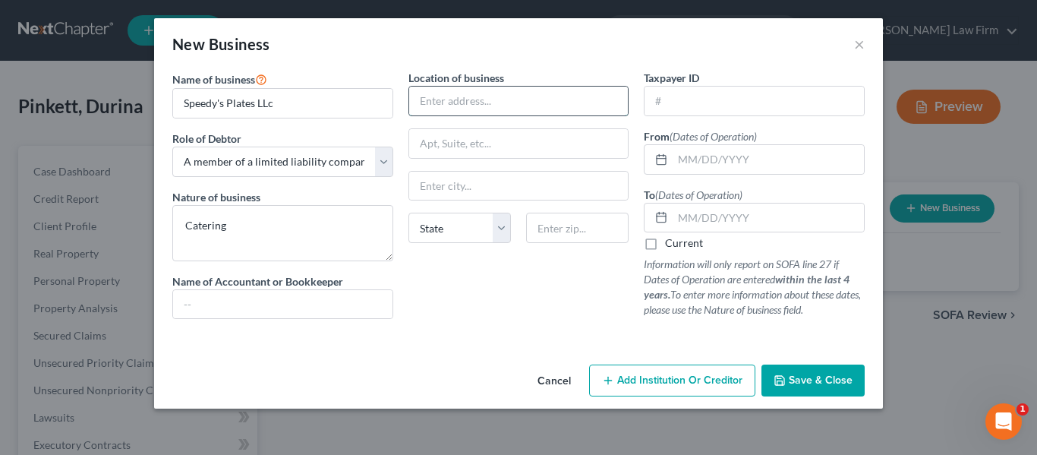
click at [554, 107] on input "text" at bounding box center [518, 101] width 219 height 29
type input "26334 Cathedral"
click at [568, 235] on input "text" at bounding box center [577, 228] width 103 height 30
type input "48239"
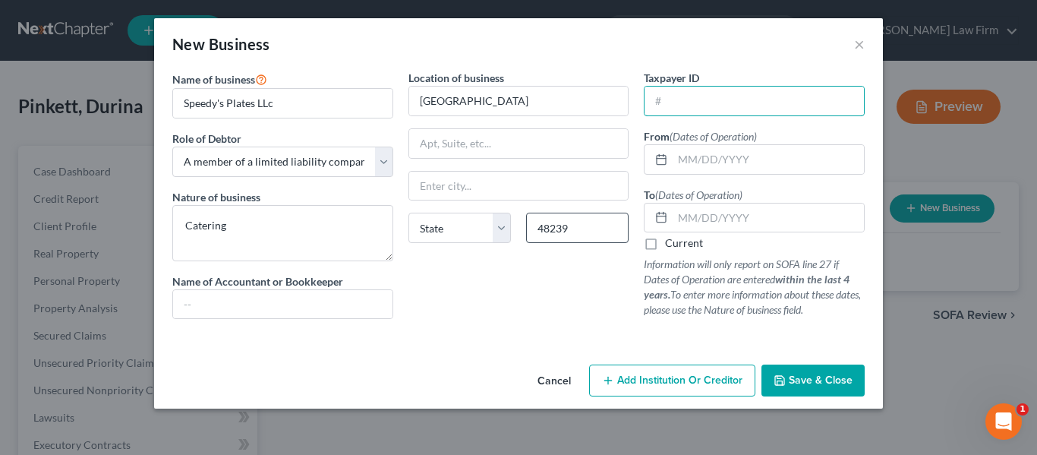
type input "Redford"
select select "23"
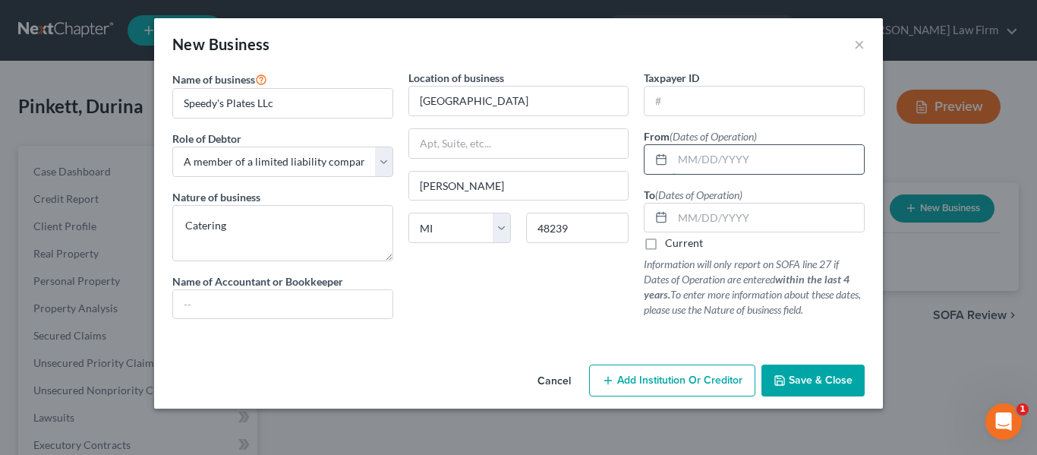
click at [735, 163] on input "text" at bounding box center [768, 159] width 191 height 29
type input "01/2017"
click at [665, 241] on label "Current" at bounding box center [684, 242] width 38 height 15
click at [671, 241] on input "Current" at bounding box center [676, 240] width 10 height 10
checkbox input "true"
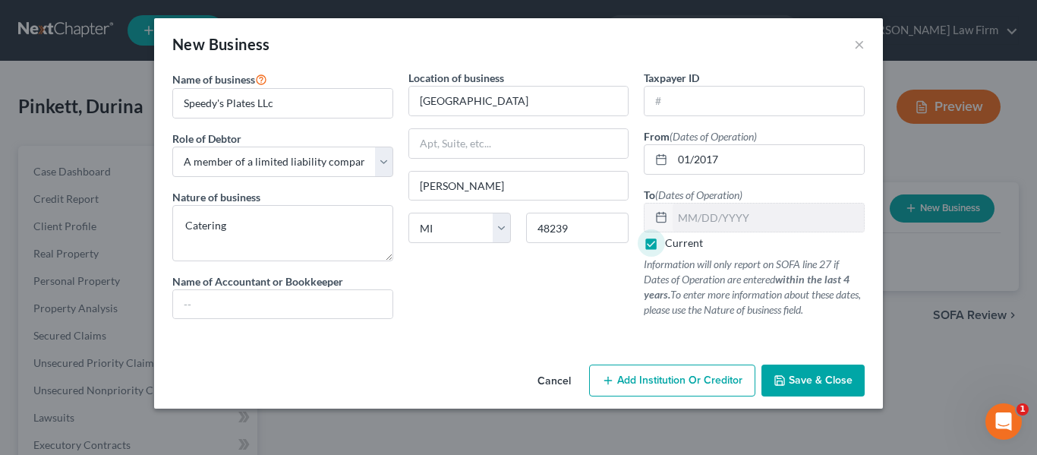
click at [816, 379] on span "Save & Close" at bounding box center [821, 380] width 64 height 13
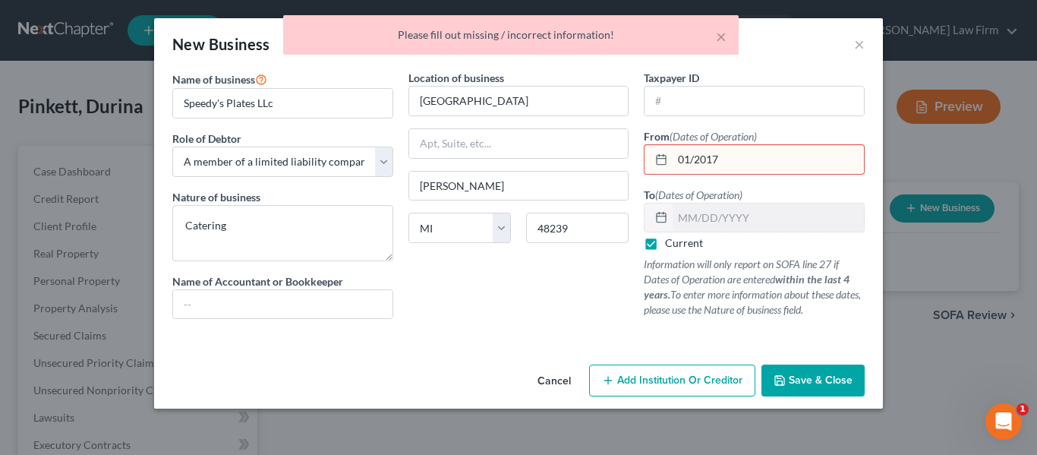
click at [733, 162] on input "01/2017" at bounding box center [768, 159] width 191 height 29
click at [694, 157] on input "01/2017" at bounding box center [768, 159] width 191 height 29
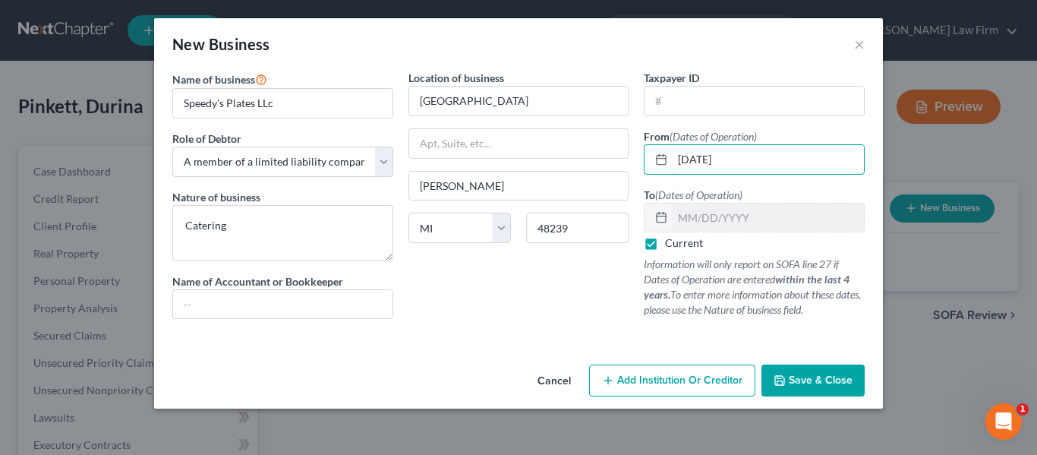
type input "01/01/2017"
click at [822, 378] on span "Save & Close" at bounding box center [821, 380] width 64 height 13
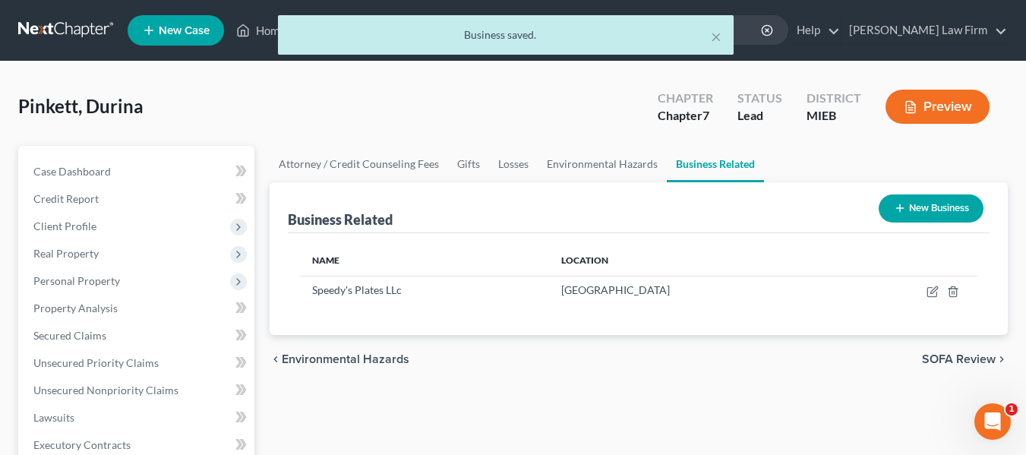
click at [924, 214] on button "New Business" at bounding box center [931, 208] width 105 height 28
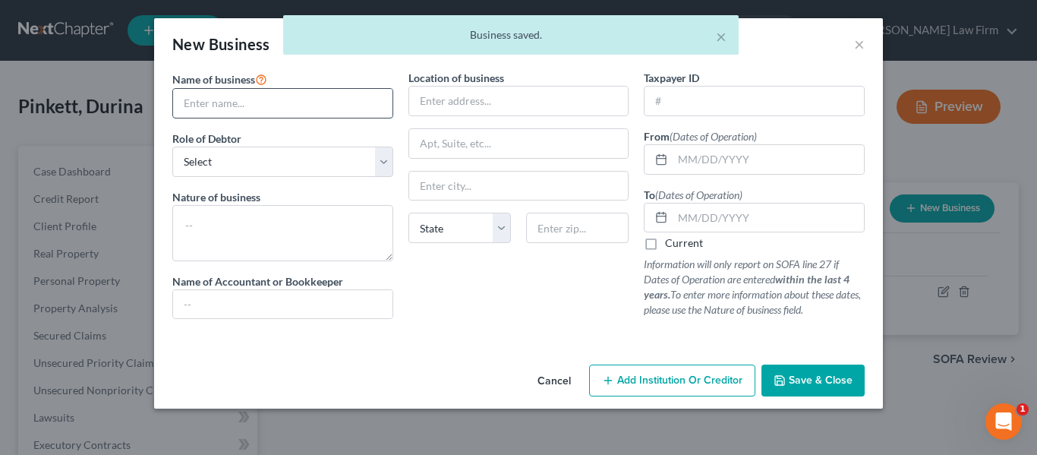
click at [320, 101] on input "text" at bounding box center [282, 103] width 219 height 29
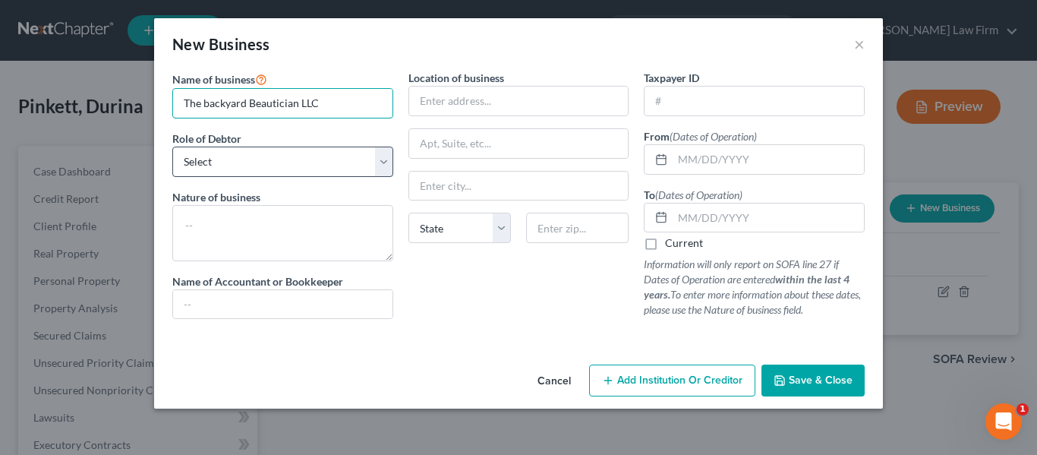
type input "The backyard Beautician LLC"
click at [312, 161] on select "Select A member of a limited liability company (LLC) or limited liability partn…" at bounding box center [282, 162] width 221 height 30
select select "member"
click at [172, 147] on select "Select A member of a limited liability company (LLC) or limited liability partn…" at bounding box center [282, 162] width 221 height 30
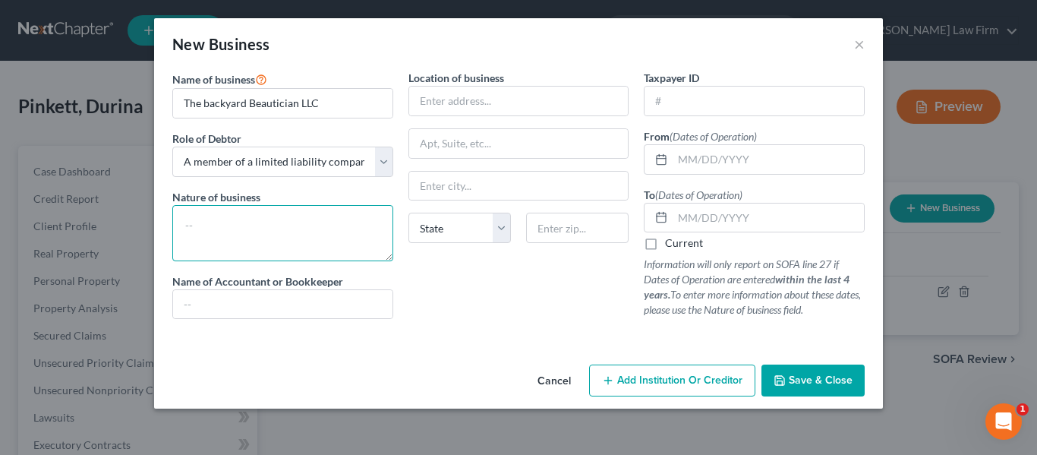
click at [289, 229] on textarea at bounding box center [282, 233] width 221 height 56
click at [210, 103] on input "The backyard Beautician LLC" at bounding box center [282, 103] width 219 height 29
type input "The Backyard Beautician LLC"
click at [257, 241] on textarea at bounding box center [282, 233] width 221 height 56
type textarea "Gardening"
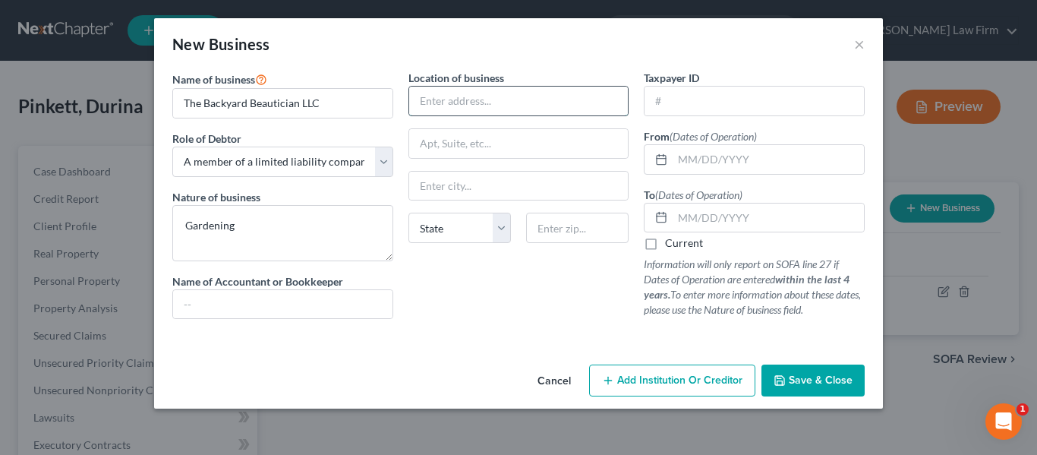
click at [529, 102] on input "text" at bounding box center [518, 101] width 219 height 29
type input "26334 Cathedral"
click at [571, 235] on input "text" at bounding box center [577, 228] width 103 height 30
type input "48239"
type input "Redford"
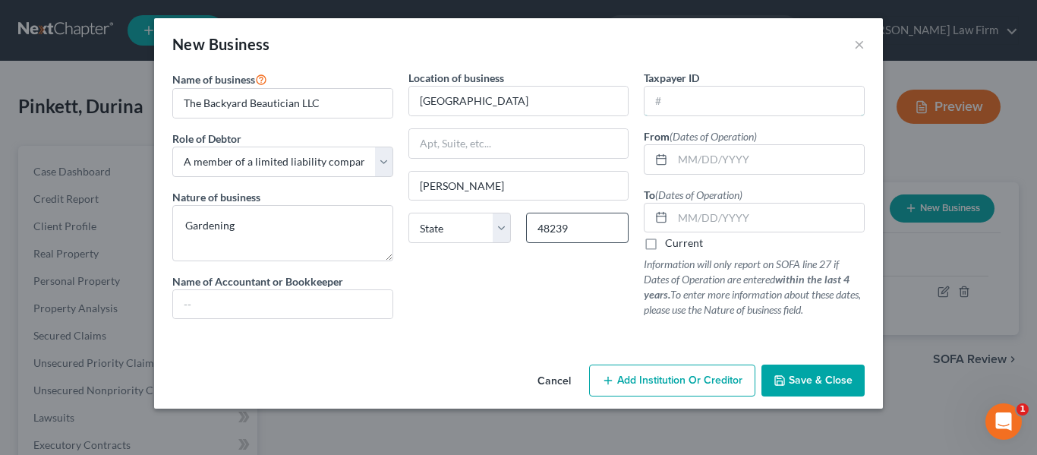
select select "23"
click at [721, 151] on input "text" at bounding box center [768, 159] width 191 height 29
type input "10/01/2021"
click at [817, 380] on span "Save & Close" at bounding box center [821, 380] width 64 height 13
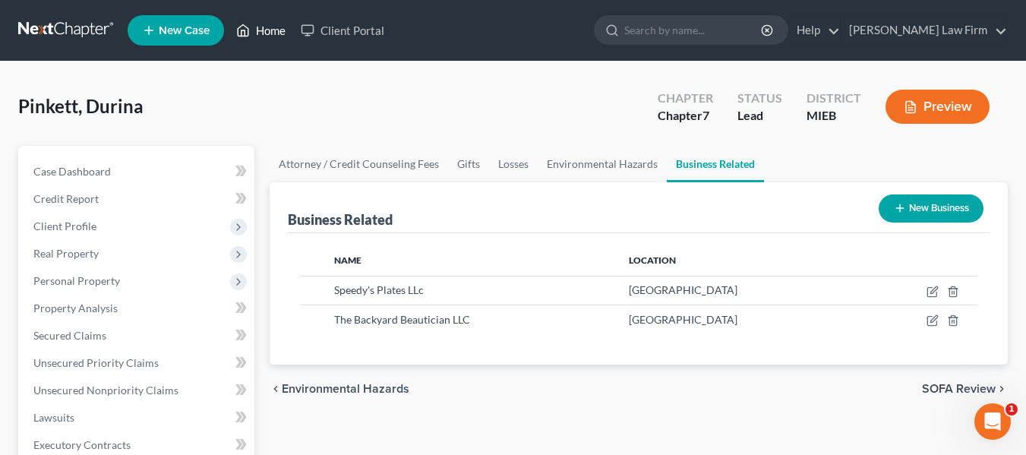
click at [273, 34] on link "Home" at bounding box center [261, 30] width 65 height 27
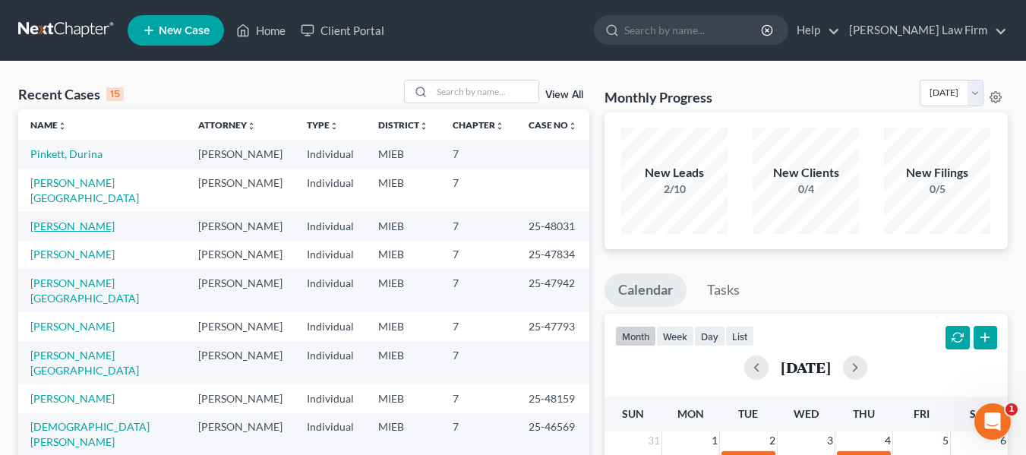
click at [63, 219] on link "[PERSON_NAME]" at bounding box center [72, 225] width 84 height 13
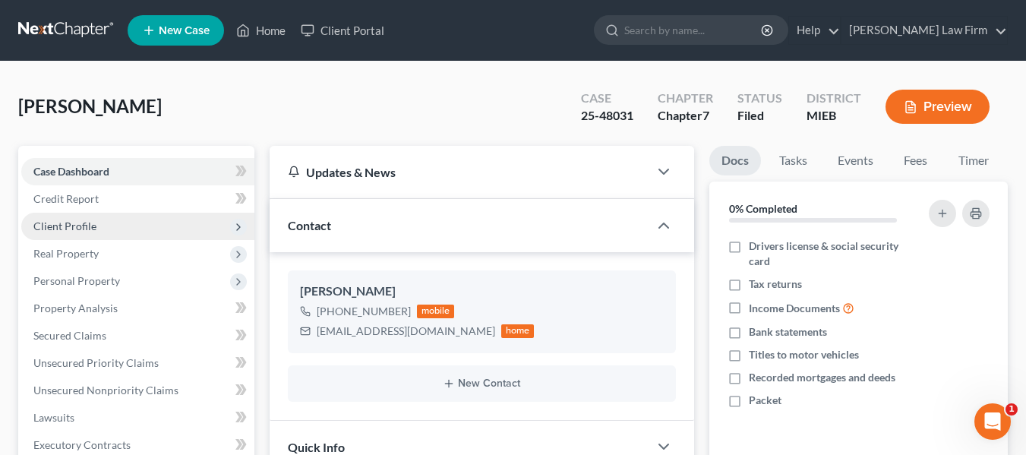
click at [75, 219] on span "Client Profile" at bounding box center [64, 225] width 63 height 13
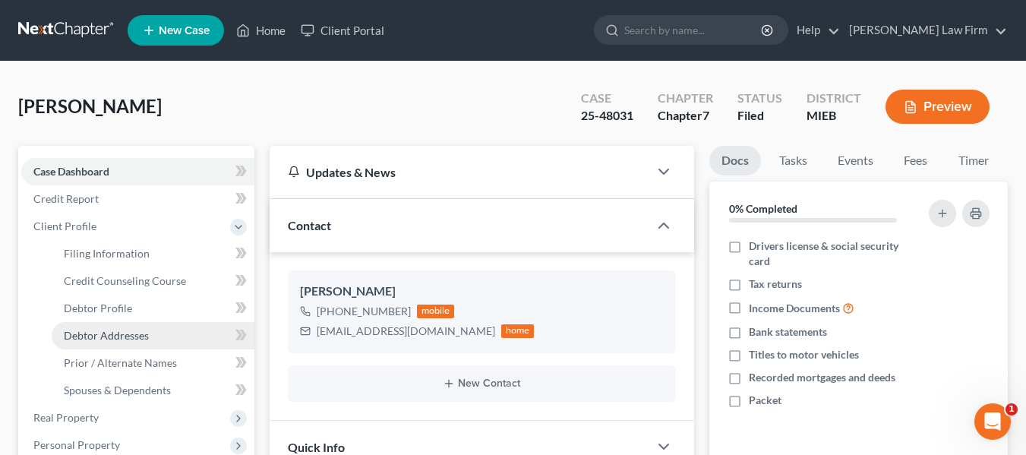
click at [109, 332] on span "Debtor Addresses" at bounding box center [106, 335] width 85 height 13
